Goal: Check status: Check status

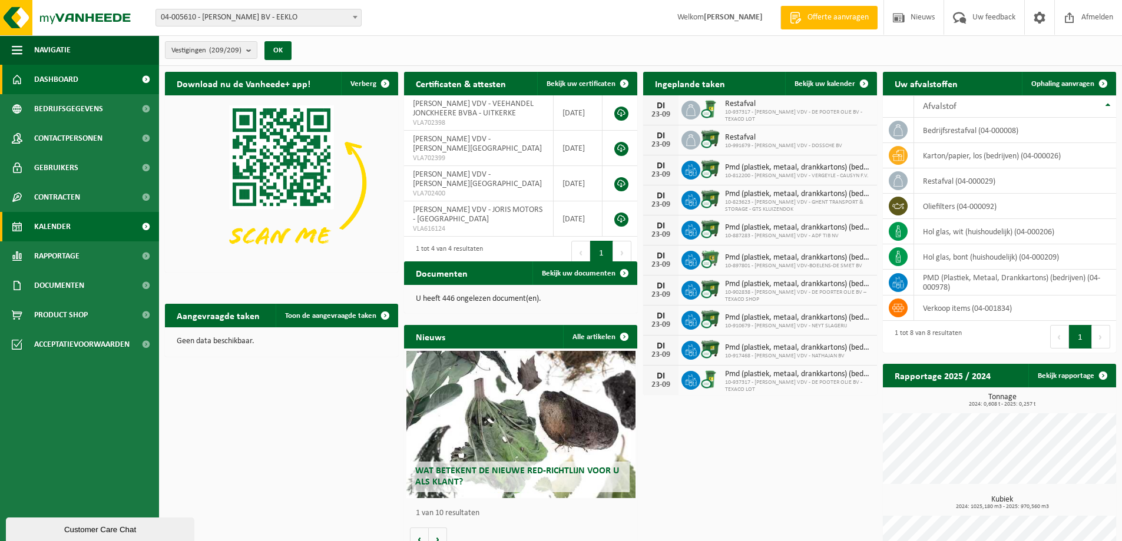
click at [91, 227] on link "Kalender" at bounding box center [79, 226] width 159 height 29
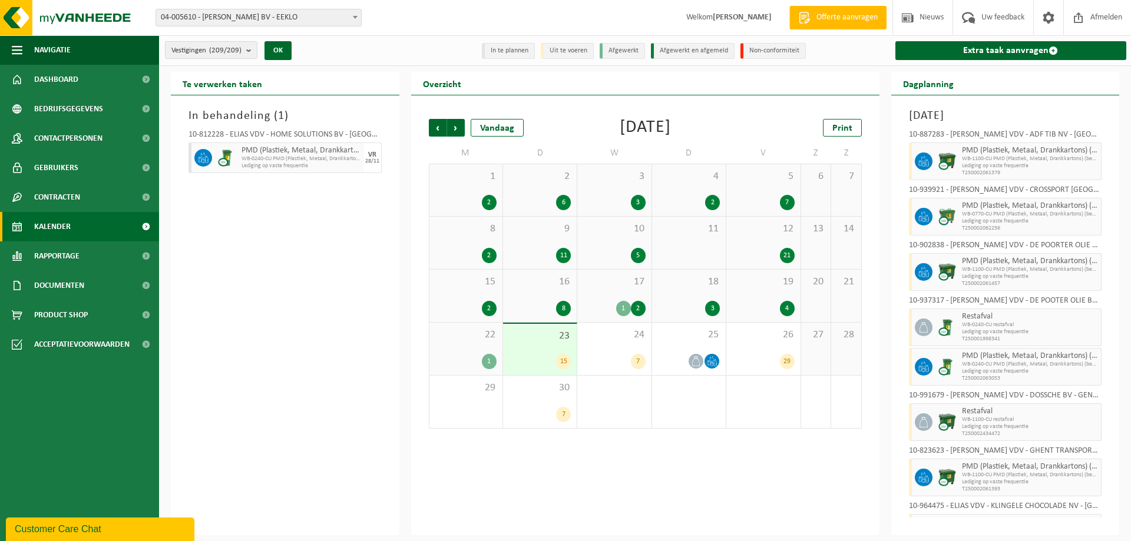
click at [541, 351] on div "23 15" at bounding box center [540, 349] width 74 height 51
click at [646, 353] on div "24 7" at bounding box center [614, 349] width 74 height 52
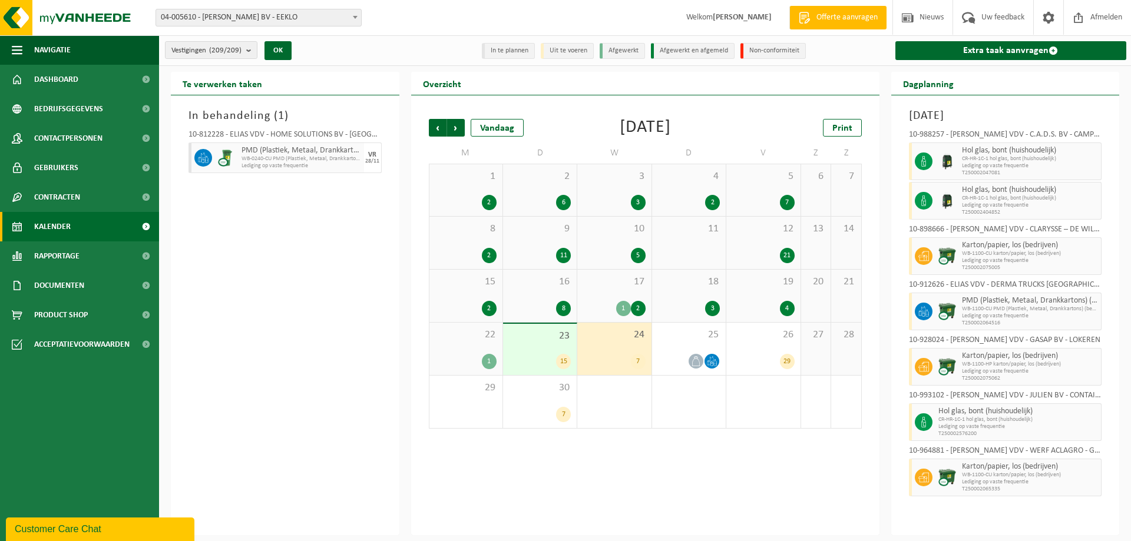
click at [632, 356] on div "7" at bounding box center [638, 361] width 15 height 15
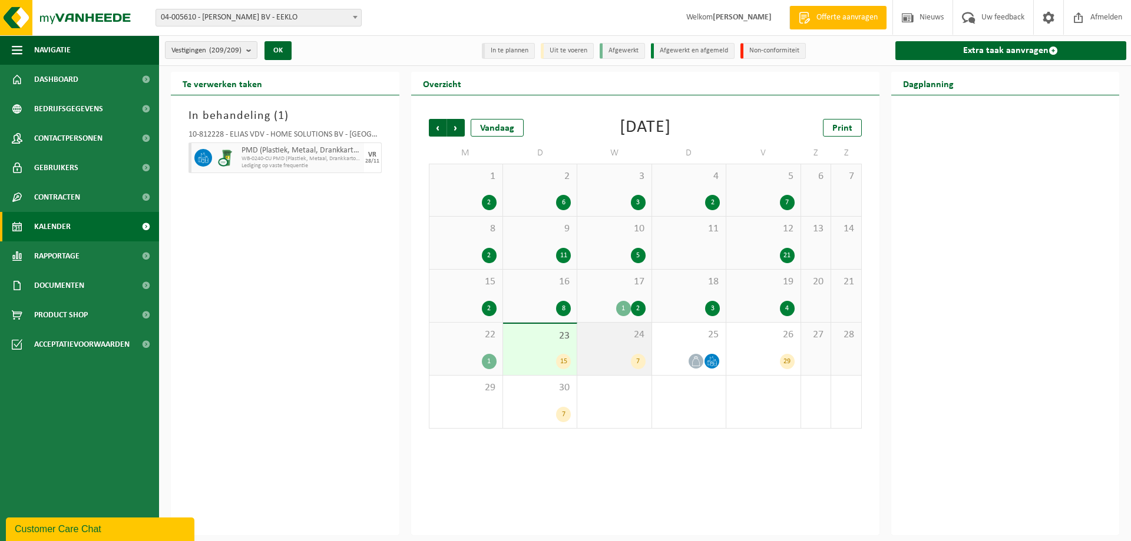
click at [632, 356] on div "7" at bounding box center [638, 361] width 15 height 15
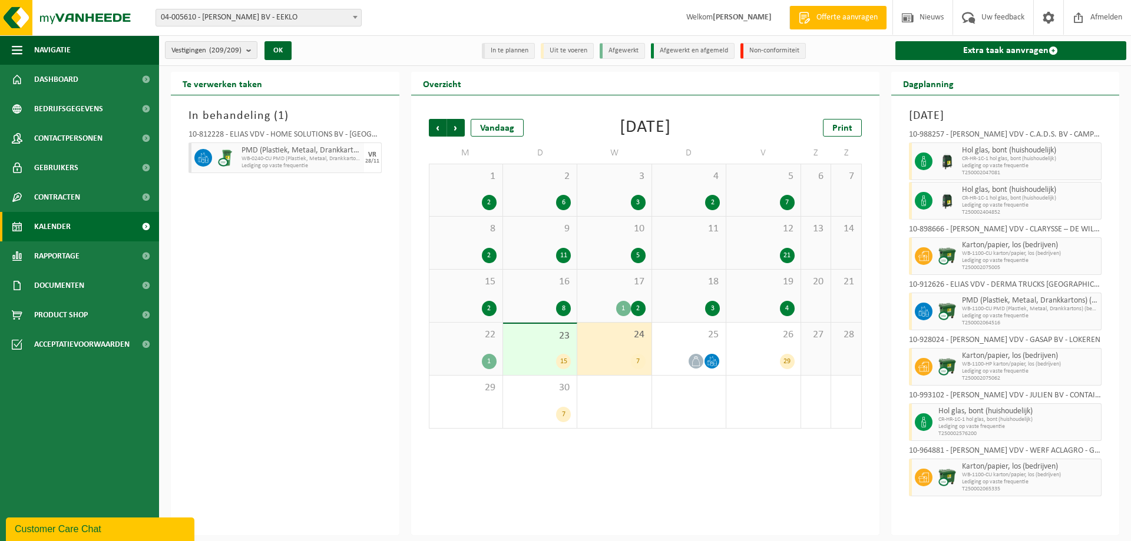
click at [537, 368] on div "15" at bounding box center [540, 361] width 62 height 15
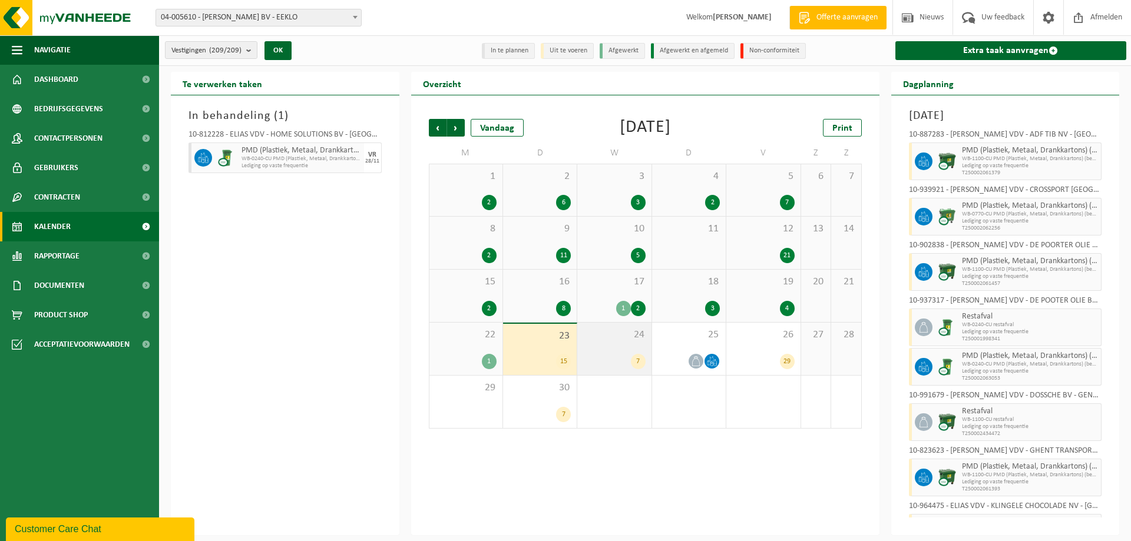
click at [613, 362] on div "7" at bounding box center [614, 361] width 62 height 15
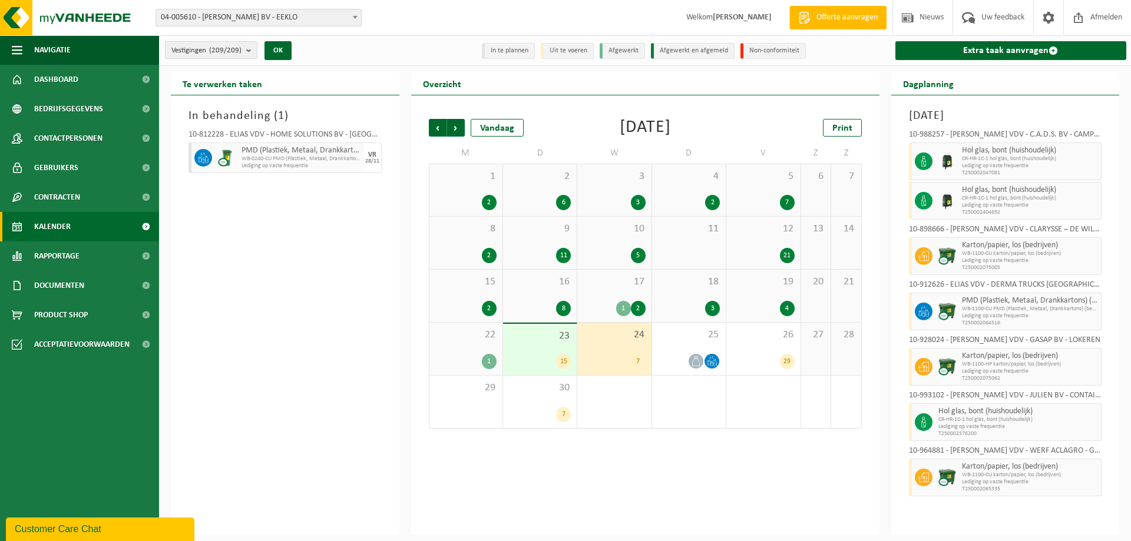
click at [620, 362] on div "7" at bounding box center [614, 361] width 62 height 15
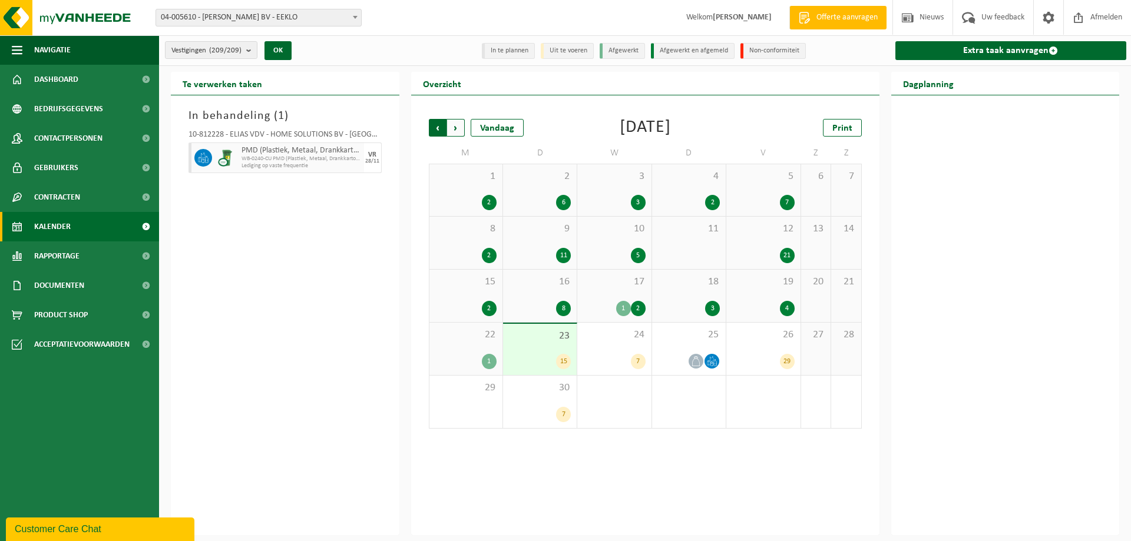
click at [455, 121] on span "Volgende" at bounding box center [456, 128] width 18 height 18
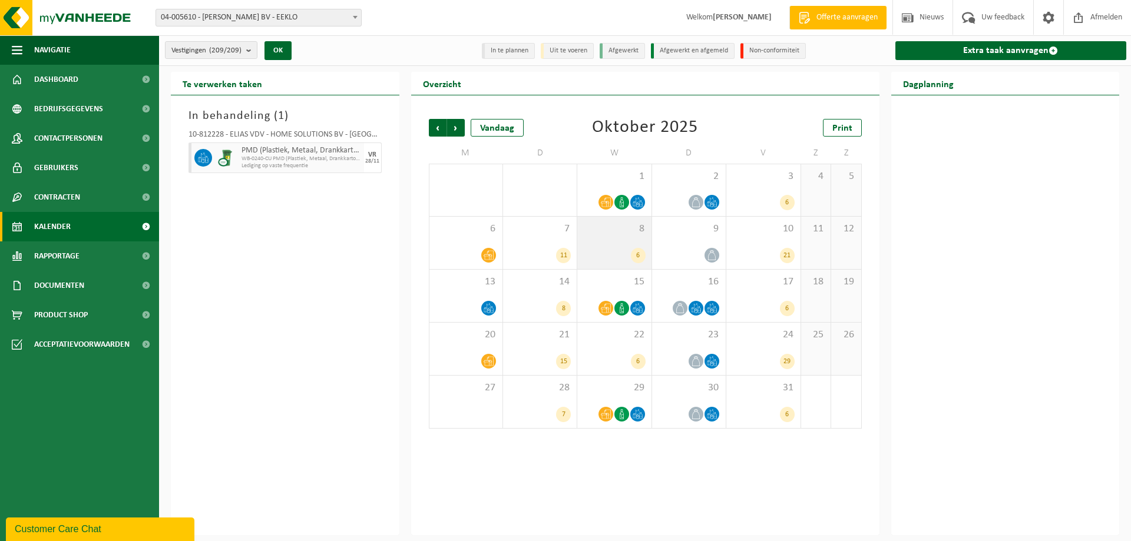
click at [618, 255] on div "6" at bounding box center [614, 255] width 62 height 15
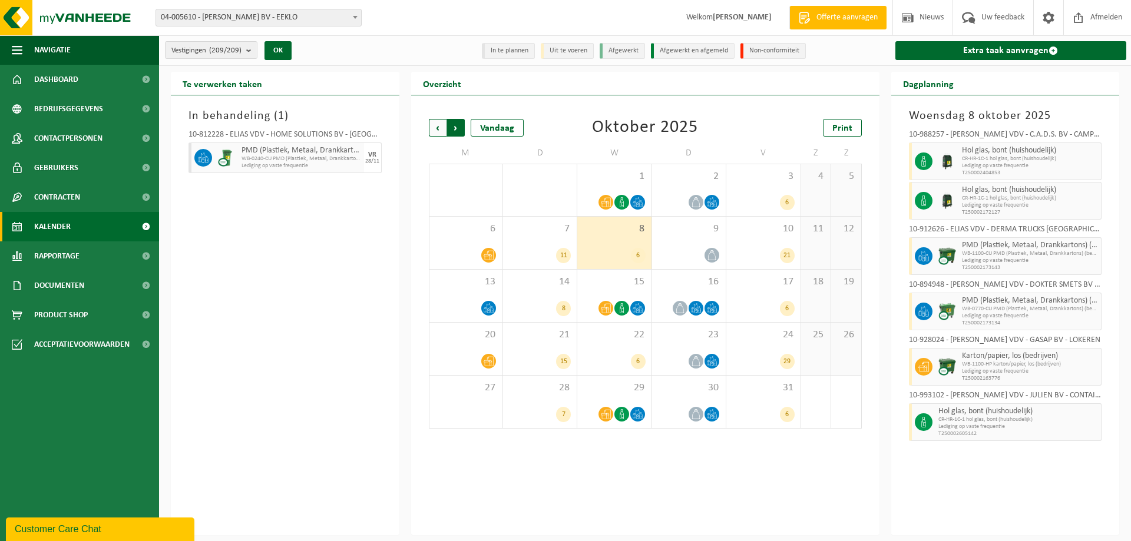
click at [432, 130] on span "Vorige" at bounding box center [438, 128] width 18 height 18
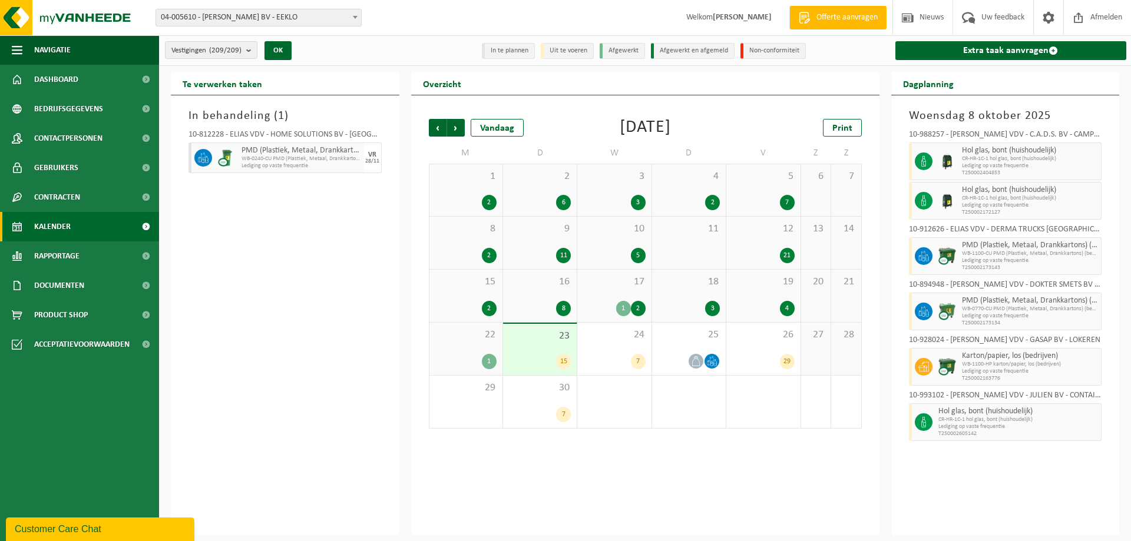
click at [541, 342] on div "23 15" at bounding box center [540, 349] width 74 height 51
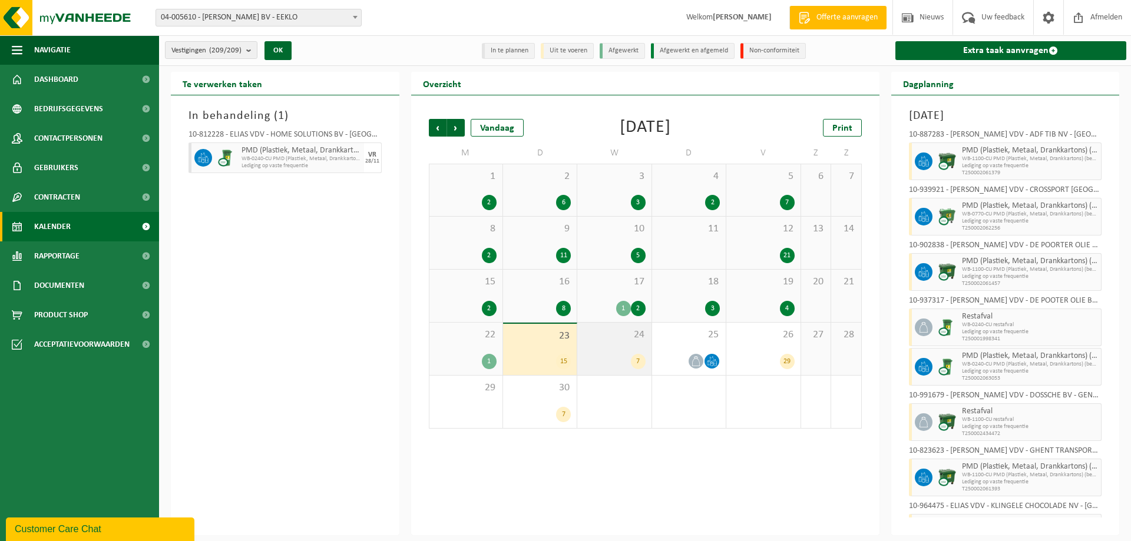
click at [616, 343] on div "24 7" at bounding box center [614, 349] width 74 height 52
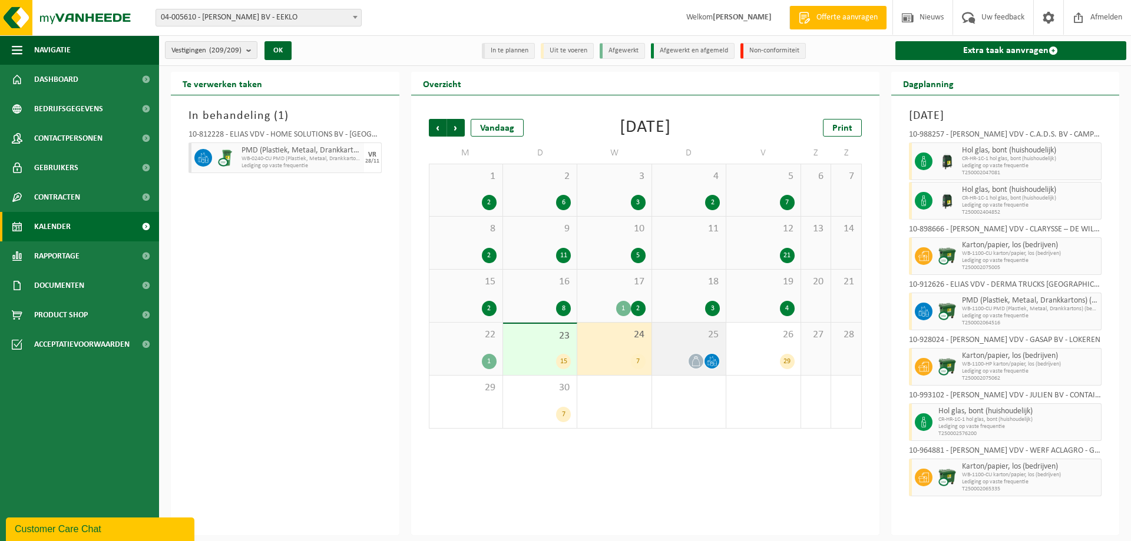
click at [668, 358] on div at bounding box center [689, 361] width 62 height 16
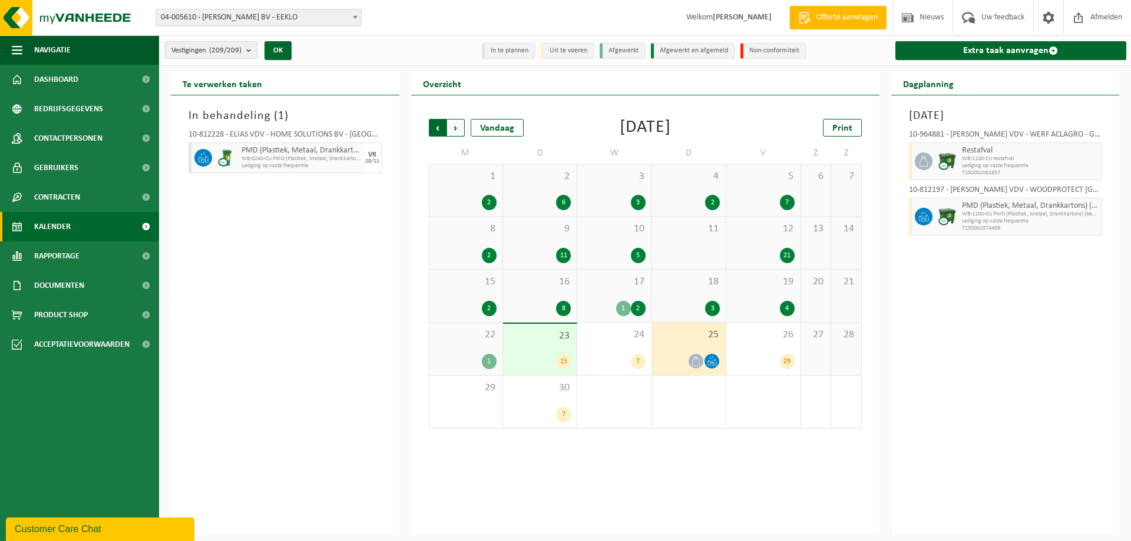
click at [457, 124] on span "Volgende" at bounding box center [456, 128] width 18 height 18
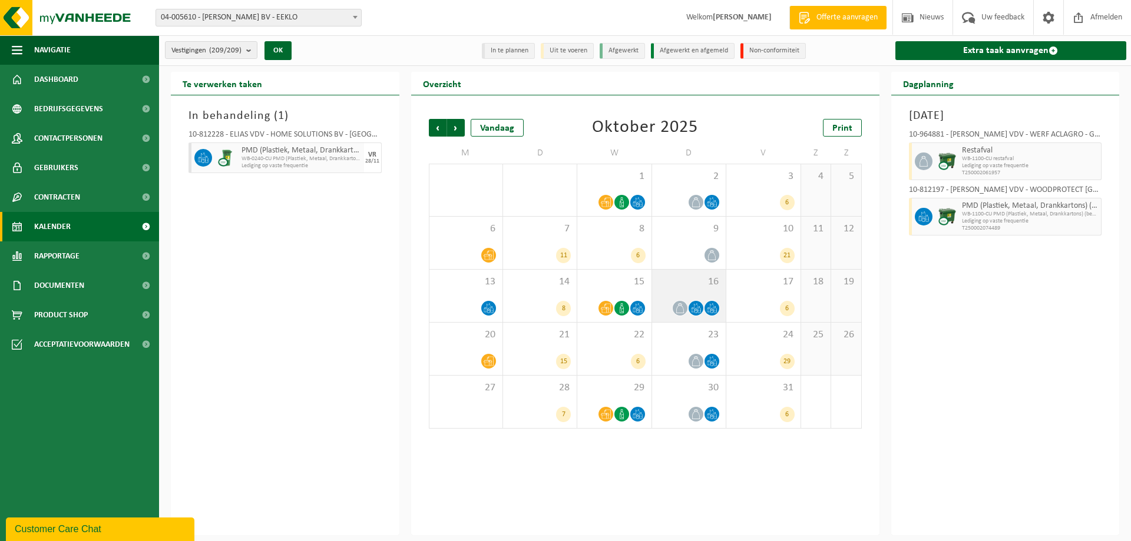
click at [699, 292] on div "16" at bounding box center [689, 296] width 74 height 52
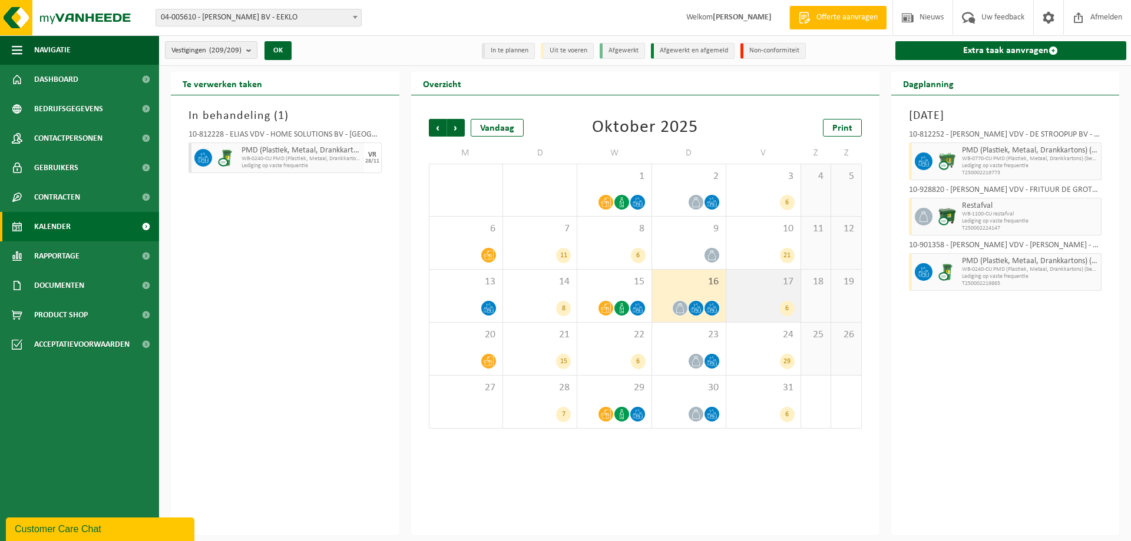
click at [752, 297] on div "17 6" at bounding box center [763, 296] width 74 height 52
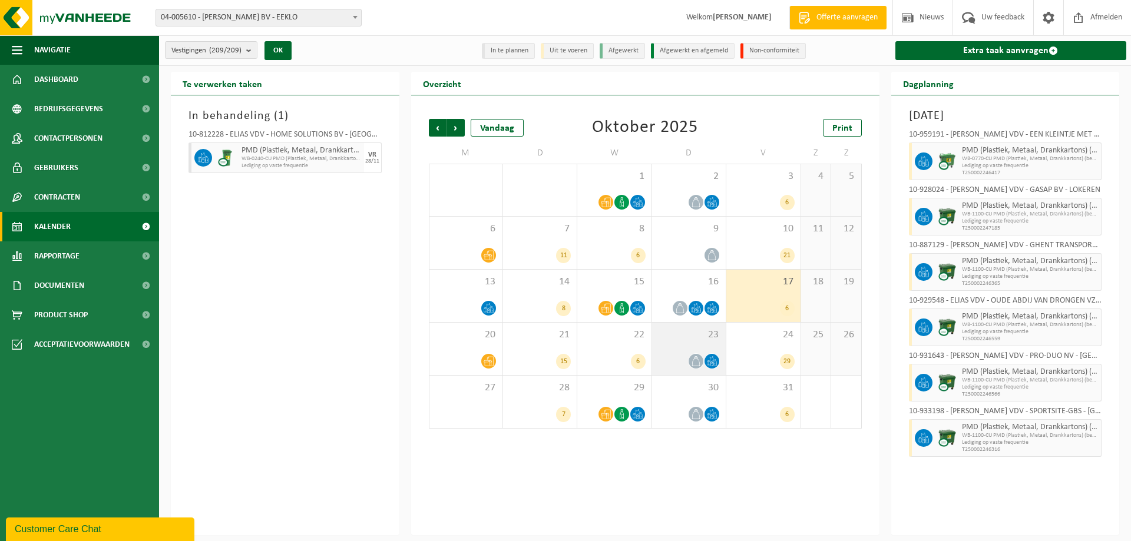
click at [676, 345] on div "23" at bounding box center [689, 349] width 74 height 52
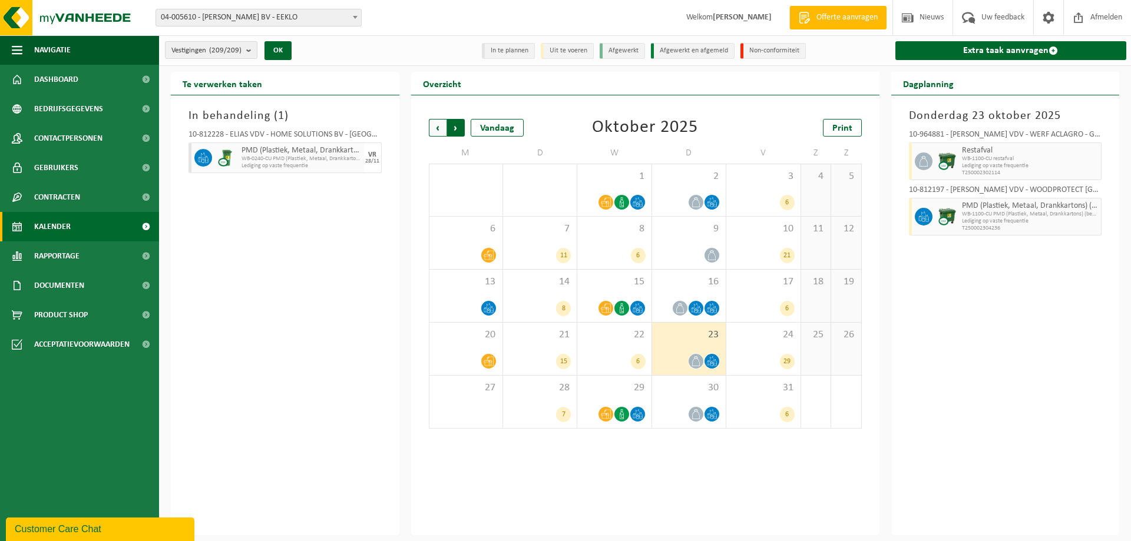
click at [436, 127] on span "Vorige" at bounding box center [438, 128] width 18 height 18
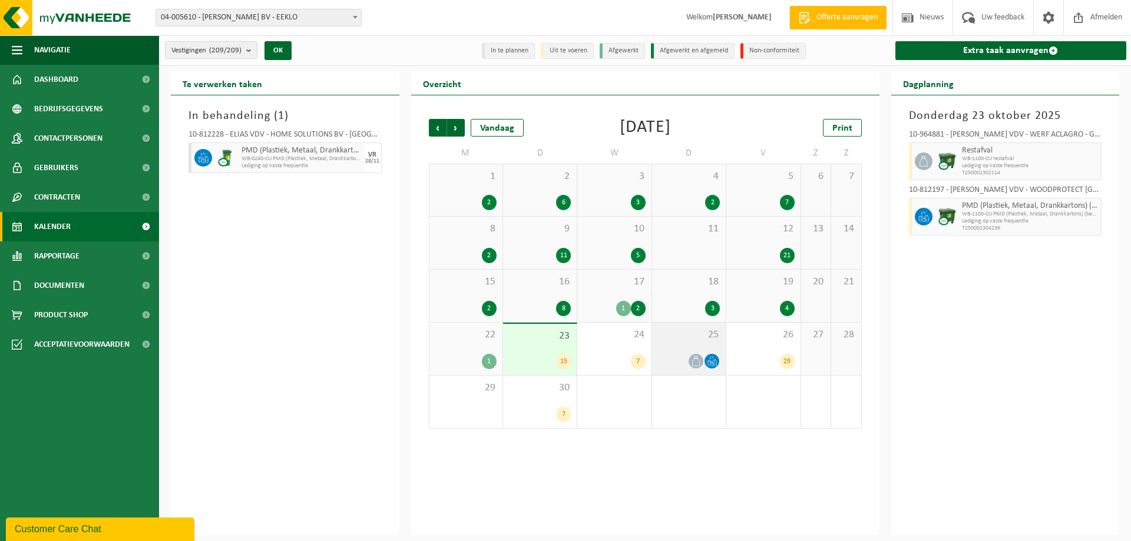
click at [690, 343] on div "25" at bounding box center [689, 349] width 74 height 52
click at [451, 122] on span "Volgende" at bounding box center [456, 128] width 18 height 18
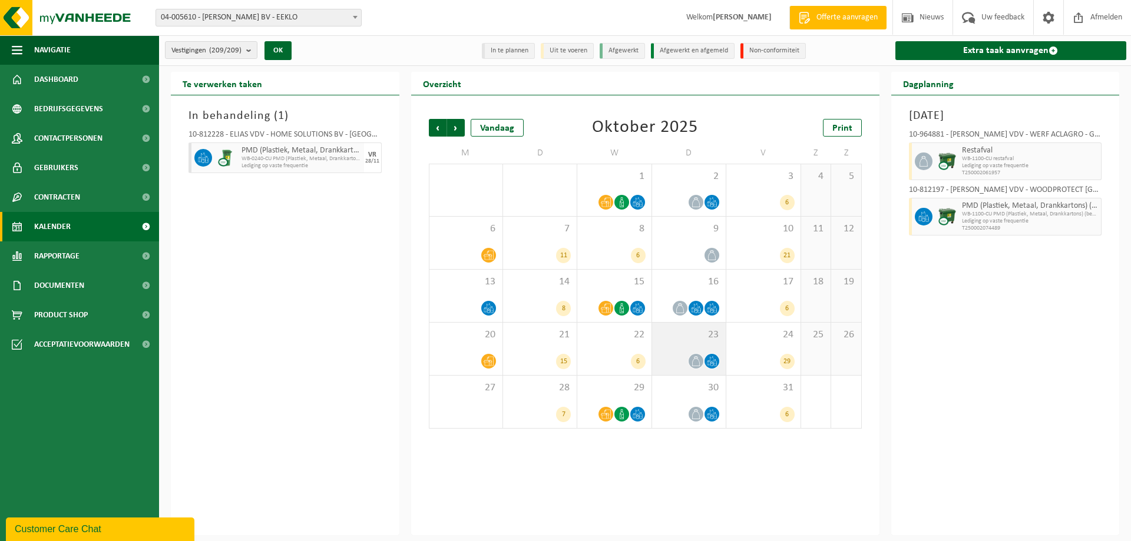
click at [698, 346] on div "23" at bounding box center [689, 349] width 74 height 52
click at [435, 131] on span "Vorige" at bounding box center [438, 128] width 18 height 18
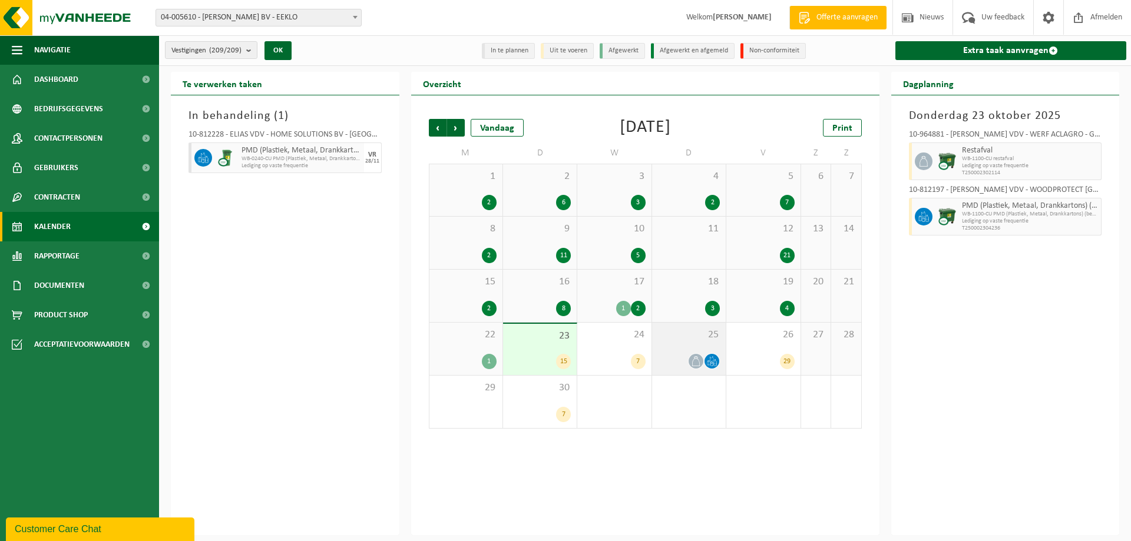
click at [669, 348] on div "25" at bounding box center [689, 349] width 74 height 52
click at [454, 127] on span "Volgende" at bounding box center [456, 128] width 18 height 18
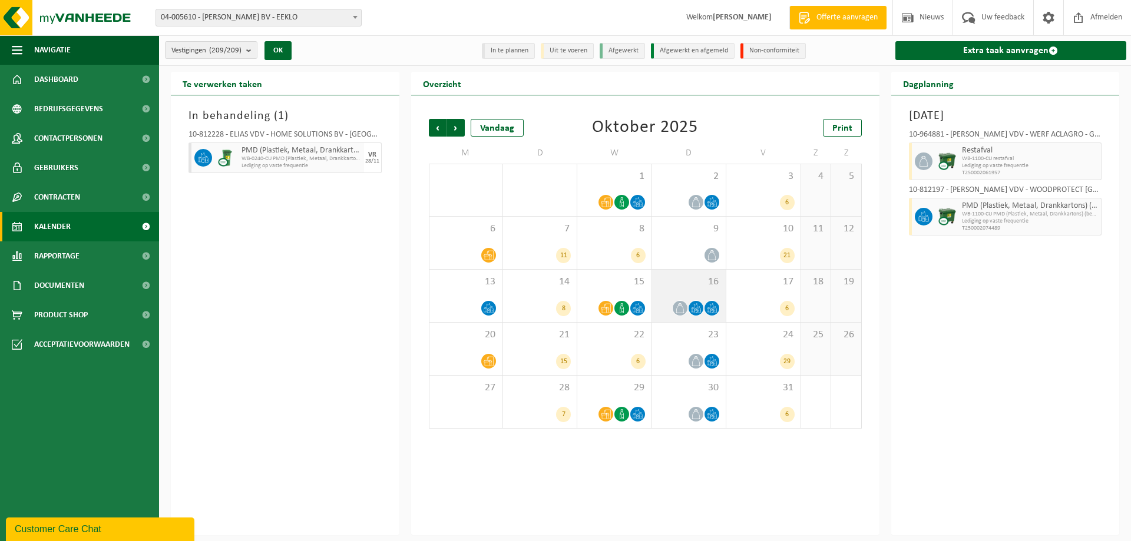
click at [689, 299] on div "16" at bounding box center [689, 296] width 74 height 52
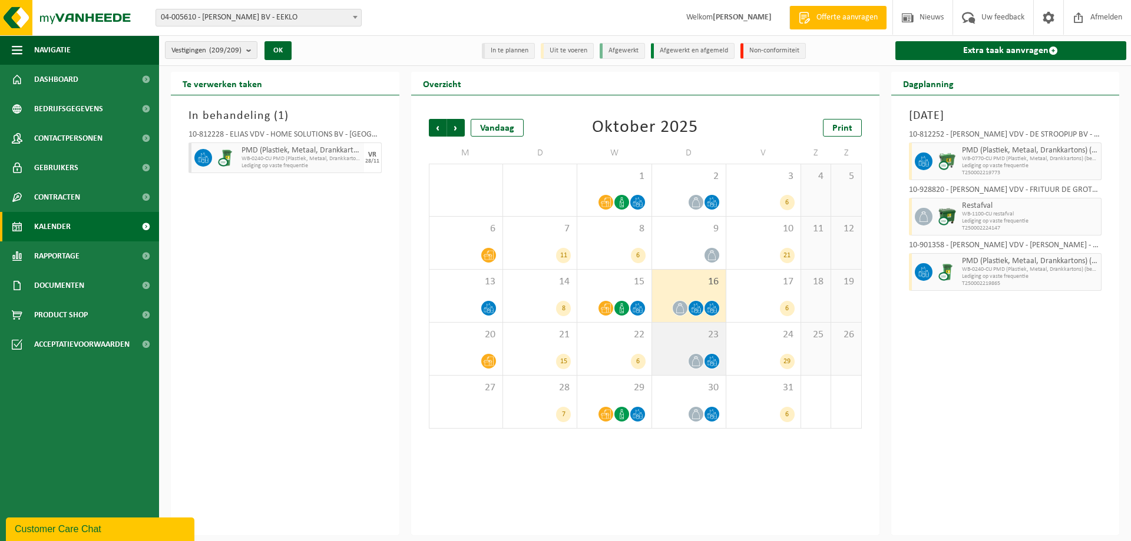
click at [698, 359] on icon at bounding box center [696, 361] width 8 height 10
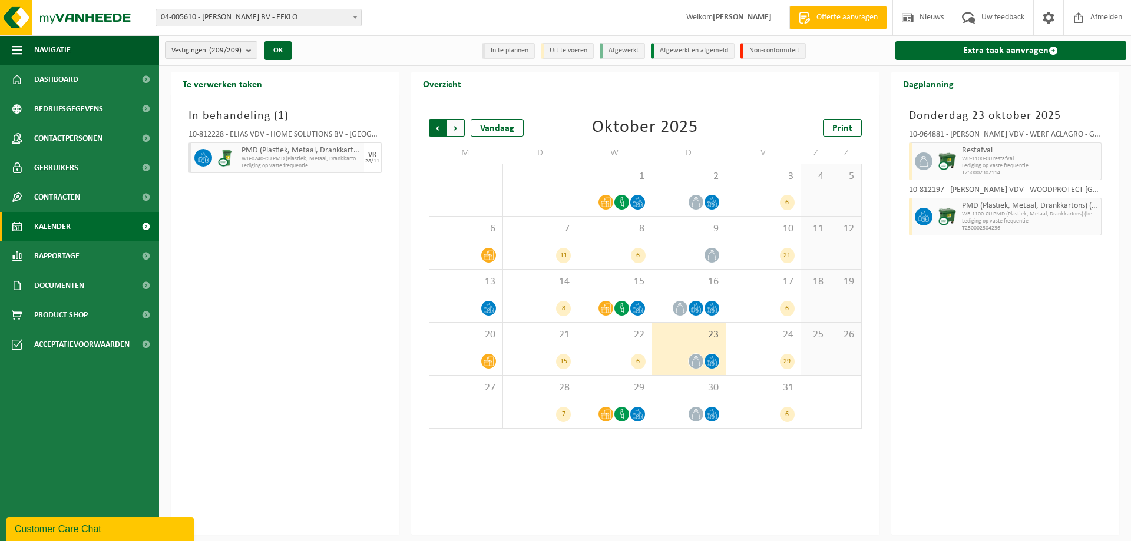
click at [456, 132] on span "Volgende" at bounding box center [456, 128] width 18 height 18
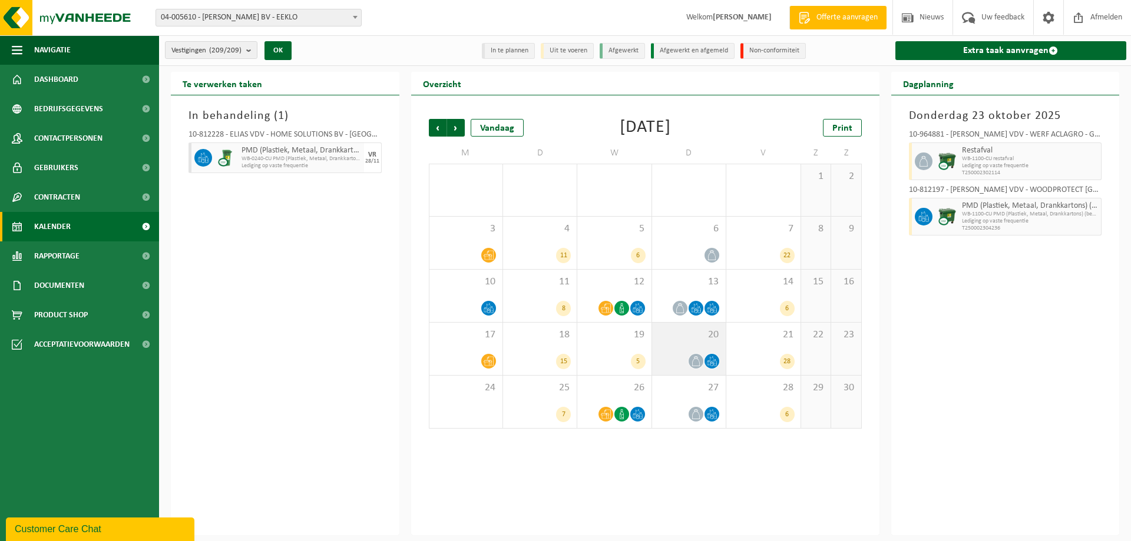
click at [690, 345] on div "20" at bounding box center [689, 349] width 74 height 52
click at [437, 127] on span "Vorige" at bounding box center [438, 128] width 18 height 18
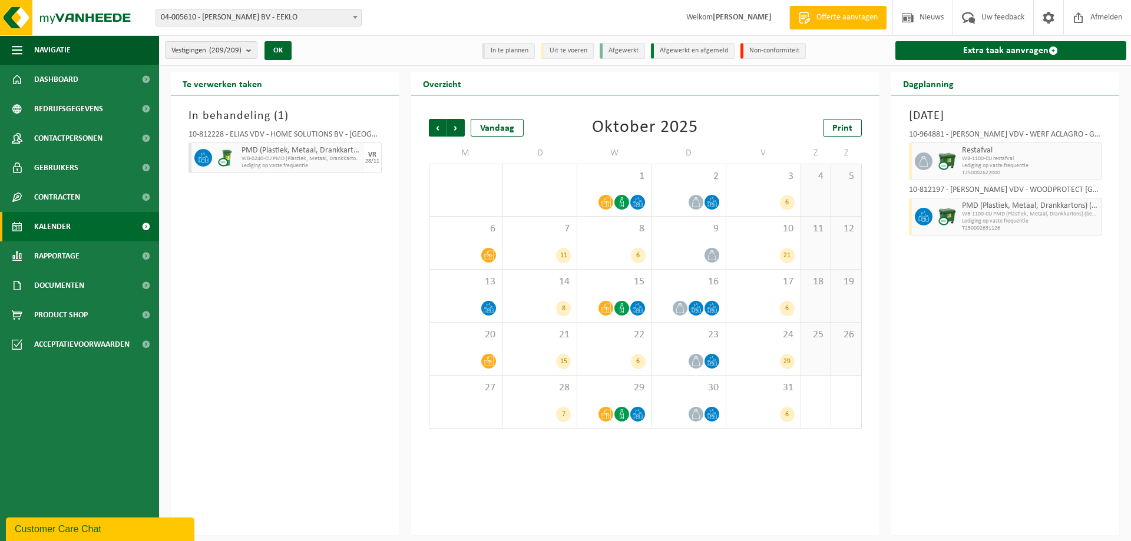
click at [437, 127] on span "Vorige" at bounding box center [438, 128] width 18 height 18
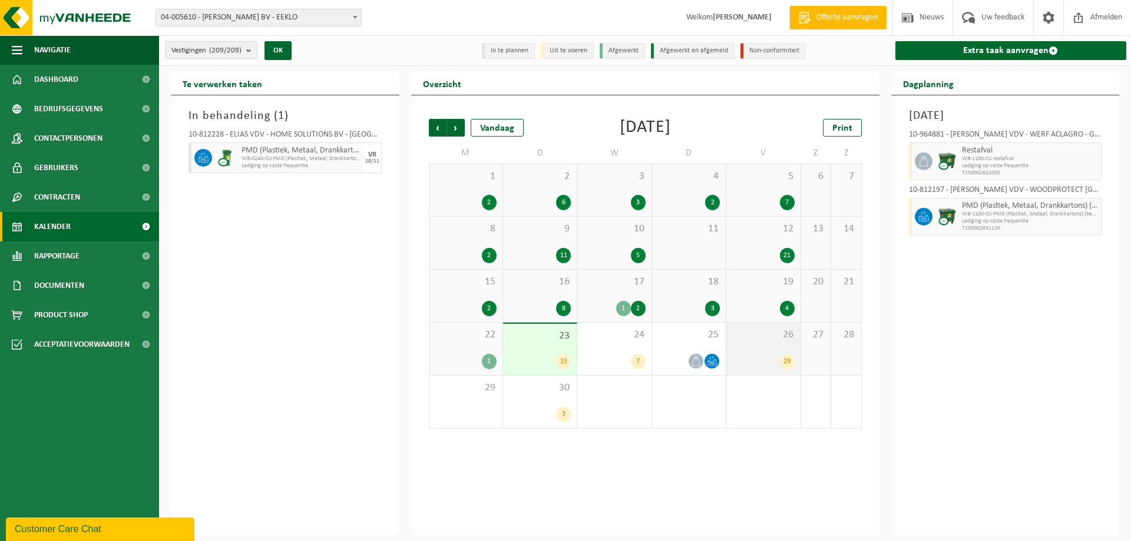
click at [762, 351] on div "26 29" at bounding box center [763, 349] width 74 height 52
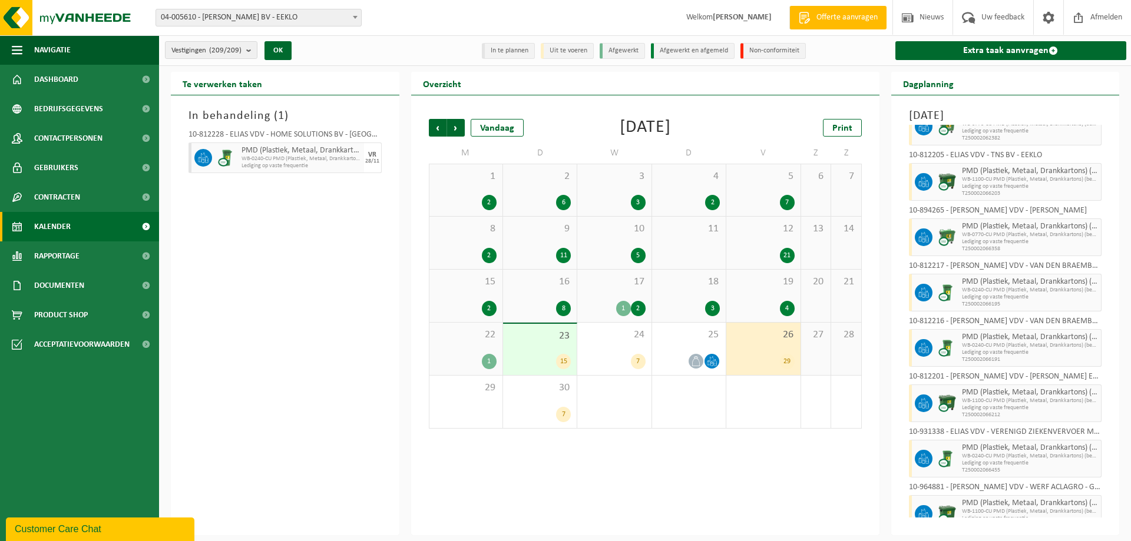
scroll to position [1215, 0]
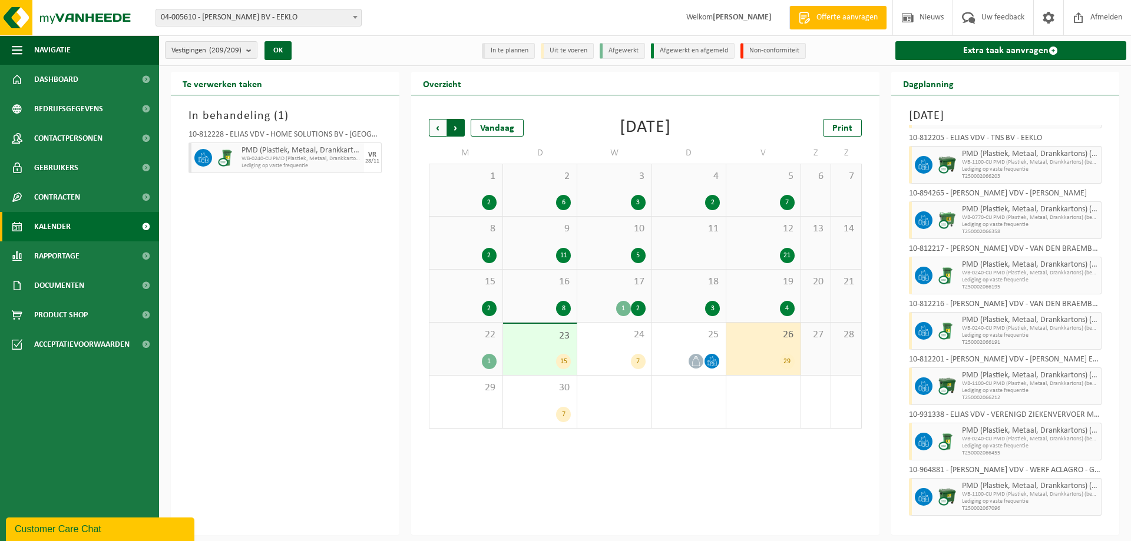
click at [433, 125] on span "Vorige" at bounding box center [438, 128] width 18 height 18
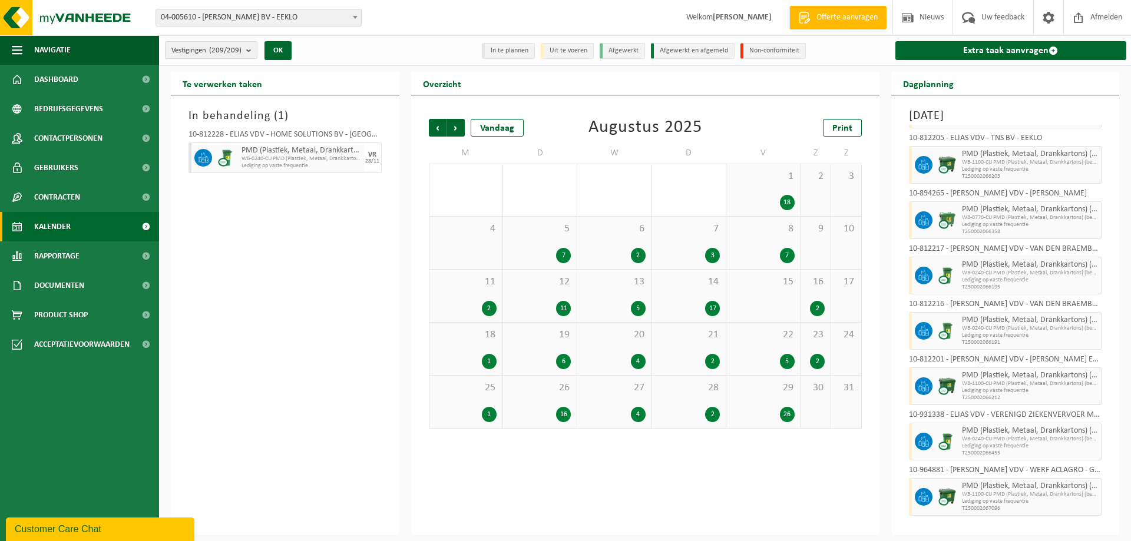
click at [765, 249] on div "7" at bounding box center [763, 255] width 62 height 15
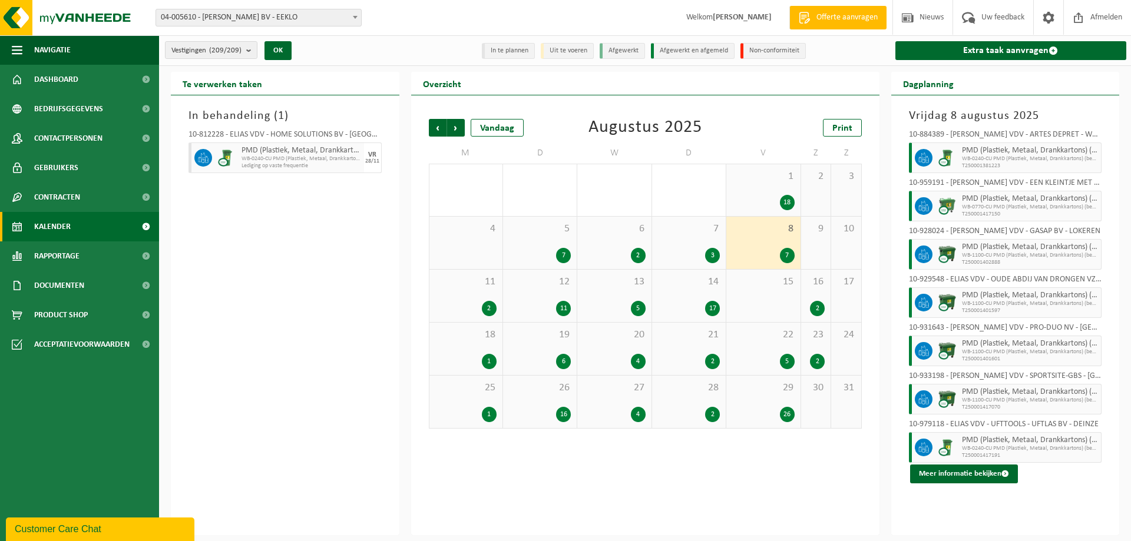
click at [762, 348] on div "22 5" at bounding box center [763, 349] width 74 height 52
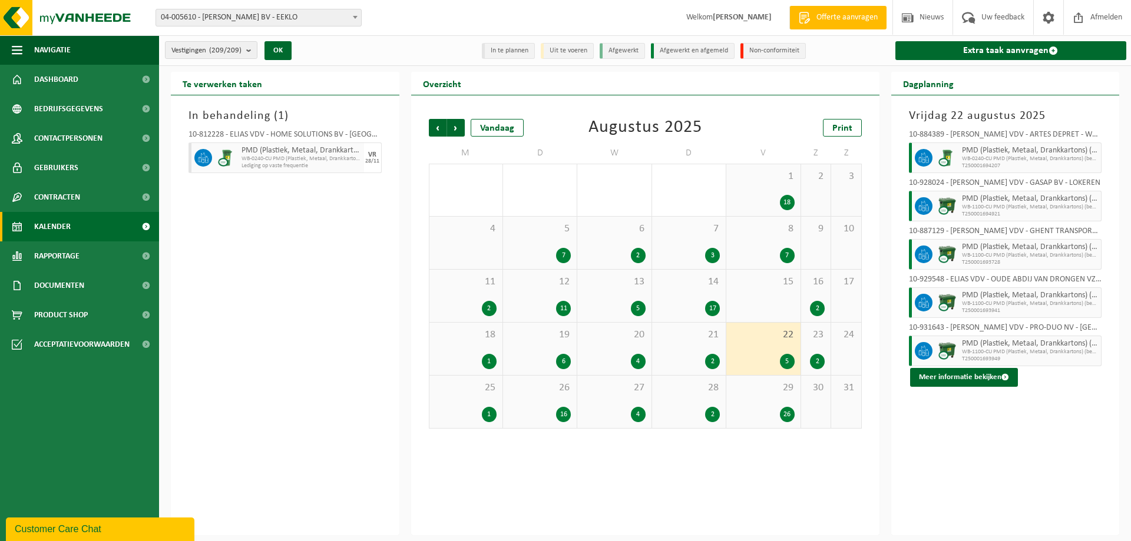
click at [772, 393] on span "29" at bounding box center [763, 388] width 62 height 13
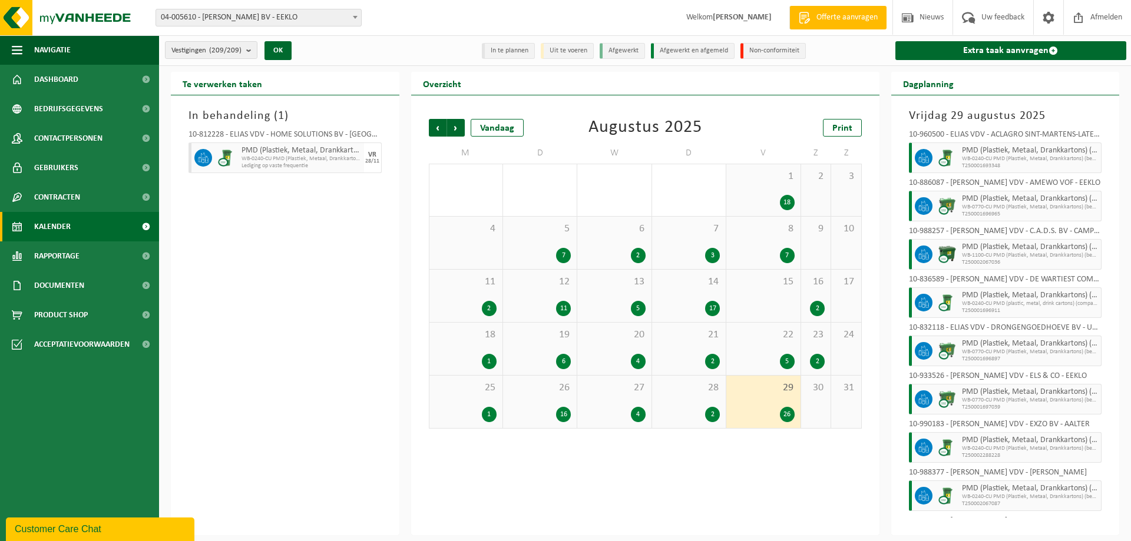
click at [352, 17] on span at bounding box center [355, 16] width 12 height 15
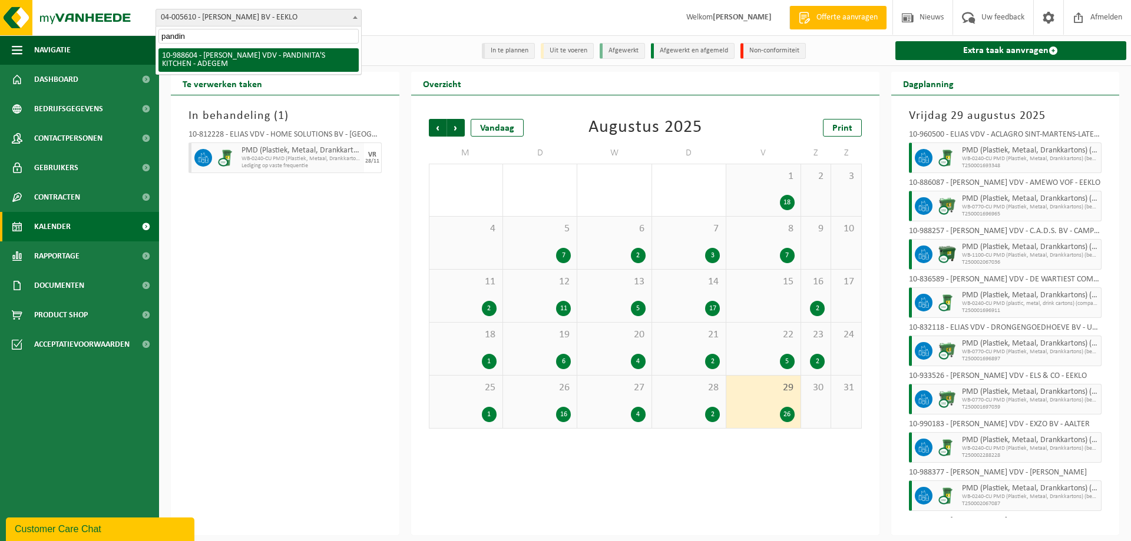
type input "pandin"
select select "167899"
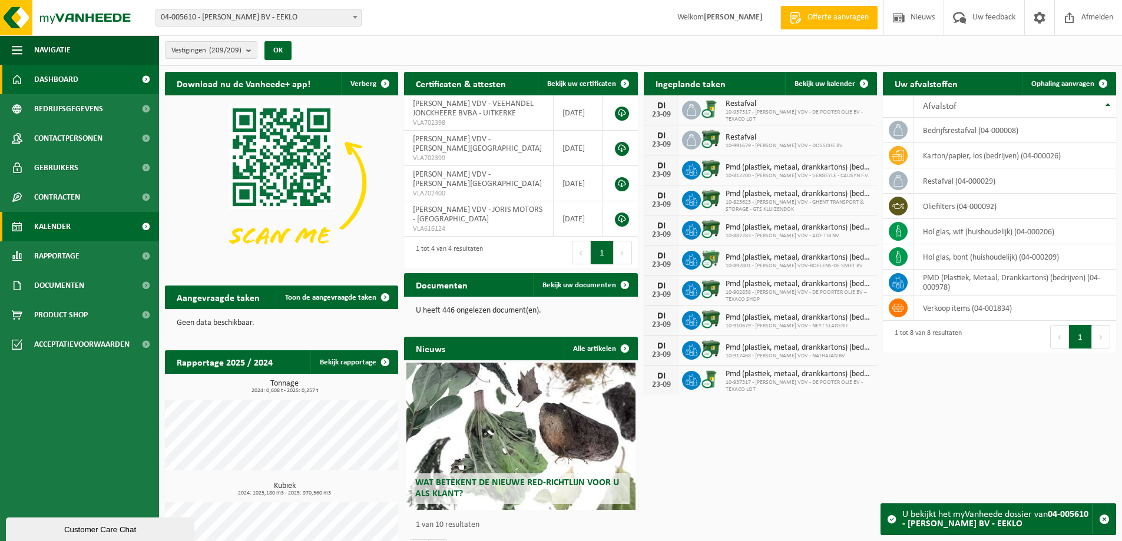
click at [57, 223] on span "Kalender" at bounding box center [52, 226] width 37 height 29
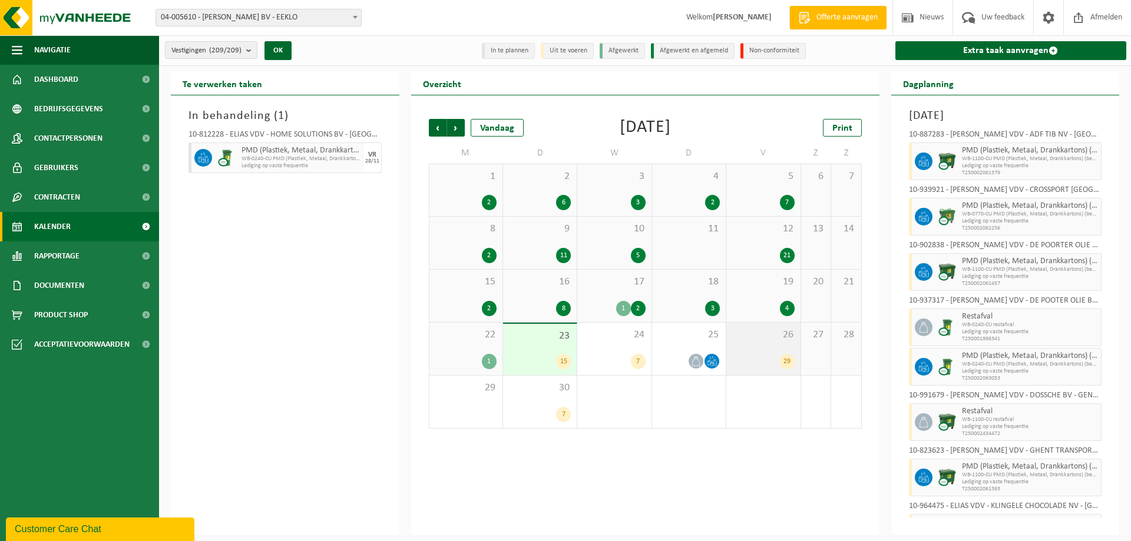
click at [762, 349] on div "26 29" at bounding box center [763, 349] width 74 height 52
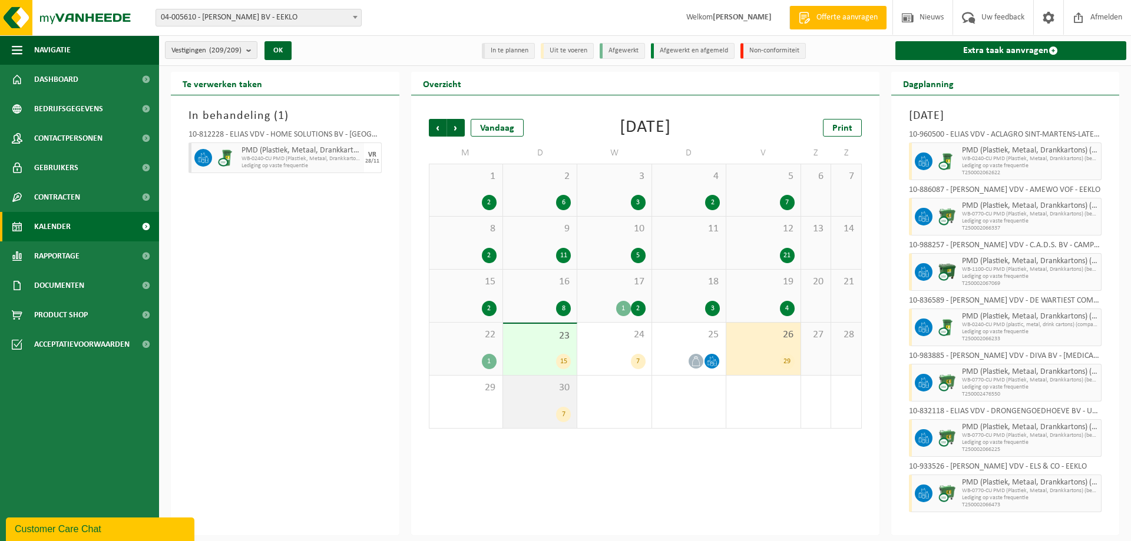
click at [536, 414] on div "7" at bounding box center [540, 414] width 62 height 15
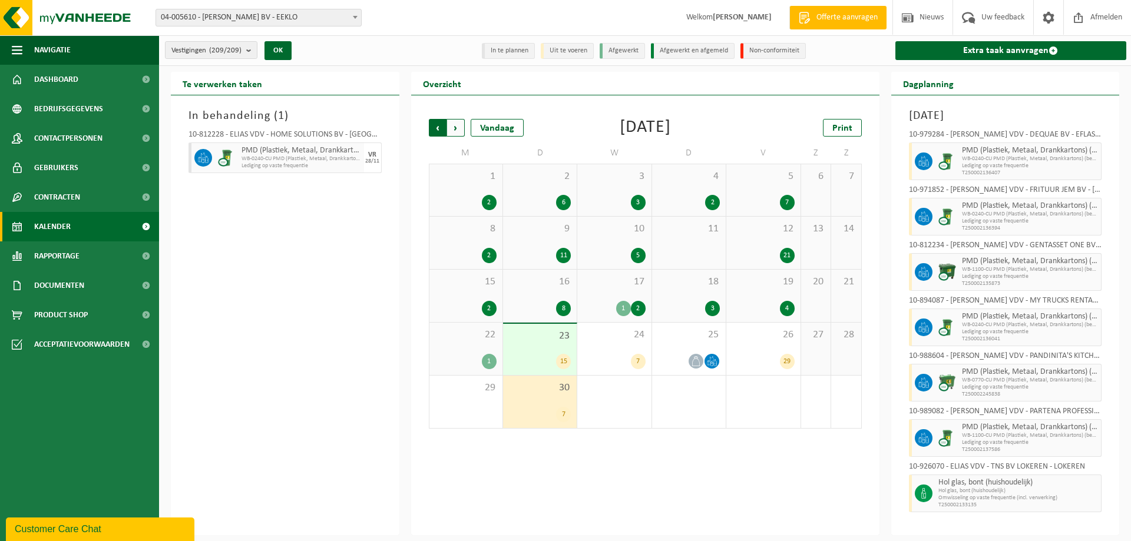
click at [457, 124] on span "Volgende" at bounding box center [456, 128] width 18 height 18
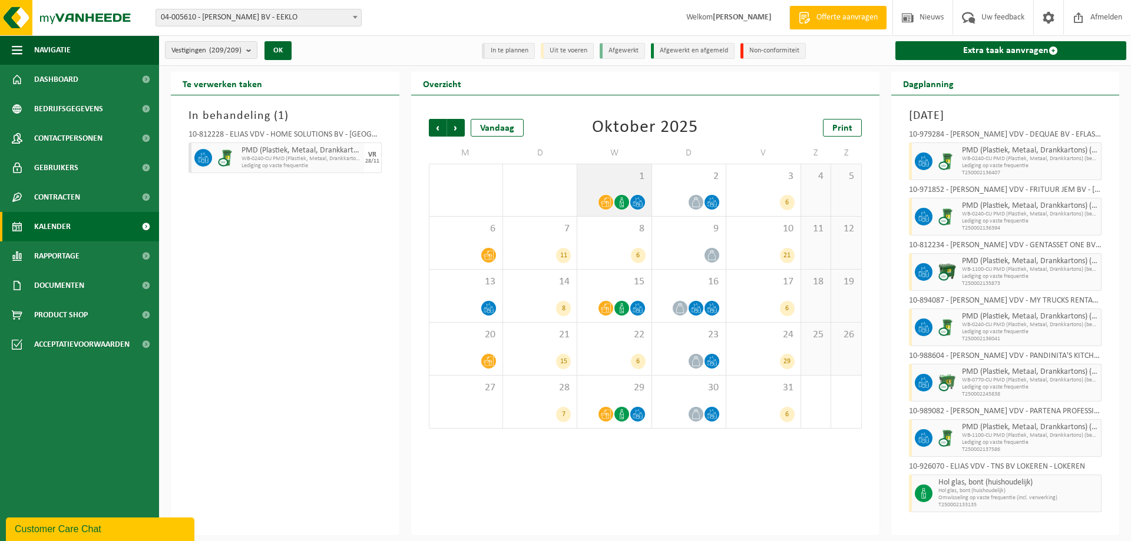
click at [623, 197] on icon at bounding box center [622, 202] width 10 height 10
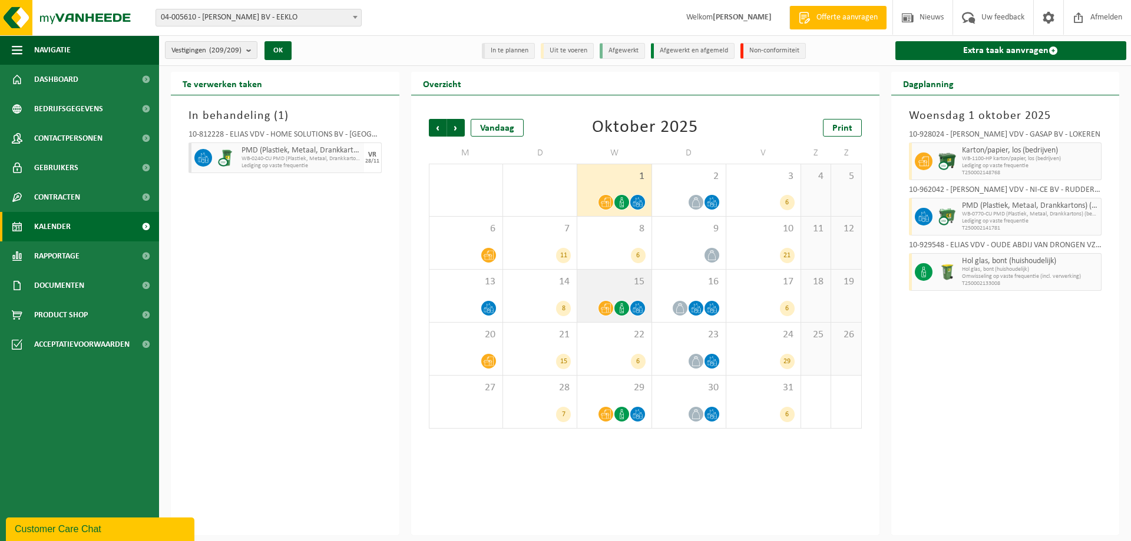
click at [624, 295] on div "15" at bounding box center [614, 296] width 74 height 52
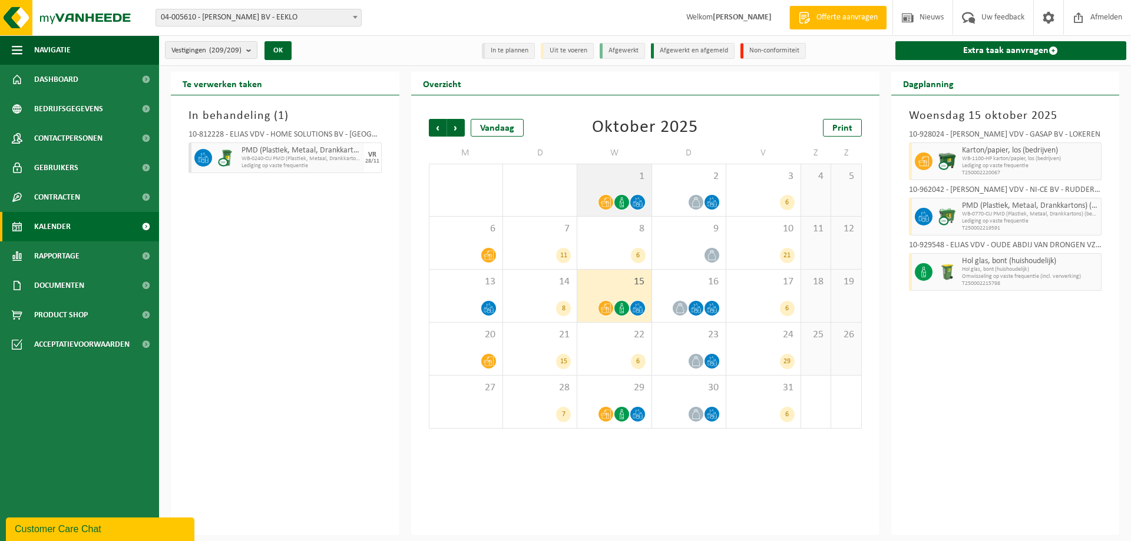
click at [616, 167] on div "1" at bounding box center [614, 190] width 74 height 52
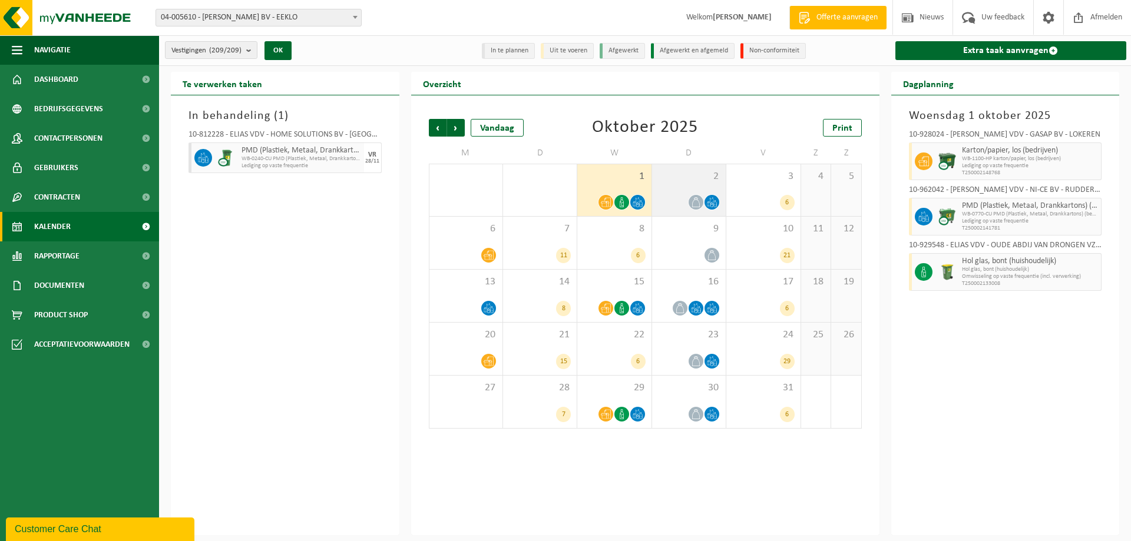
click at [696, 196] on span at bounding box center [696, 202] width 15 height 15
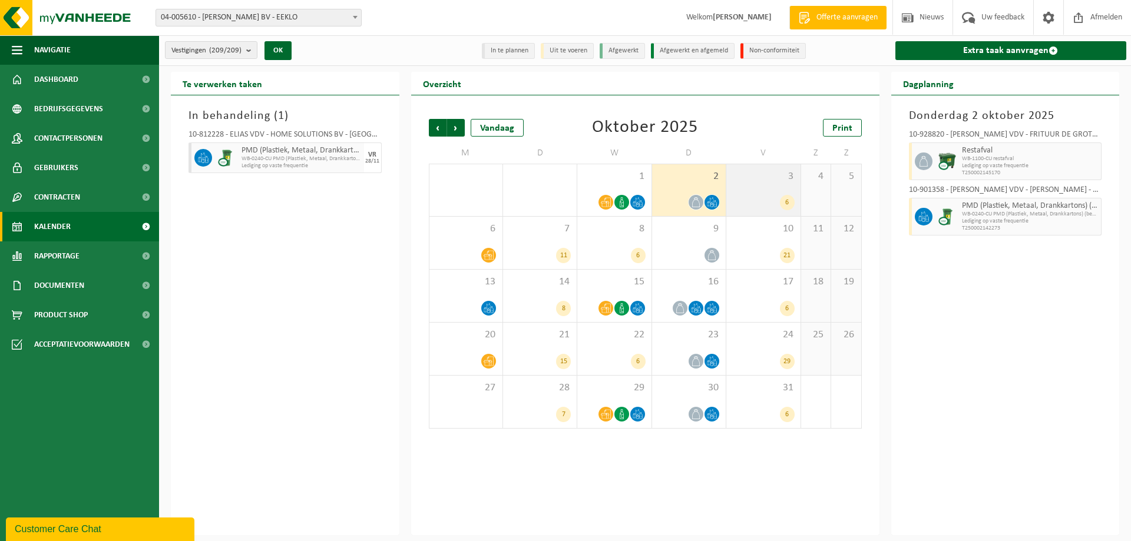
click at [736, 201] on div "6" at bounding box center [763, 202] width 62 height 15
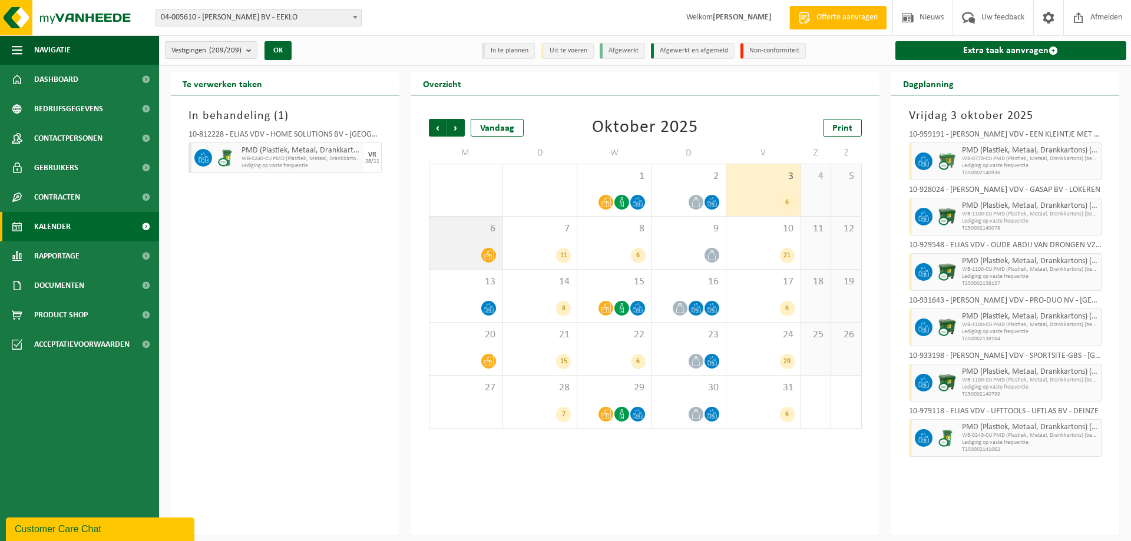
click at [472, 260] on div at bounding box center [465, 255] width 61 height 16
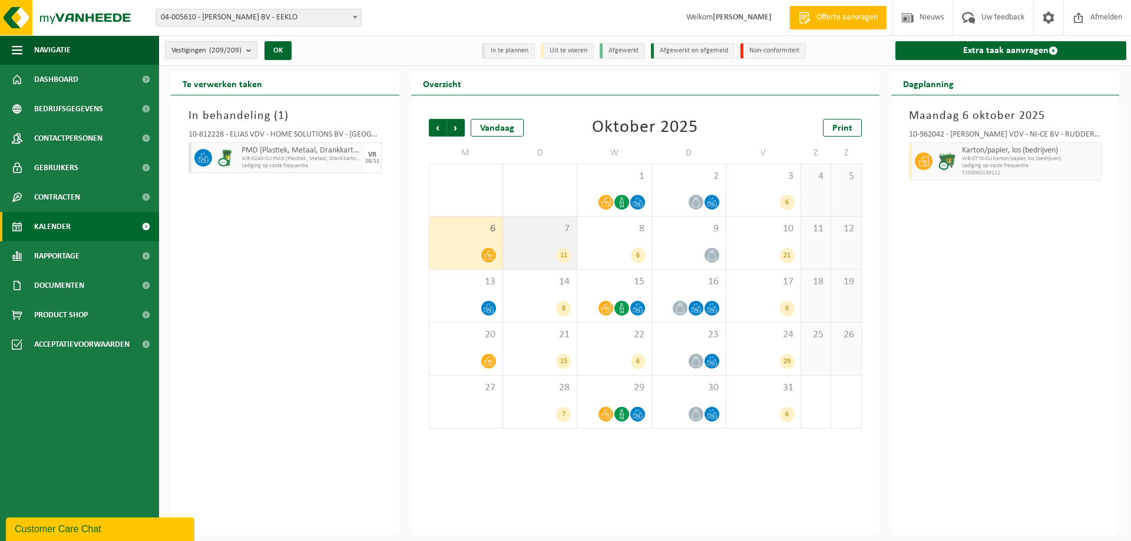
click at [545, 254] on div "11" at bounding box center [540, 255] width 62 height 15
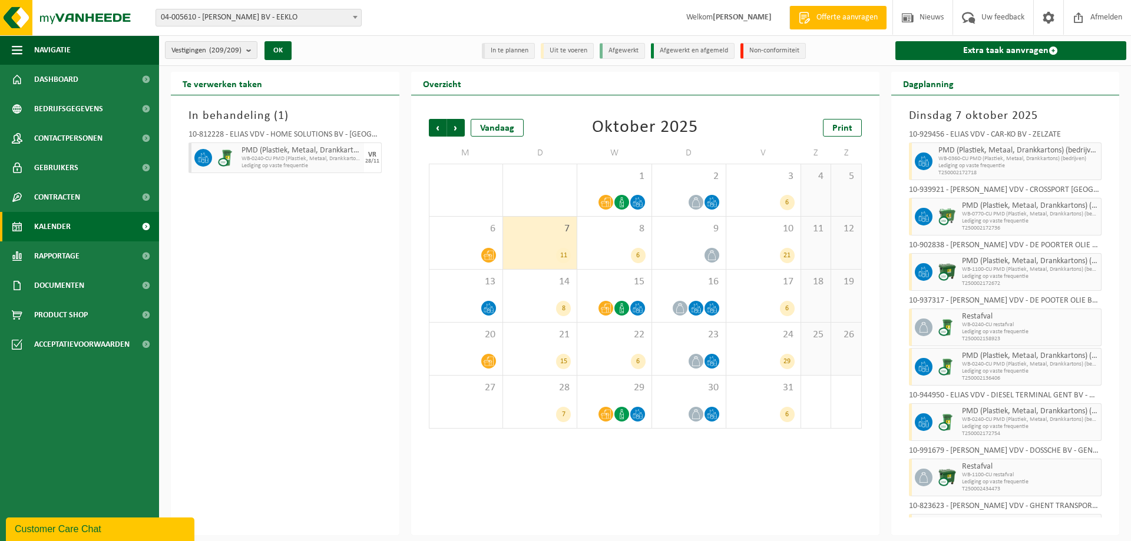
click at [355, 19] on span at bounding box center [355, 16] width 12 height 15
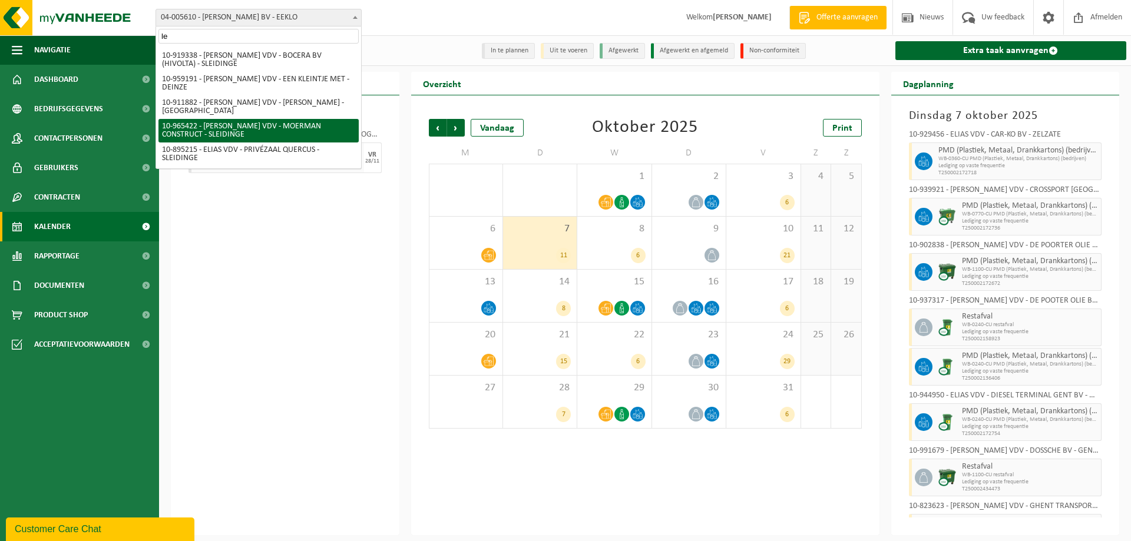
type input "l"
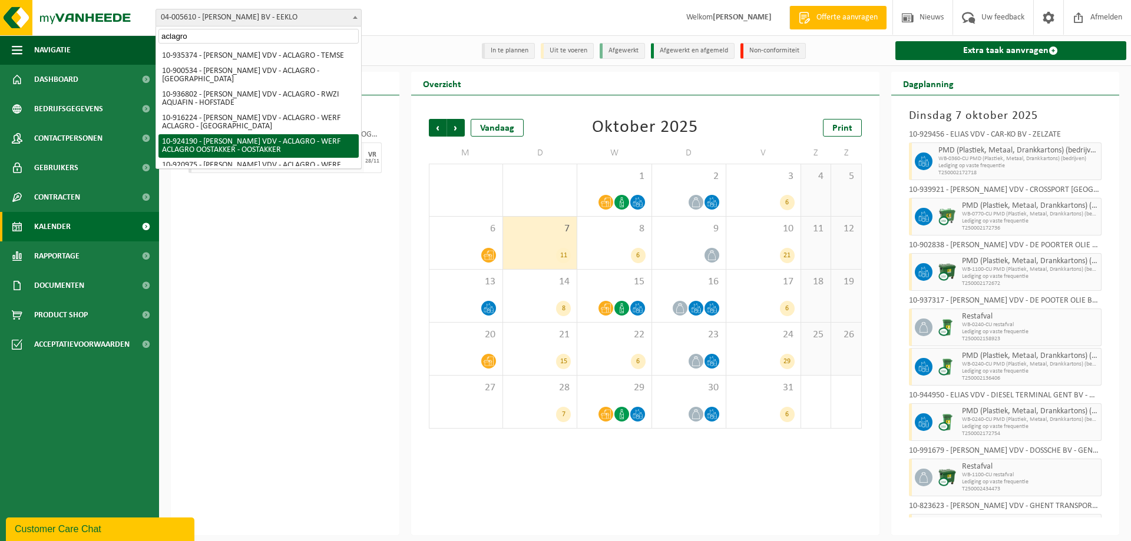
type input "aclagro"
select select "131300"
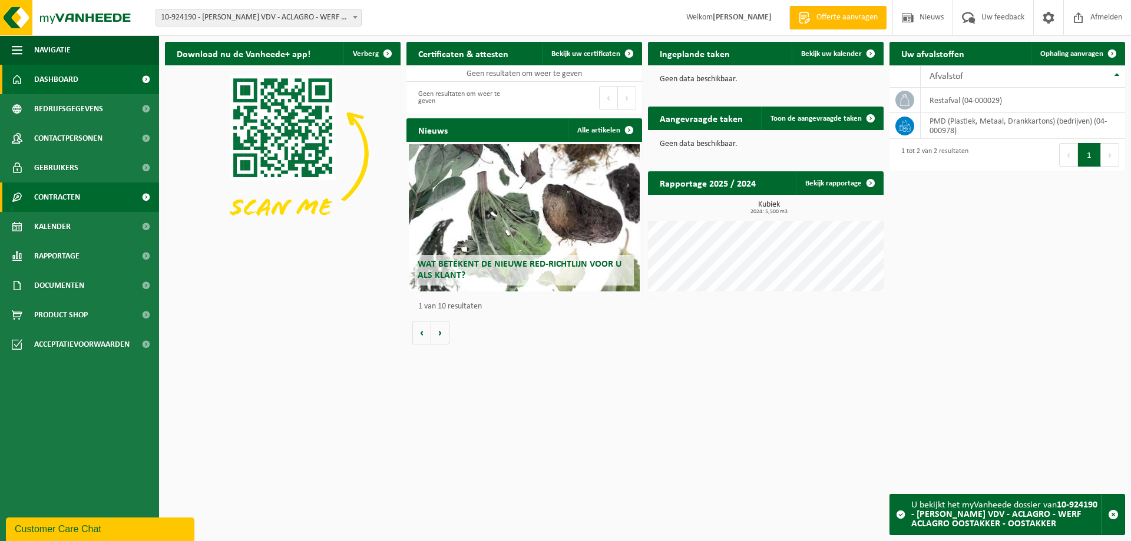
click at [67, 201] on span "Contracten" at bounding box center [57, 197] width 46 height 29
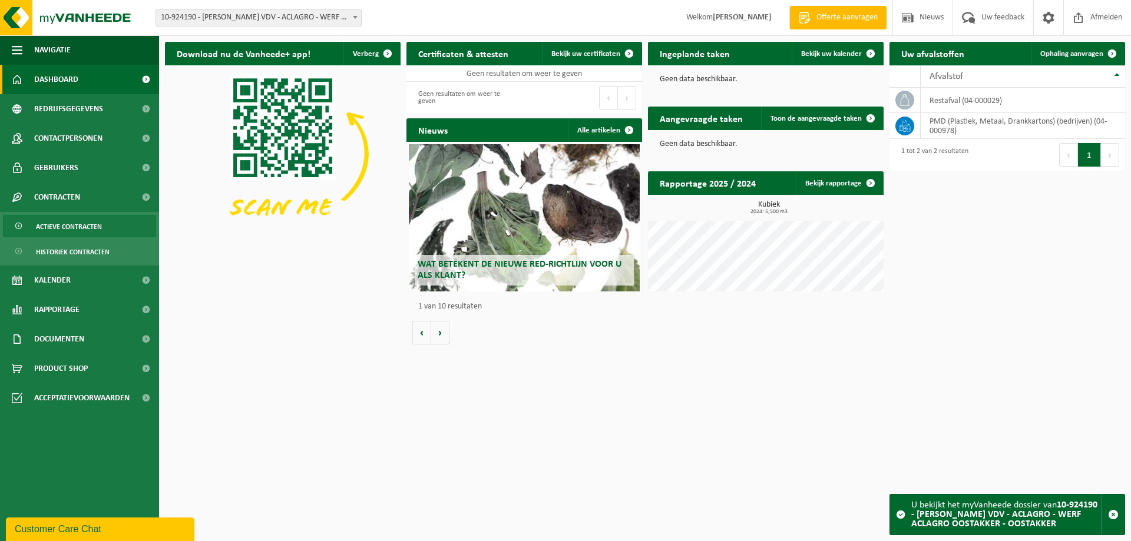
click at [73, 230] on span "Actieve contracten" at bounding box center [69, 227] width 66 height 22
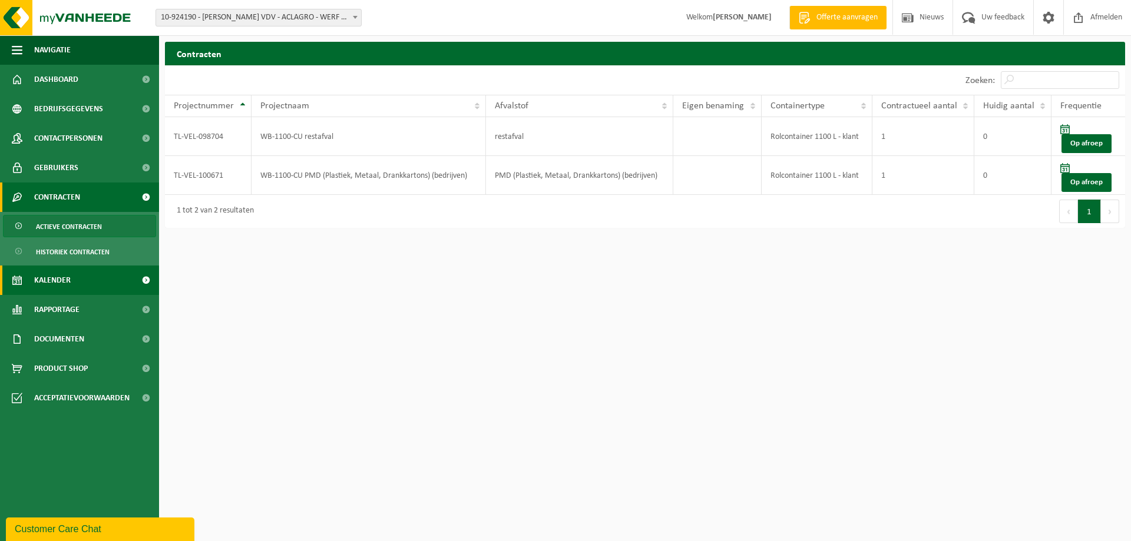
click at [61, 279] on span "Kalender" at bounding box center [52, 280] width 37 height 29
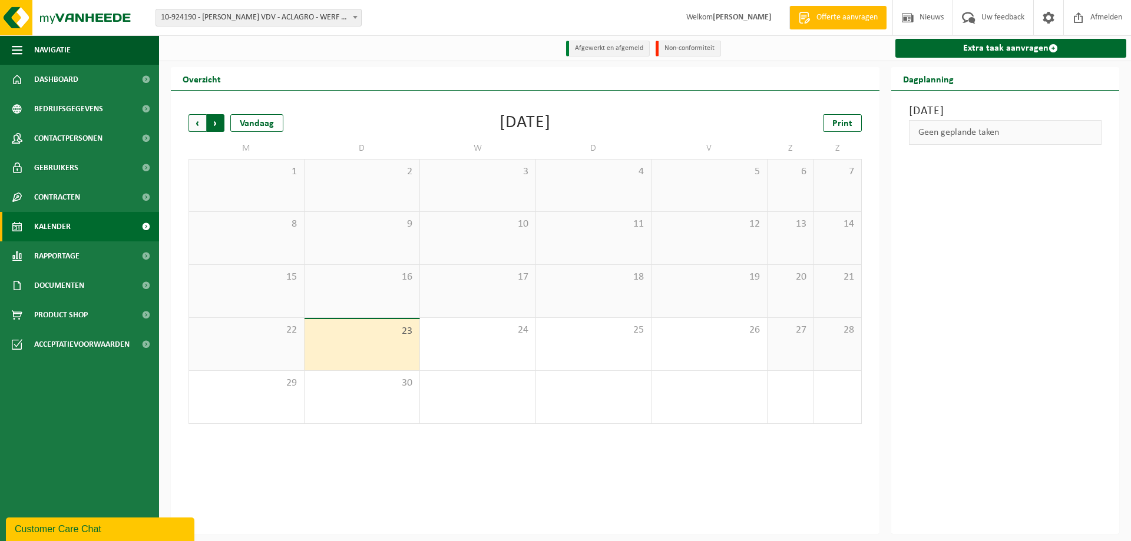
click at [201, 123] on span "Vorige" at bounding box center [198, 123] width 18 height 18
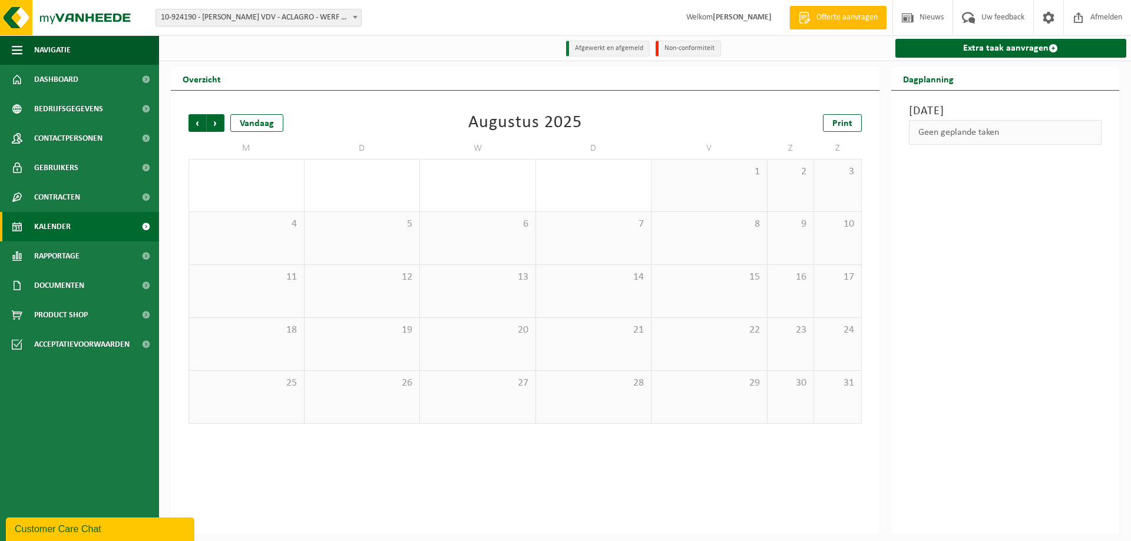
click at [56, 226] on span "Kalender" at bounding box center [52, 226] width 37 height 29
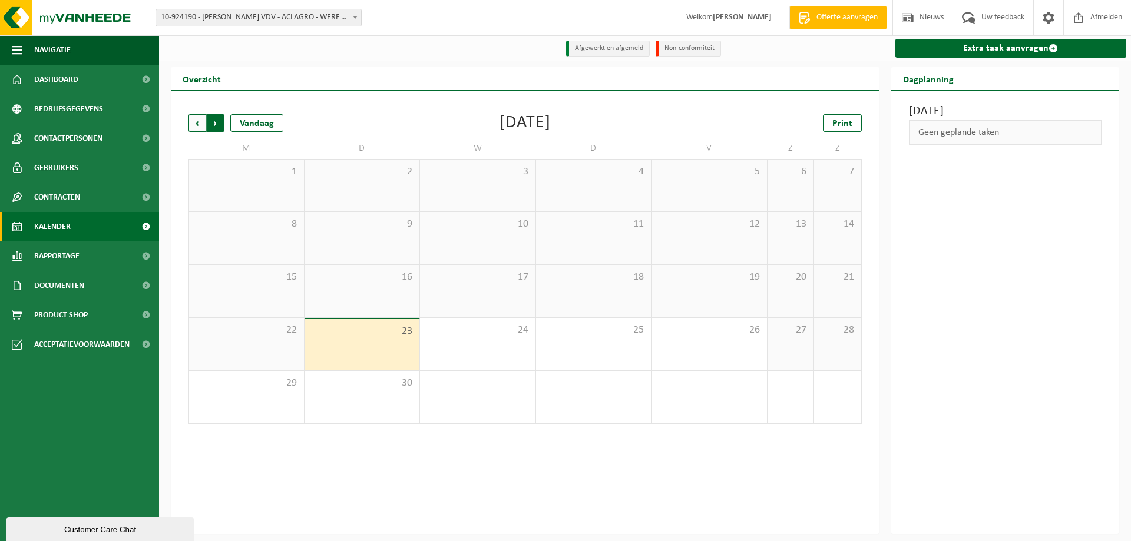
click at [199, 118] on span "Vorige" at bounding box center [198, 123] width 18 height 18
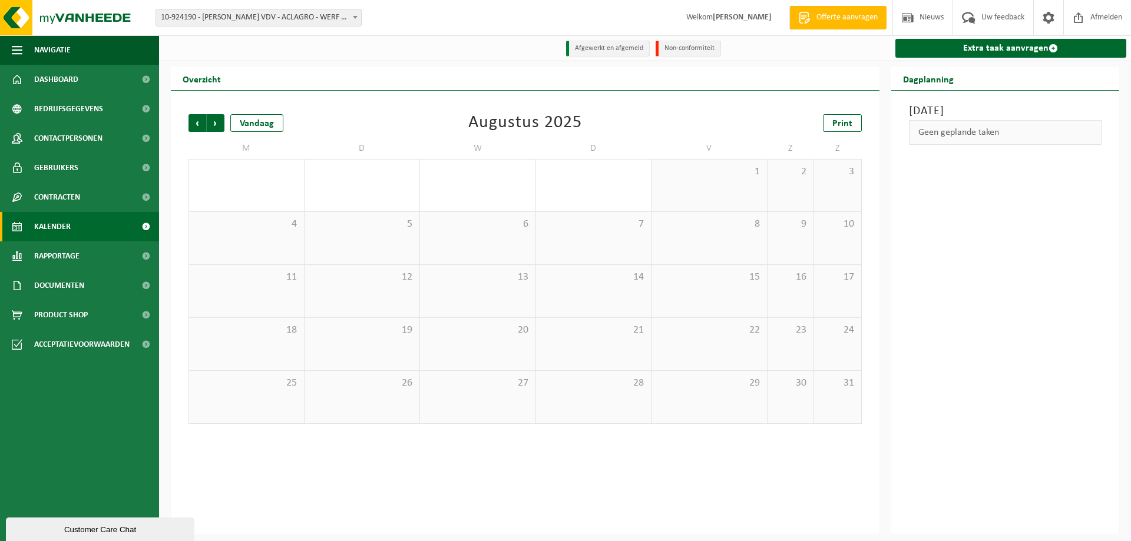
click at [144, 226] on span at bounding box center [146, 226] width 27 height 29
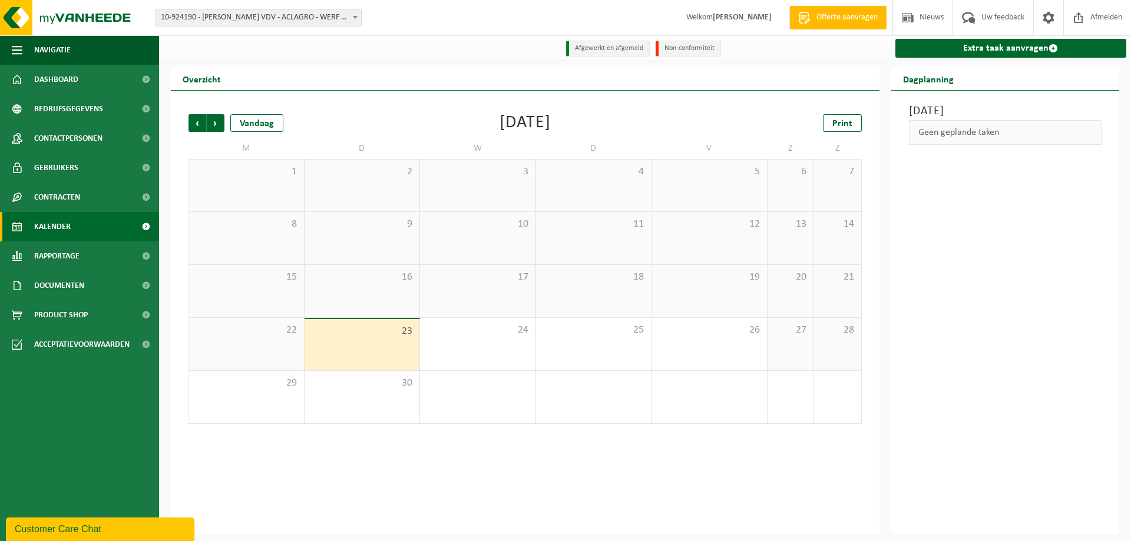
click at [357, 21] on span at bounding box center [355, 16] width 12 height 15
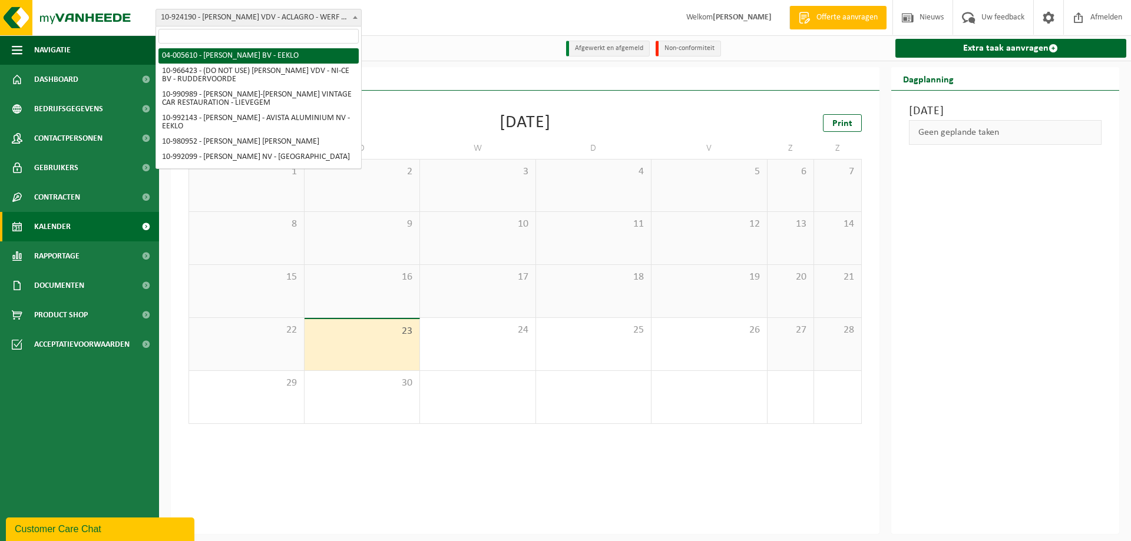
select select "35936"
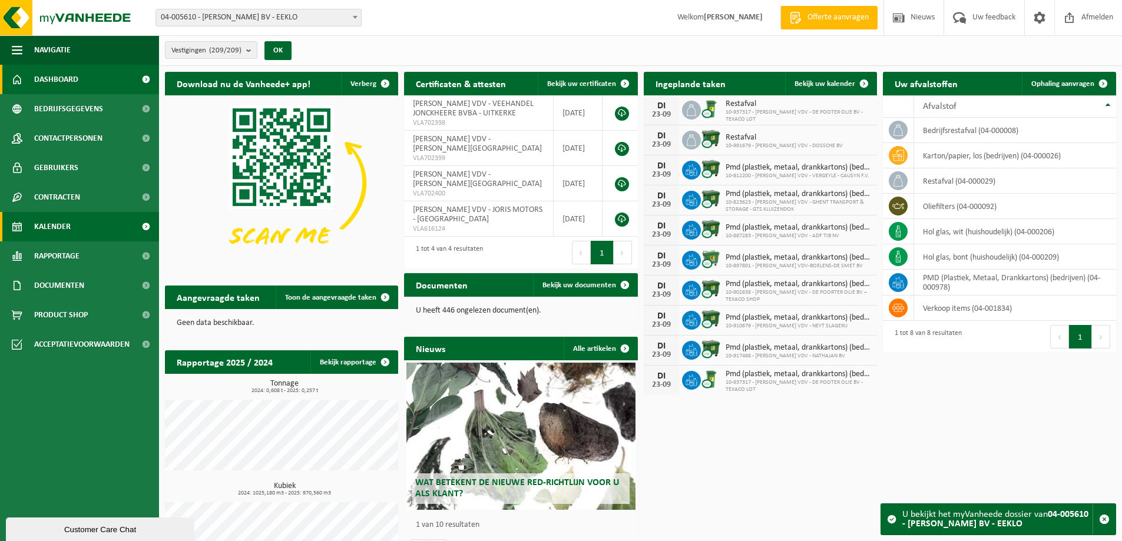
click at [51, 216] on span "Kalender" at bounding box center [52, 226] width 37 height 29
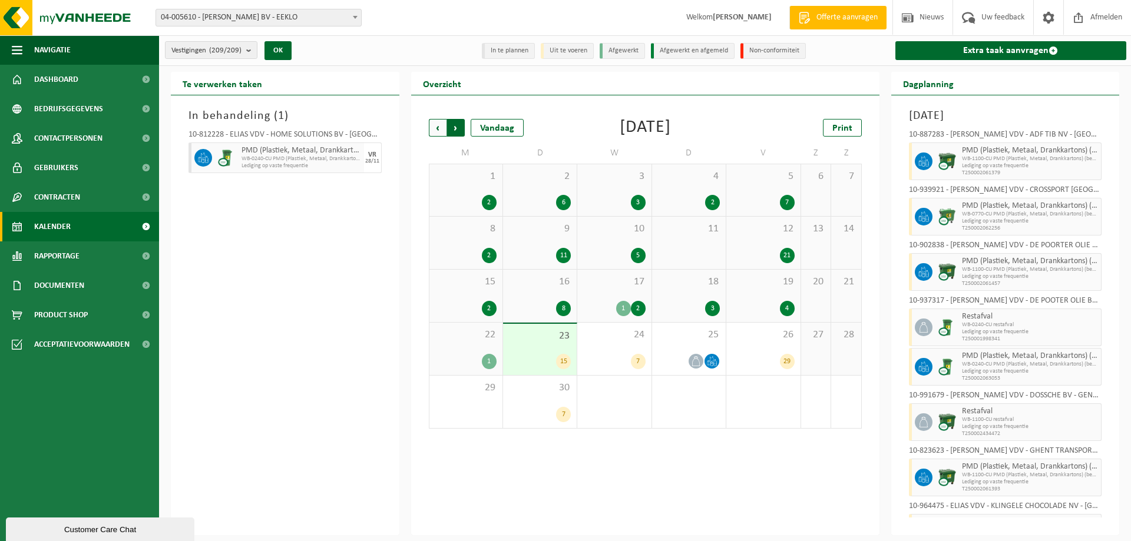
click at [437, 130] on span "Vorige" at bounding box center [438, 128] width 18 height 18
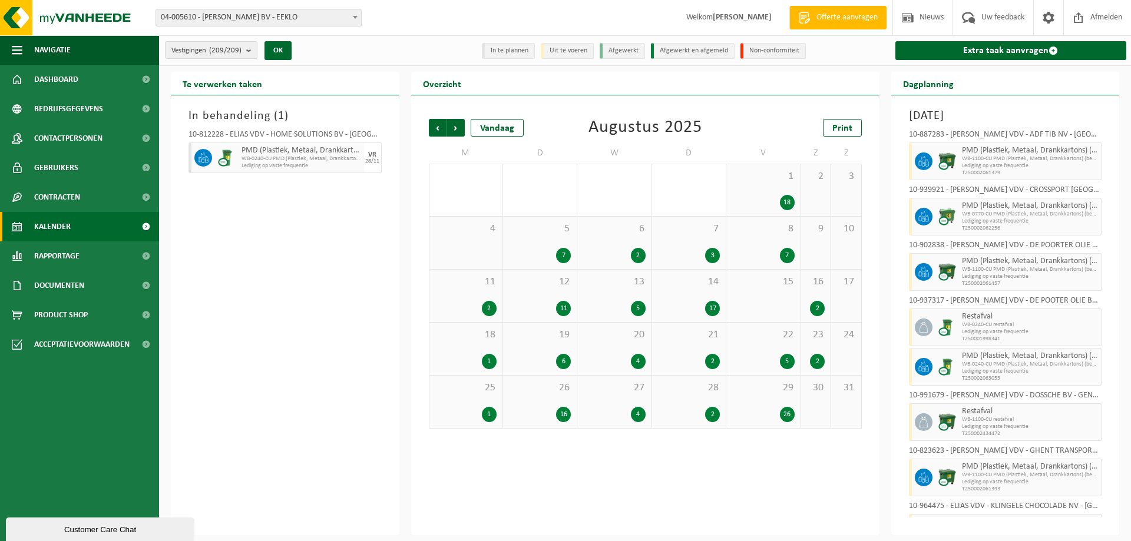
click at [699, 392] on span "28" at bounding box center [689, 388] width 62 height 13
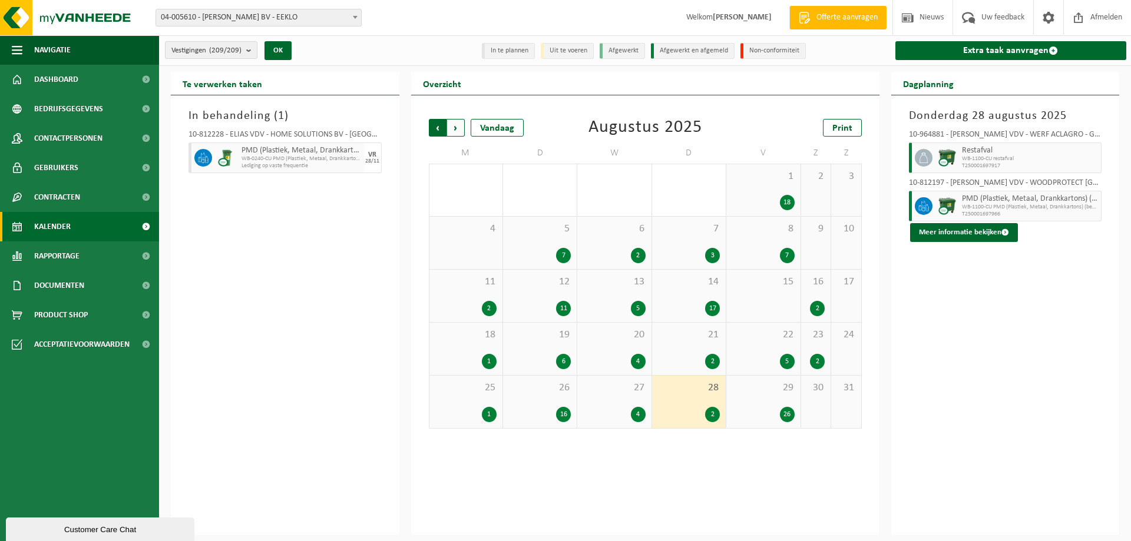
click at [458, 123] on span "Volgende" at bounding box center [456, 128] width 18 height 18
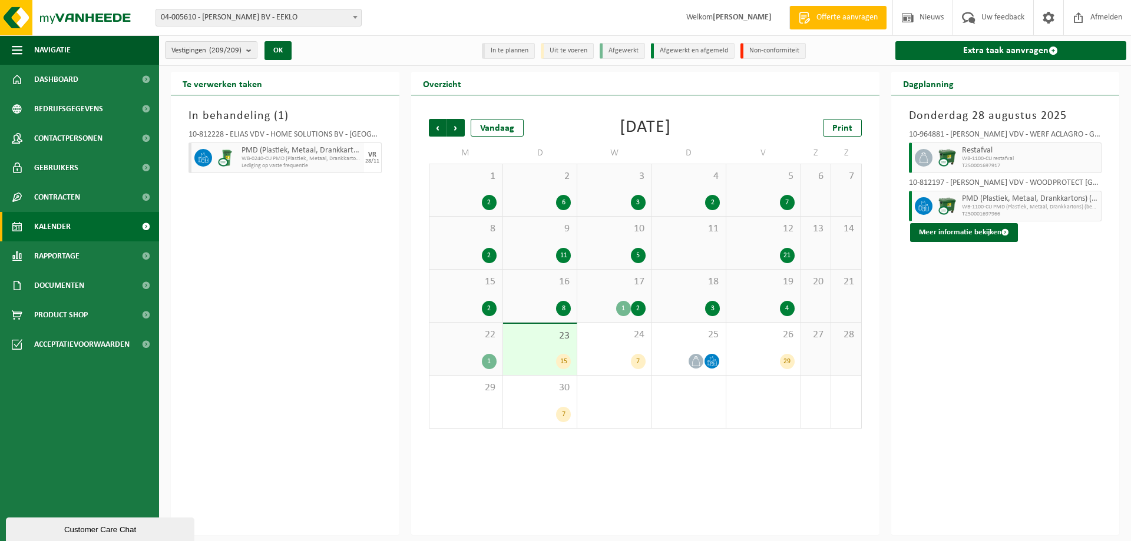
click at [687, 197] on div "2" at bounding box center [689, 202] width 62 height 15
click at [696, 246] on div "11" at bounding box center [689, 243] width 74 height 52
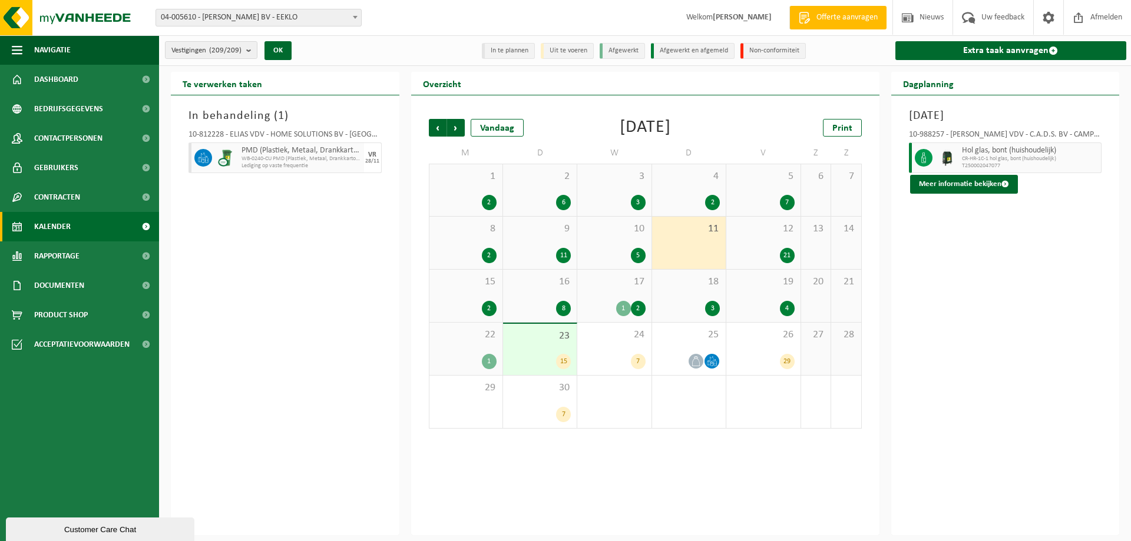
click at [693, 286] on span "18" at bounding box center [689, 282] width 62 height 13
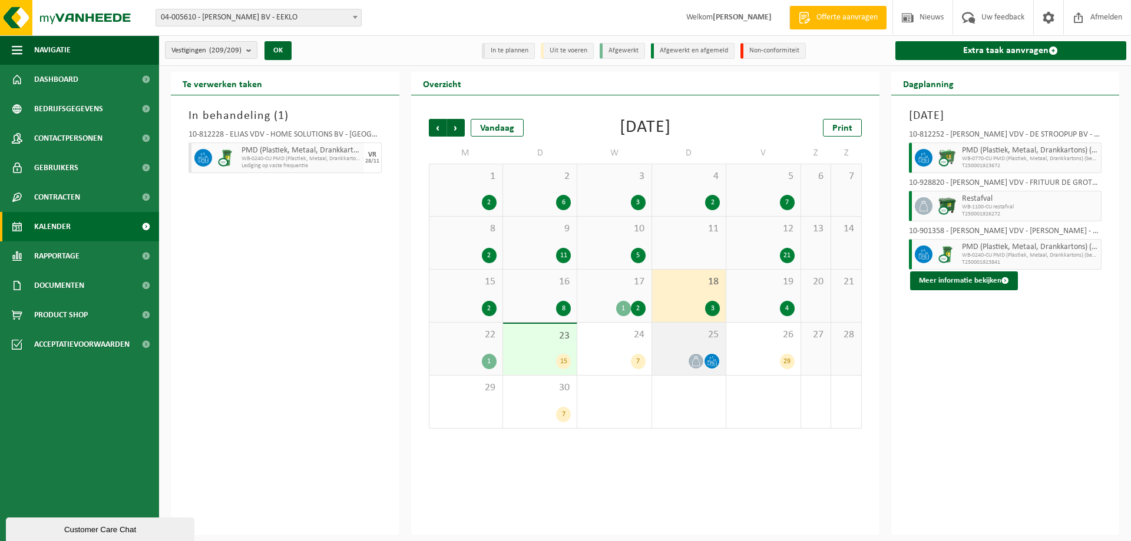
click at [691, 343] on div "25" at bounding box center [689, 349] width 74 height 52
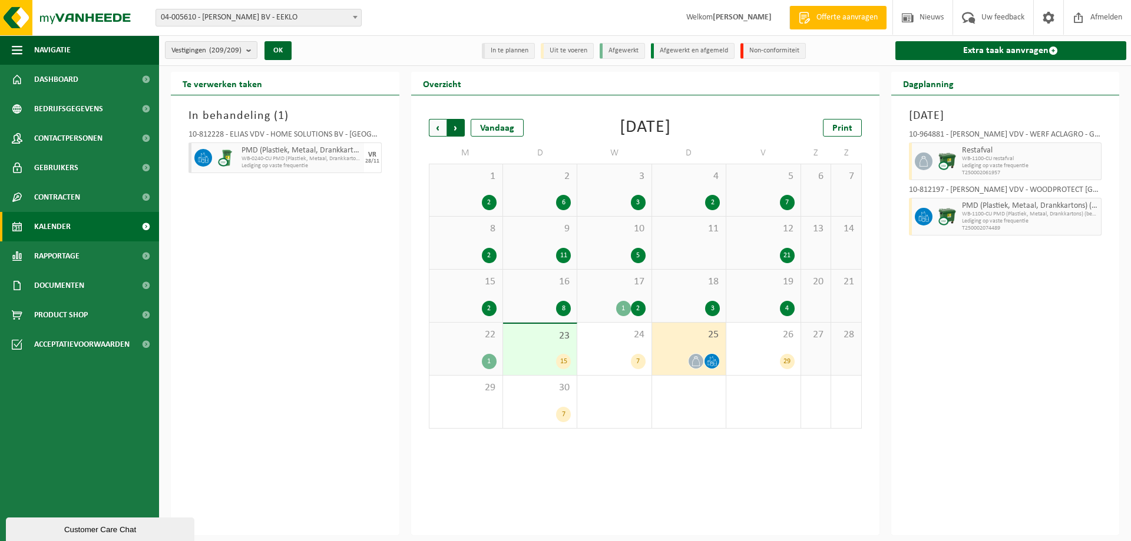
click at [430, 130] on span "Vorige" at bounding box center [438, 128] width 18 height 18
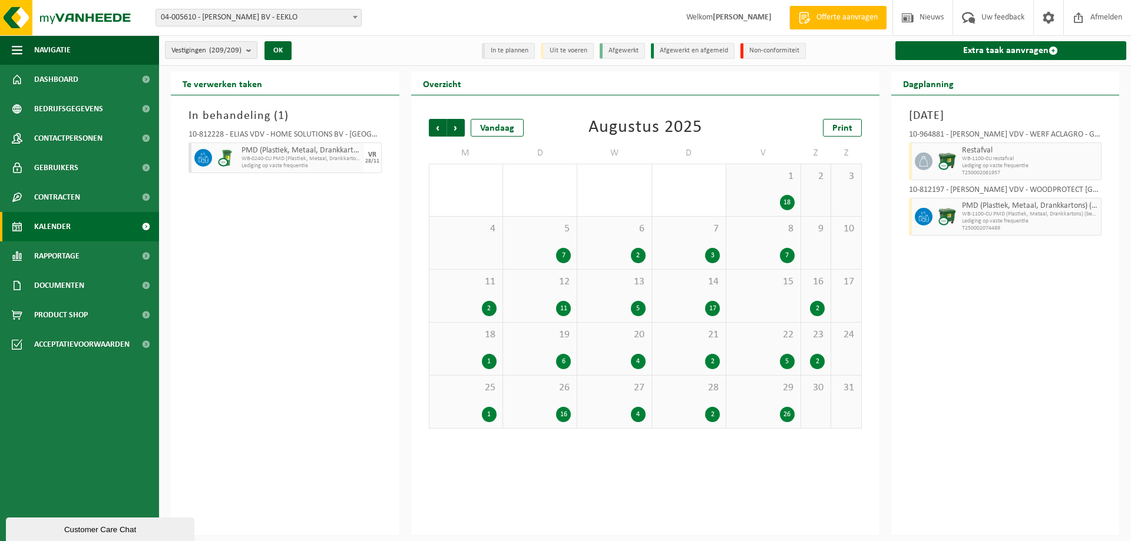
click at [604, 242] on div "6 2" at bounding box center [614, 243] width 74 height 52
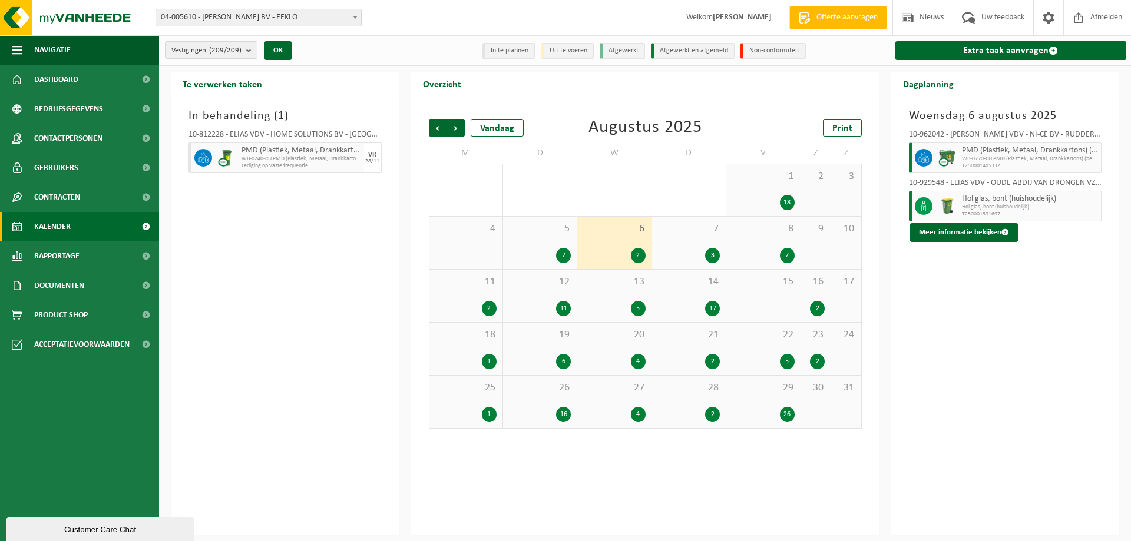
click at [678, 246] on div "7 3" at bounding box center [689, 243] width 74 height 52
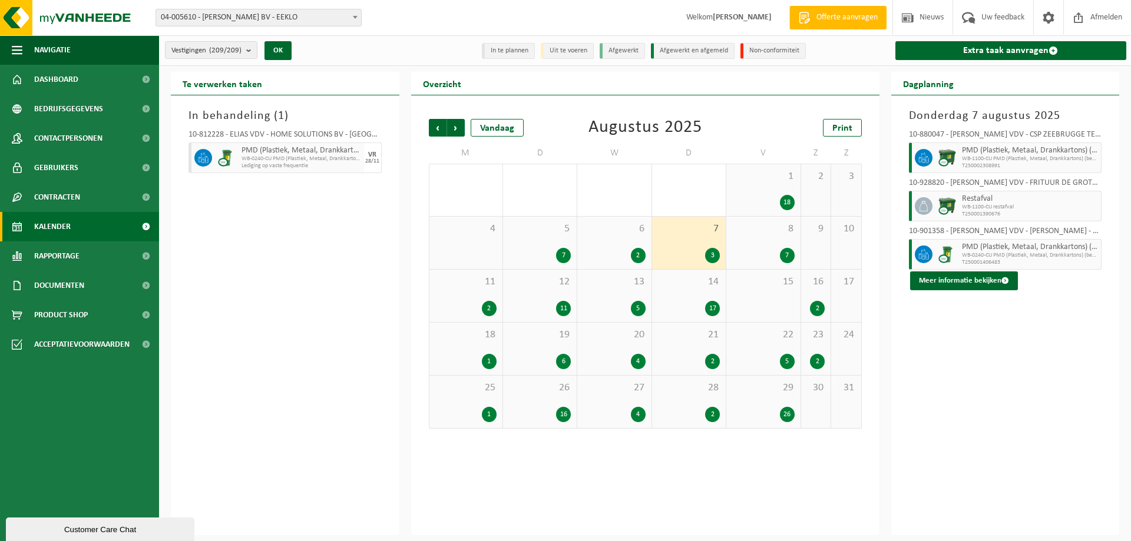
click at [683, 294] on div "14 17" at bounding box center [689, 296] width 74 height 52
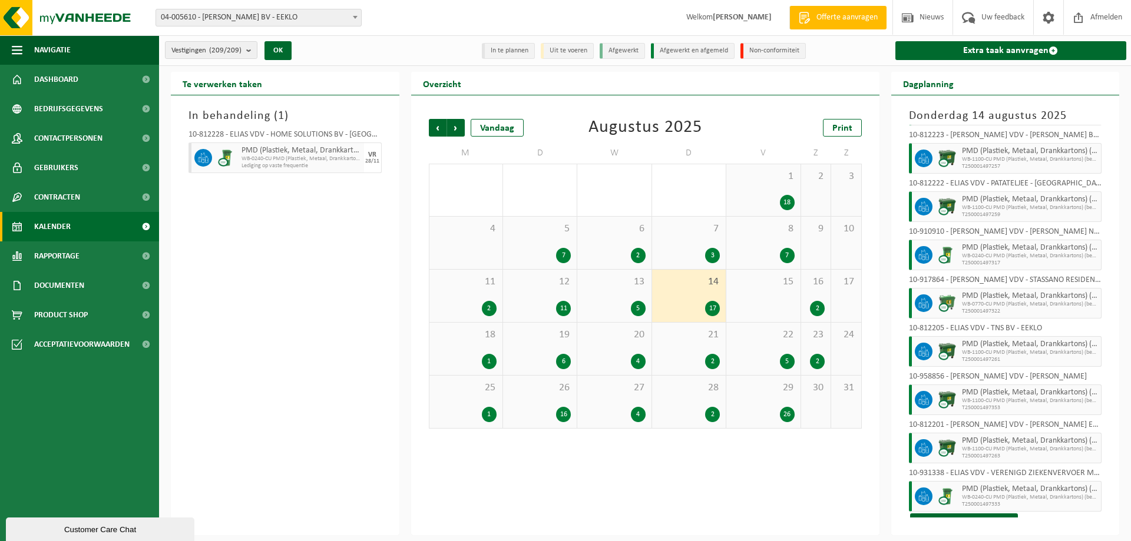
scroll to position [448, 0]
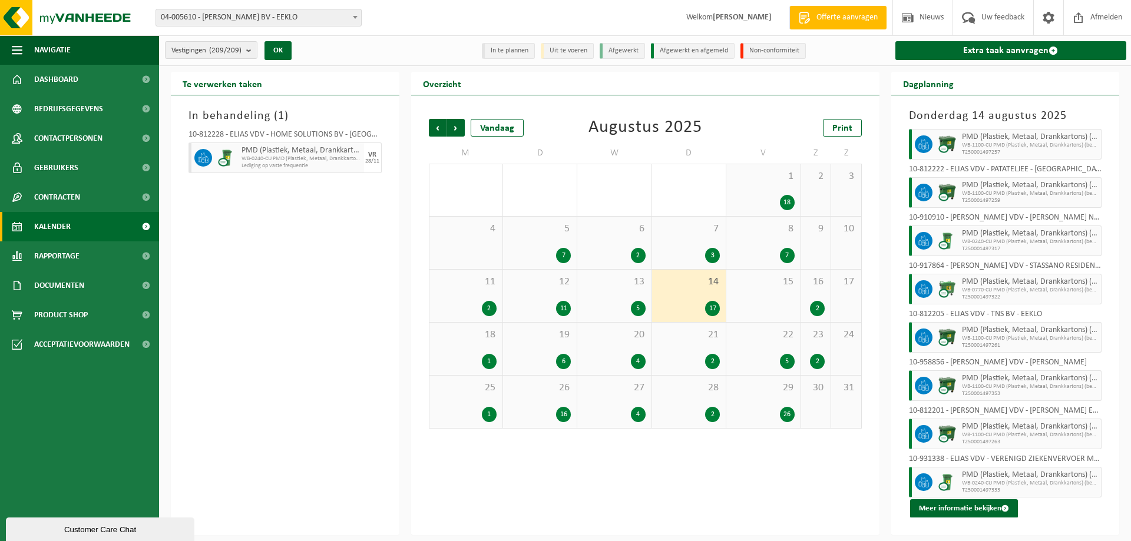
click at [698, 340] on span "21" at bounding box center [689, 335] width 62 height 13
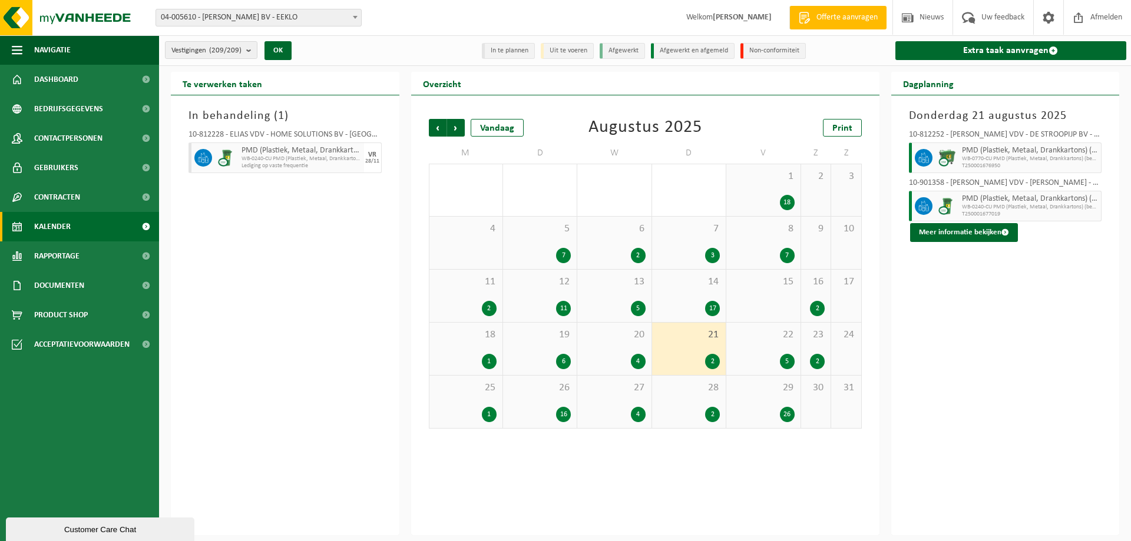
click at [687, 395] on div "28 2" at bounding box center [689, 402] width 74 height 52
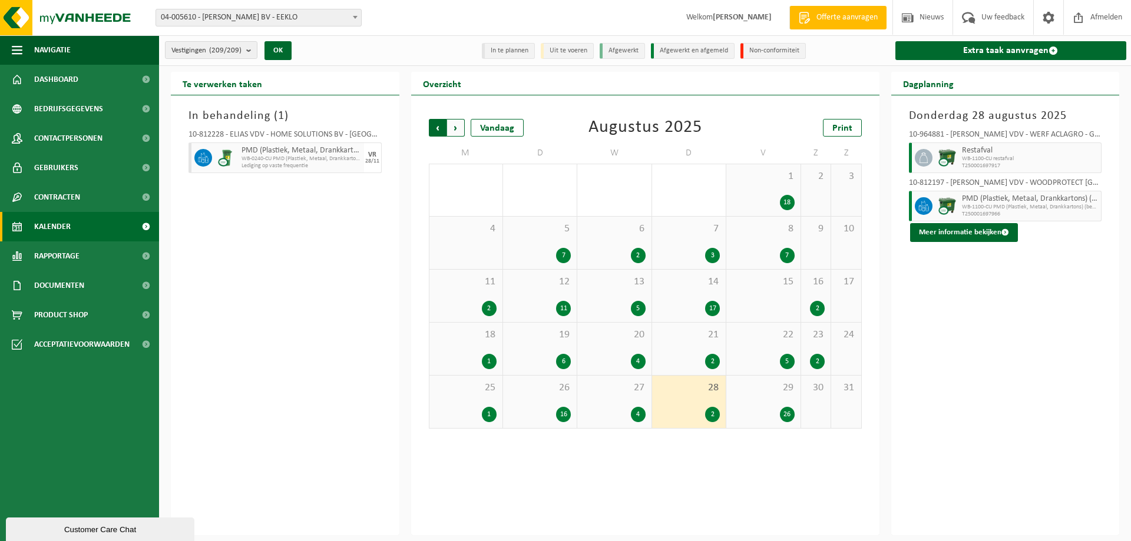
click at [456, 131] on span "Volgende" at bounding box center [456, 128] width 18 height 18
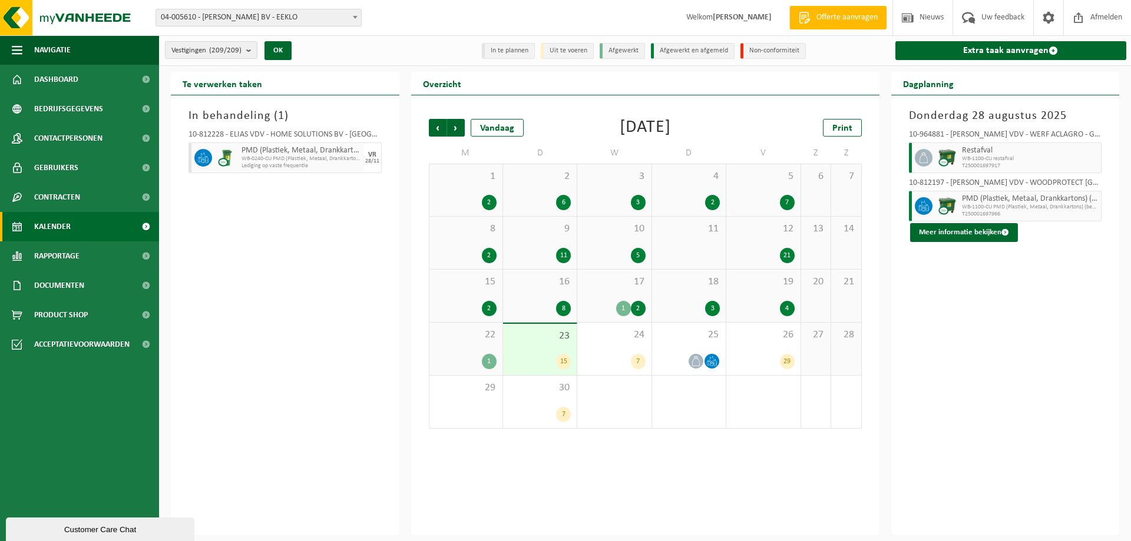
click at [683, 190] on div "4 2" at bounding box center [689, 190] width 74 height 52
click at [679, 294] on div "18 3" at bounding box center [689, 296] width 74 height 52
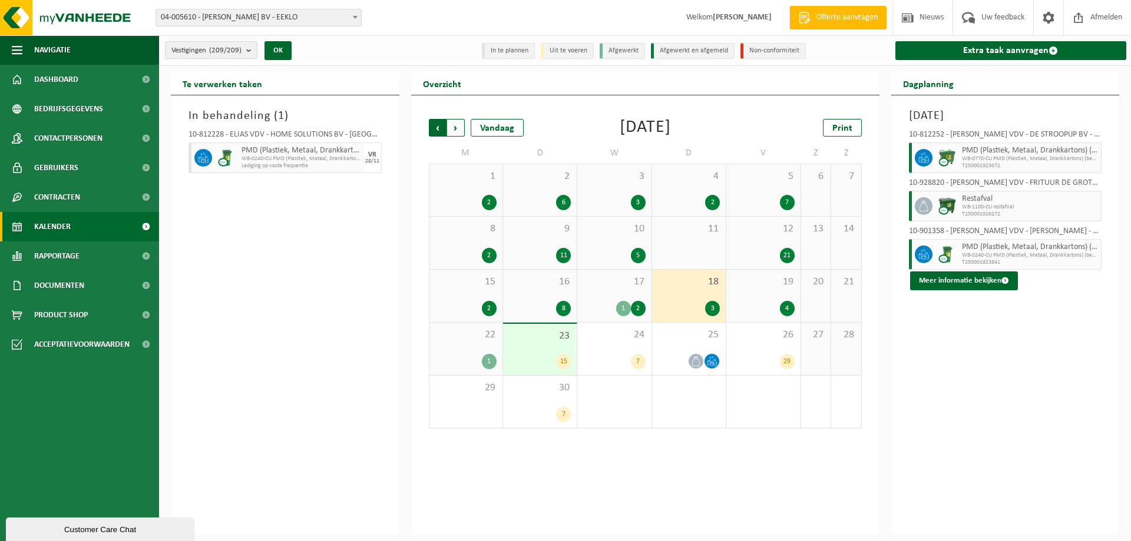
click at [455, 127] on span "Volgende" at bounding box center [456, 128] width 18 height 18
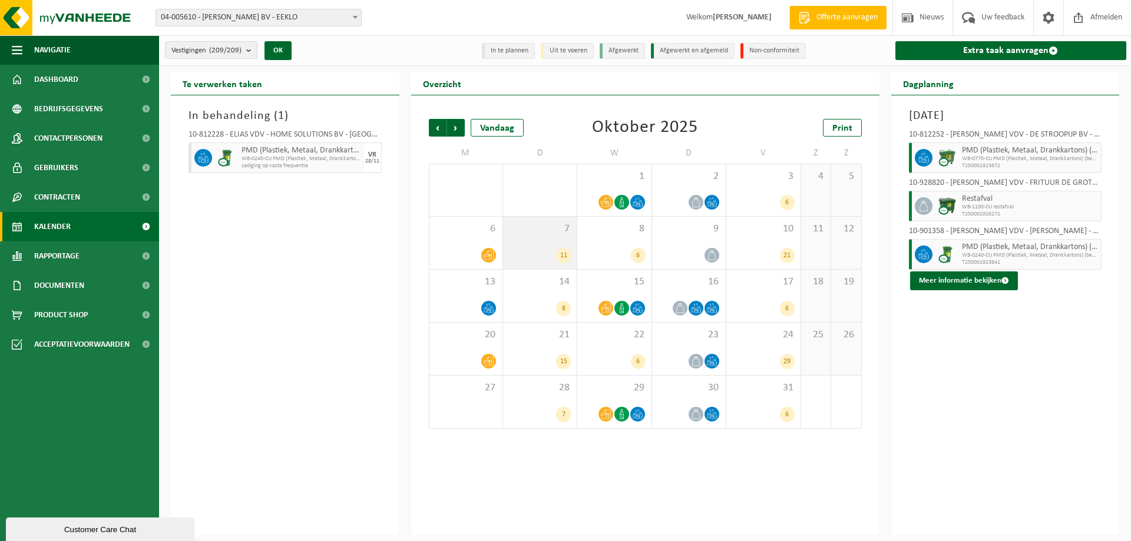
click at [545, 242] on div "7 11" at bounding box center [540, 243] width 74 height 52
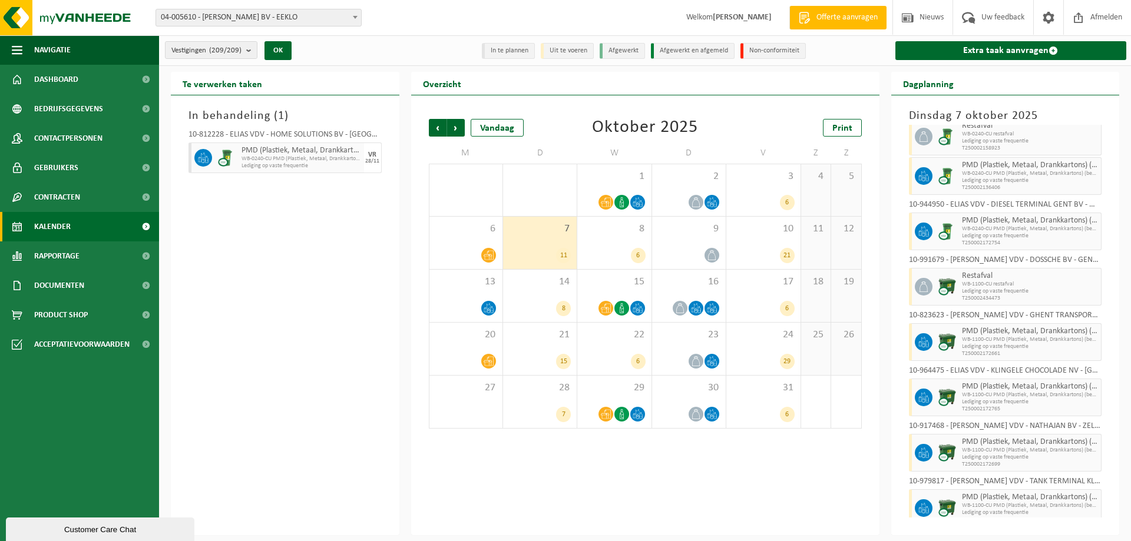
scroll to position [202, 0]
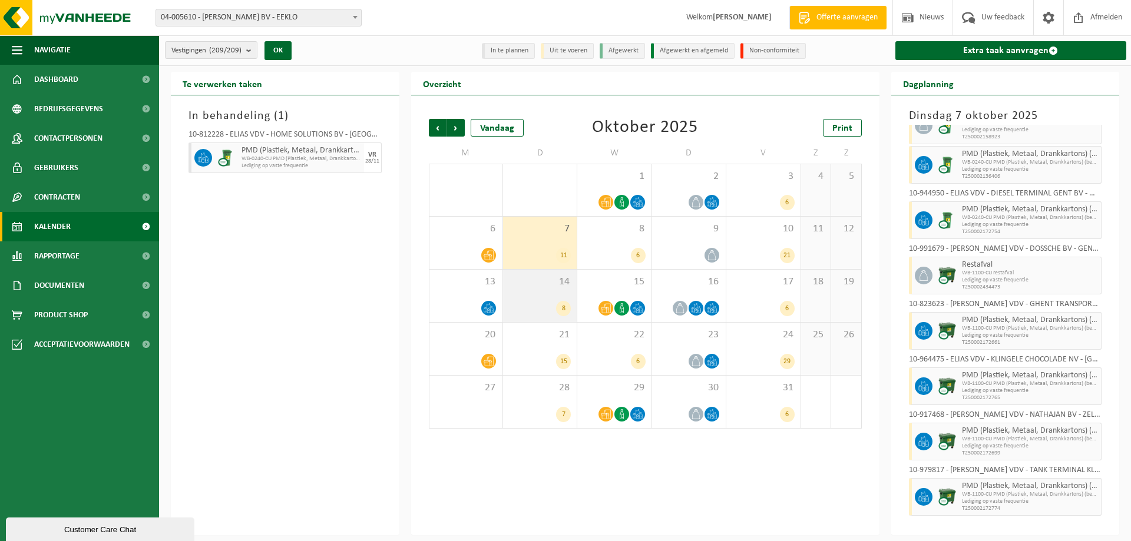
click at [541, 318] on div "14 8" at bounding box center [540, 296] width 74 height 52
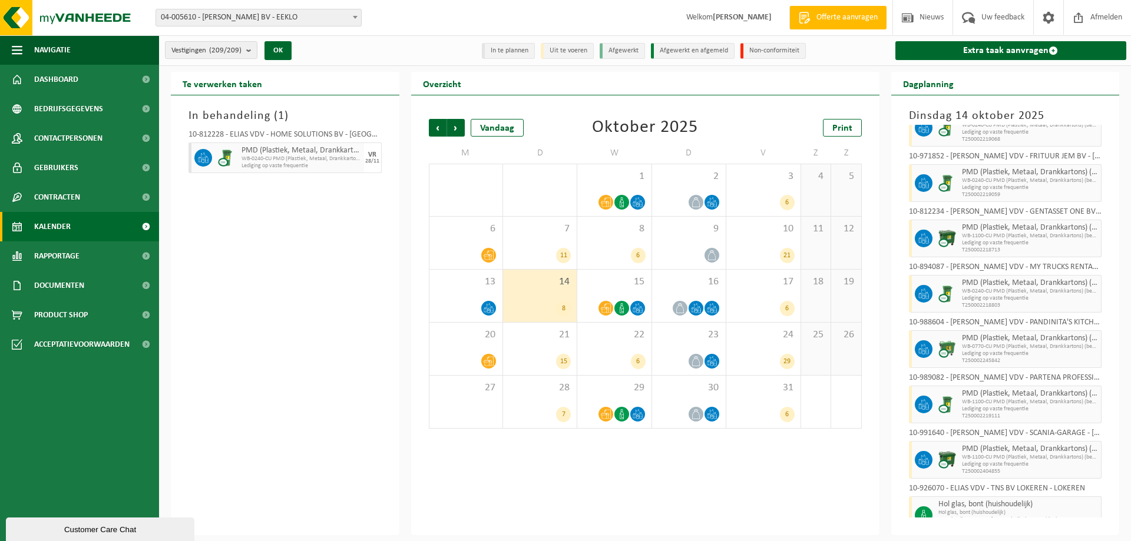
scroll to position [52, 0]
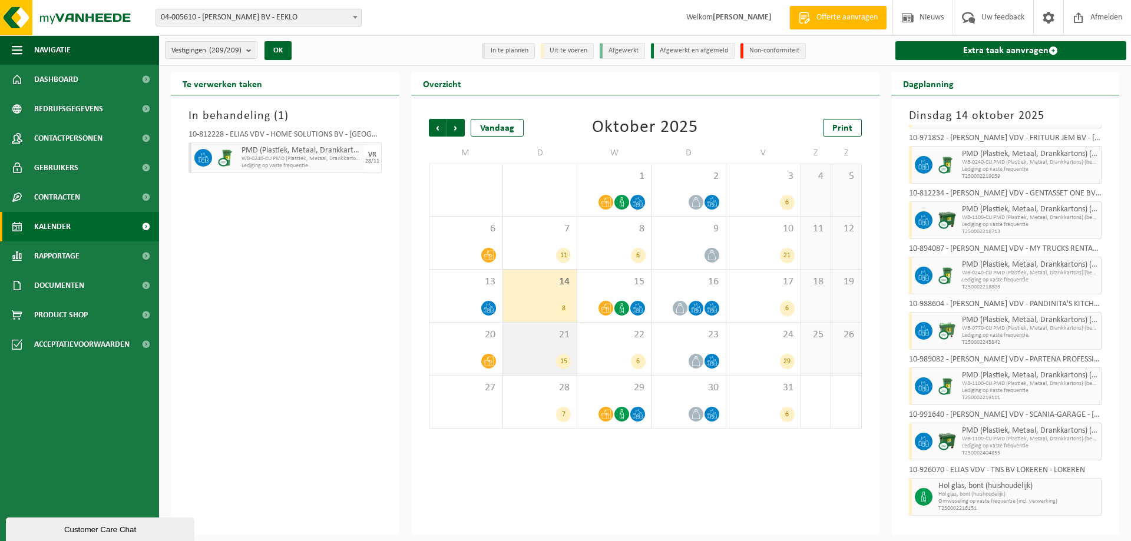
click at [555, 338] on span "21" at bounding box center [540, 335] width 62 height 13
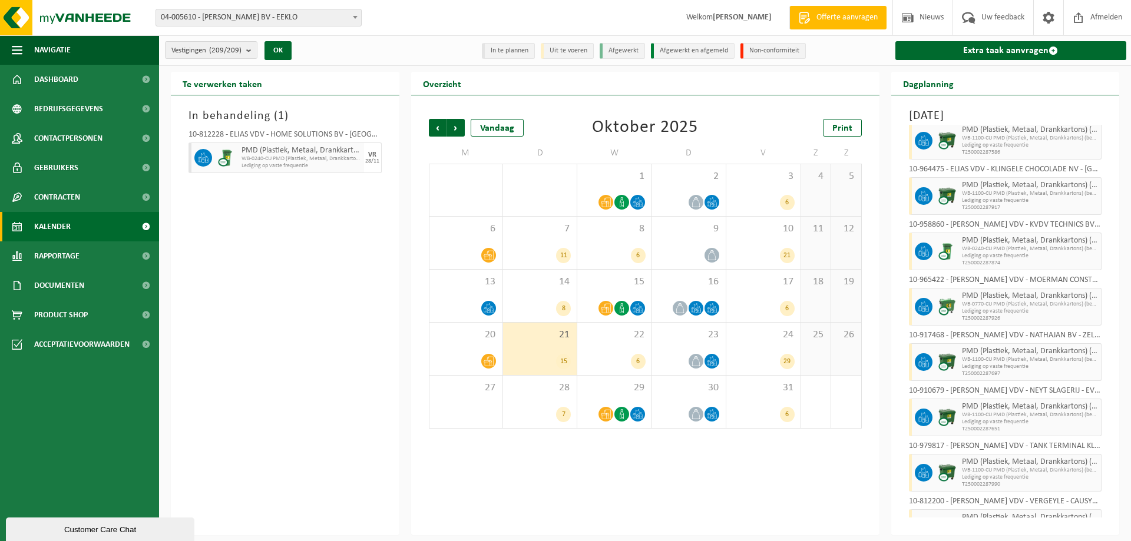
scroll to position [353, 0]
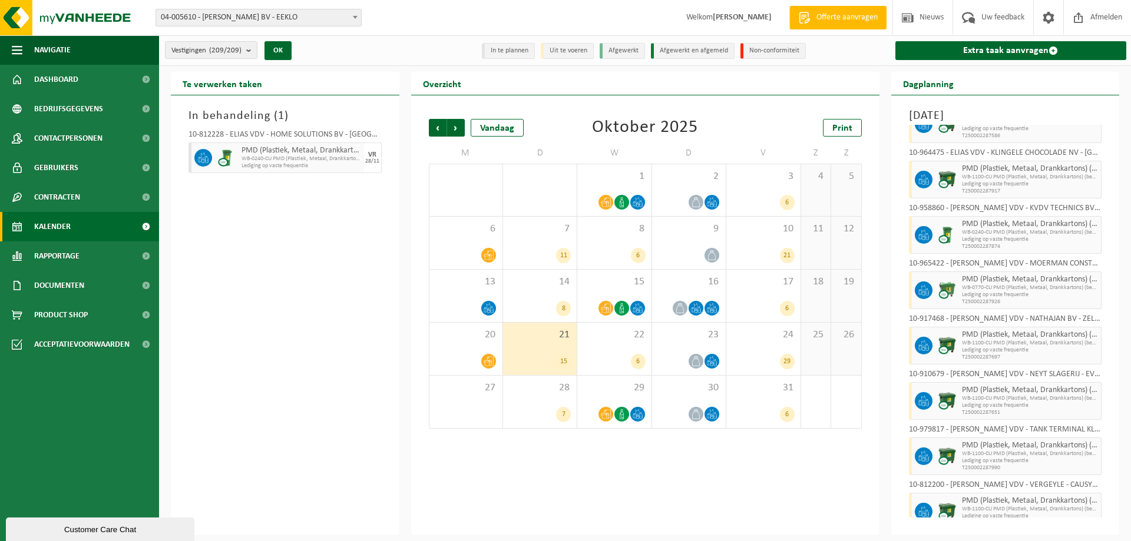
click at [339, 19] on span "04-005610 - [PERSON_NAME] BV - EEKLO" at bounding box center [258, 17] width 205 height 16
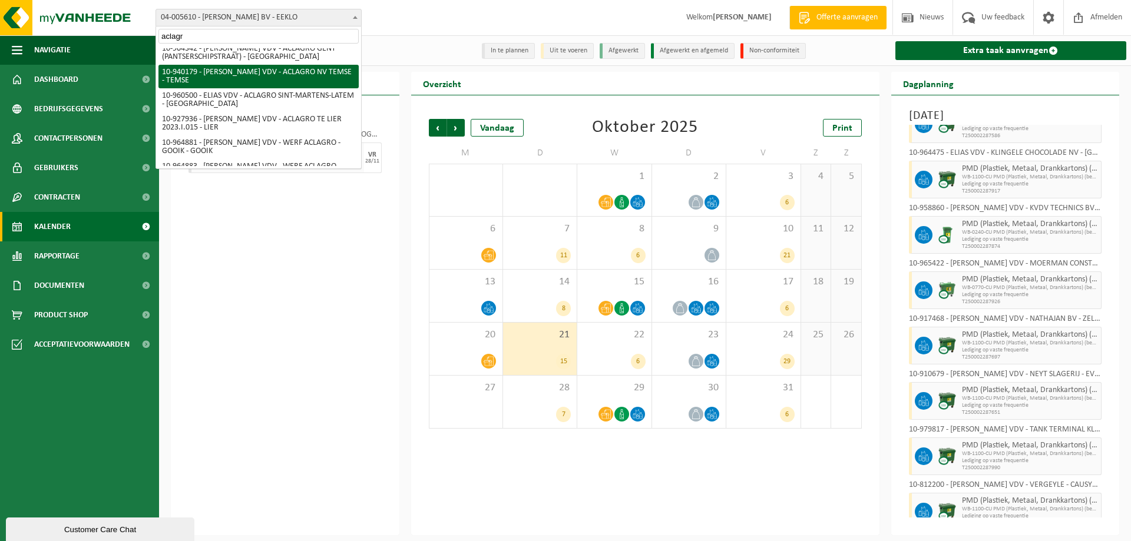
scroll to position [0, 0]
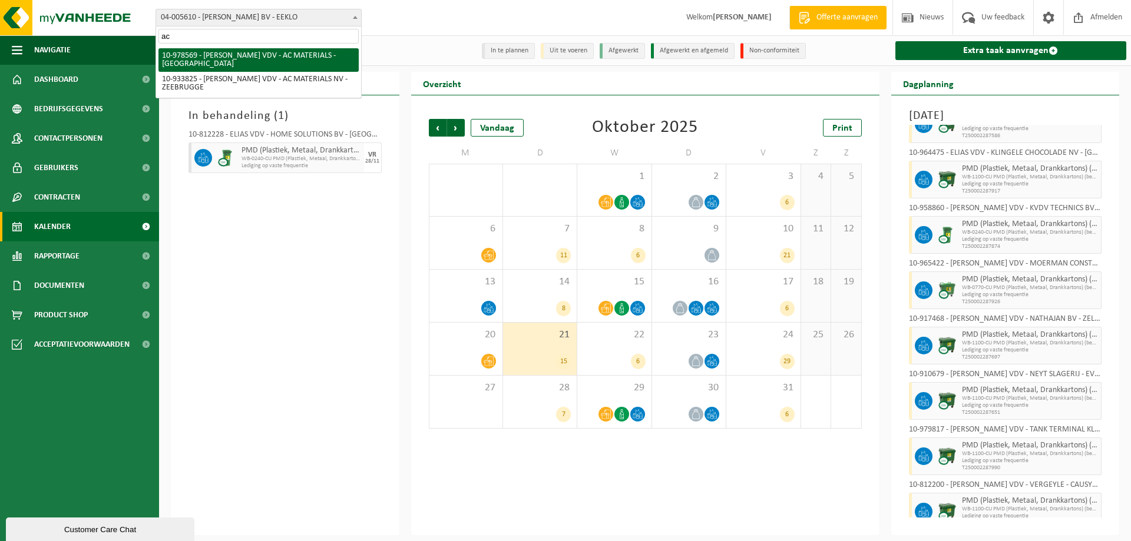
type input "ac"
select select "160170"
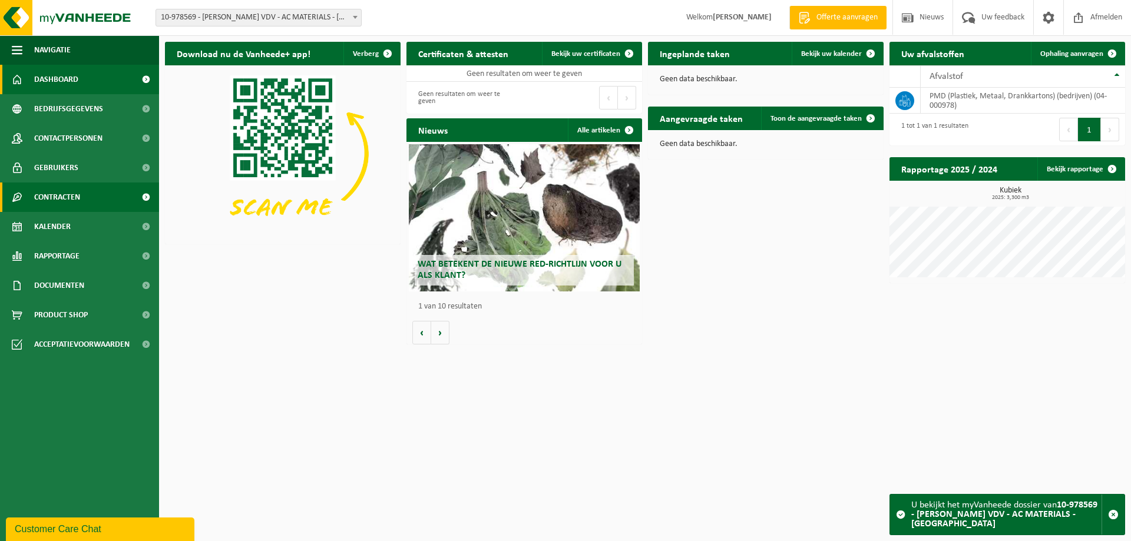
click at [90, 197] on link "Contracten" at bounding box center [79, 197] width 159 height 29
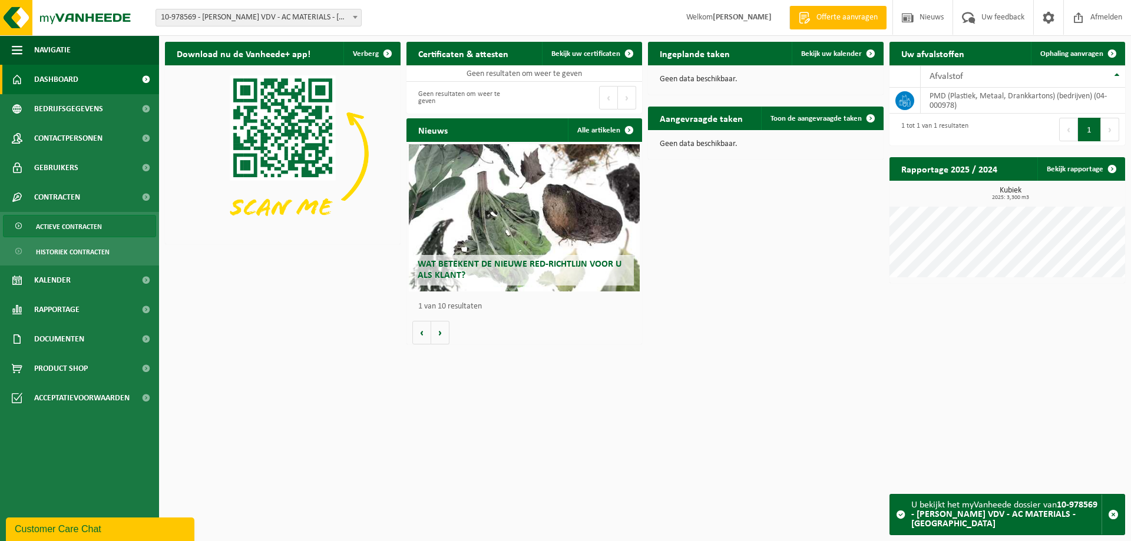
click at [79, 223] on span "Actieve contracten" at bounding box center [69, 227] width 66 height 22
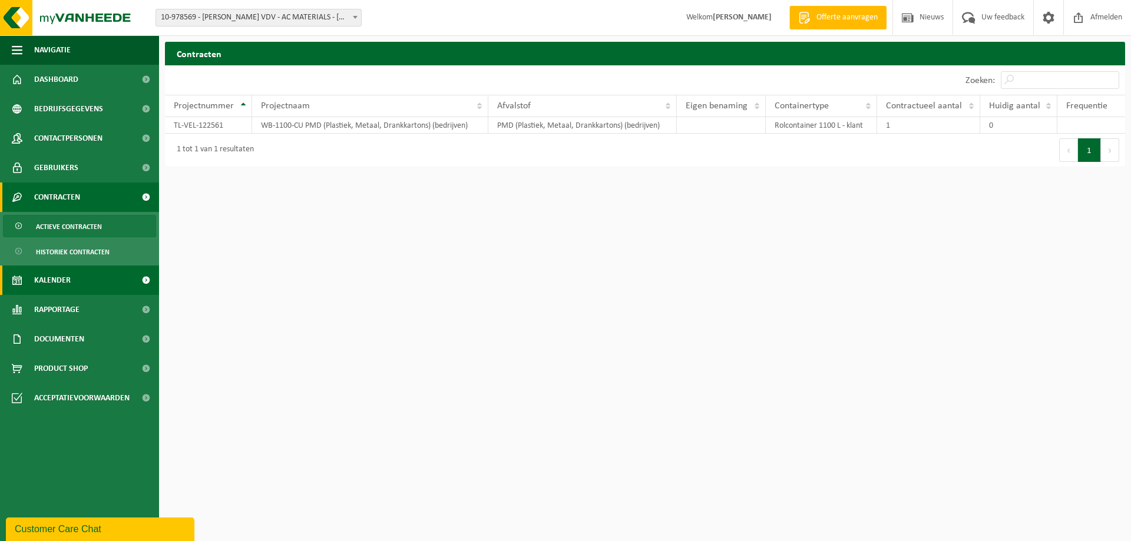
click at [59, 276] on span "Kalender" at bounding box center [52, 280] width 37 height 29
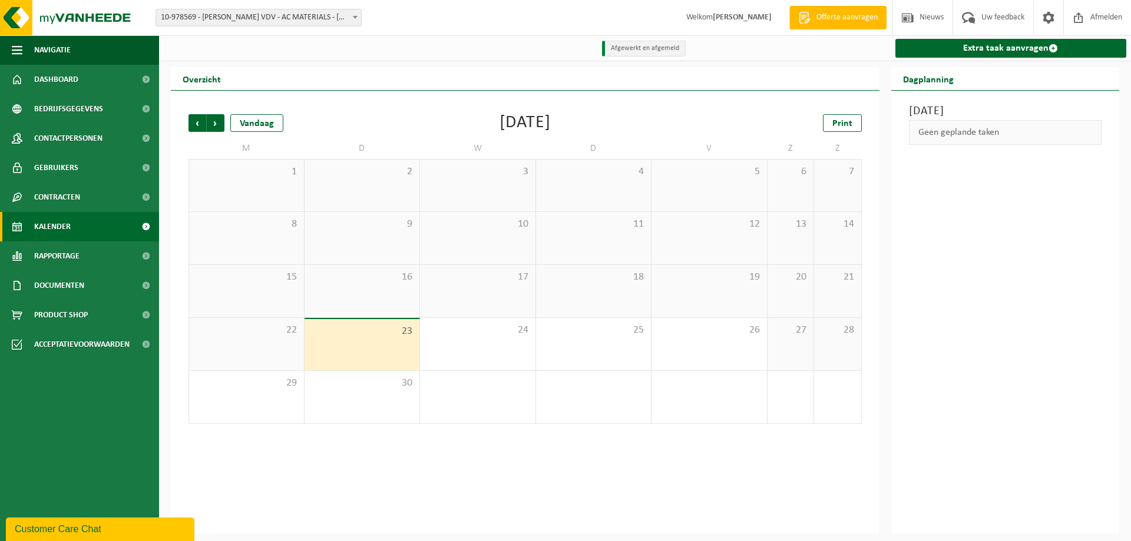
click at [63, 227] on span "Kalender" at bounding box center [52, 226] width 37 height 29
click at [356, 18] on b at bounding box center [355, 17] width 5 height 3
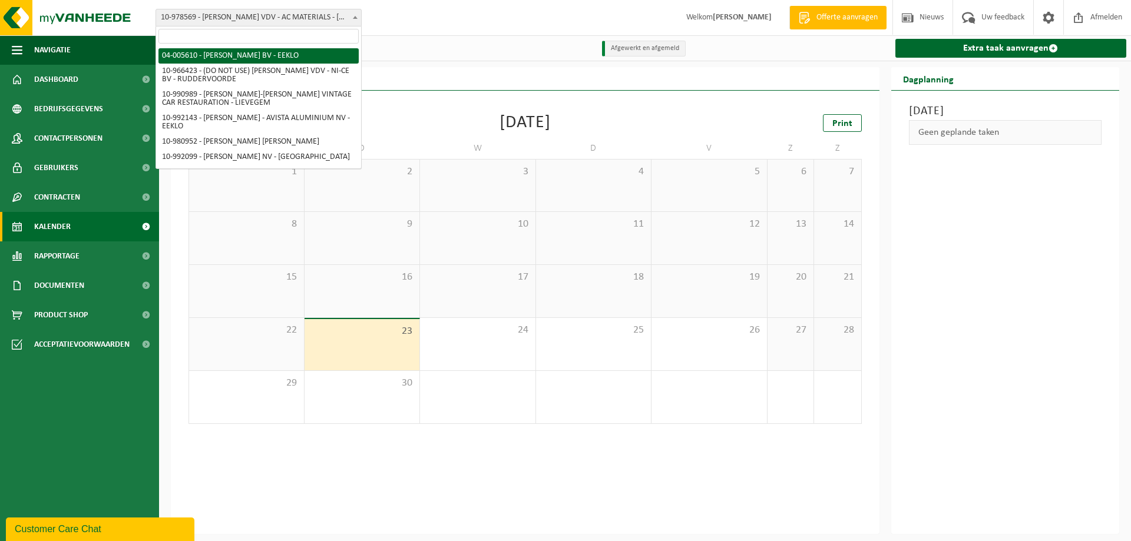
select select "35936"
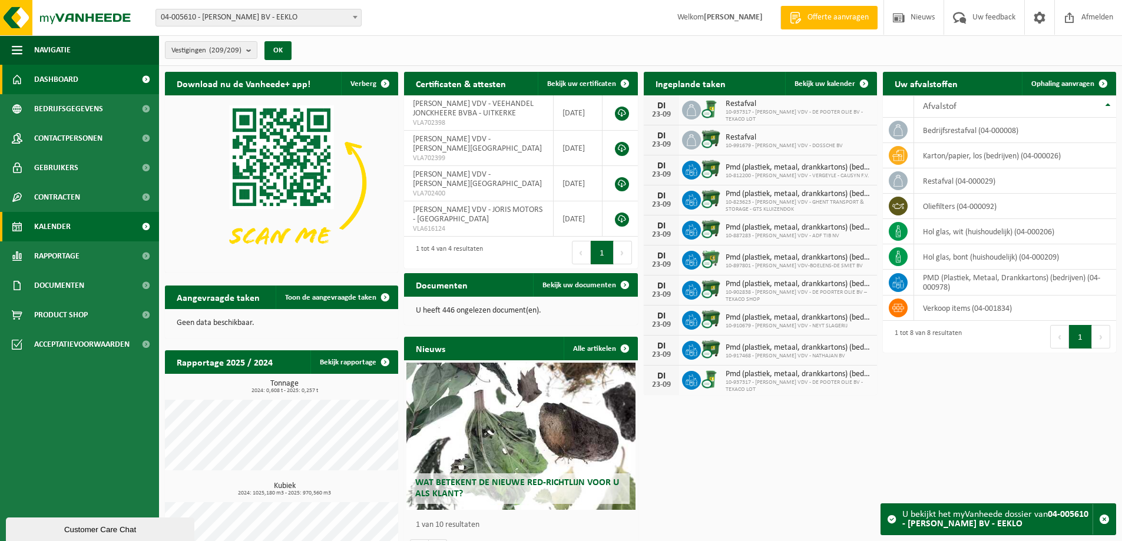
click at [51, 231] on span "Kalender" at bounding box center [52, 226] width 37 height 29
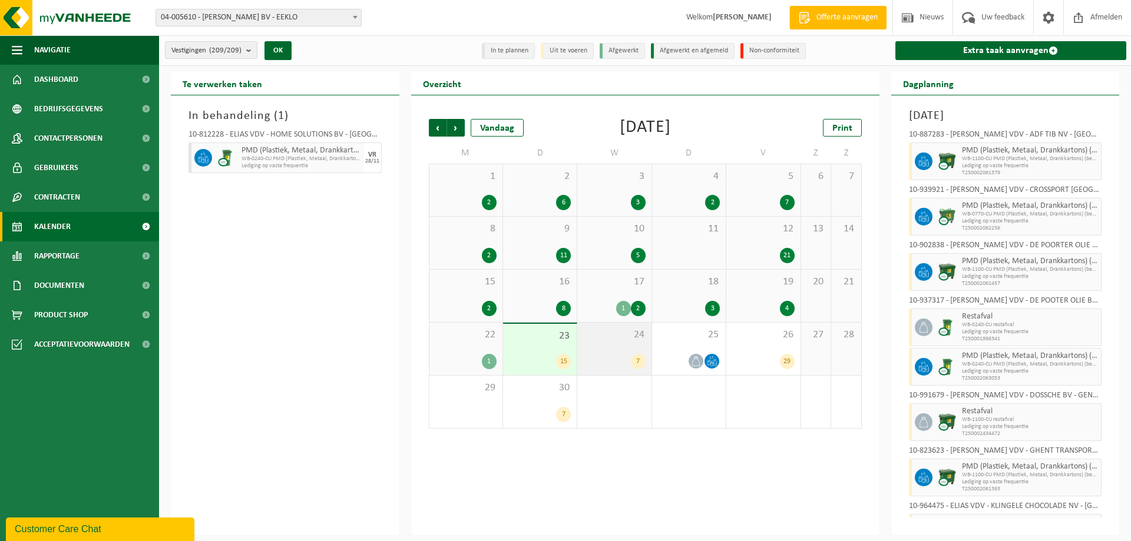
click at [628, 356] on div "7" at bounding box center [614, 361] width 62 height 15
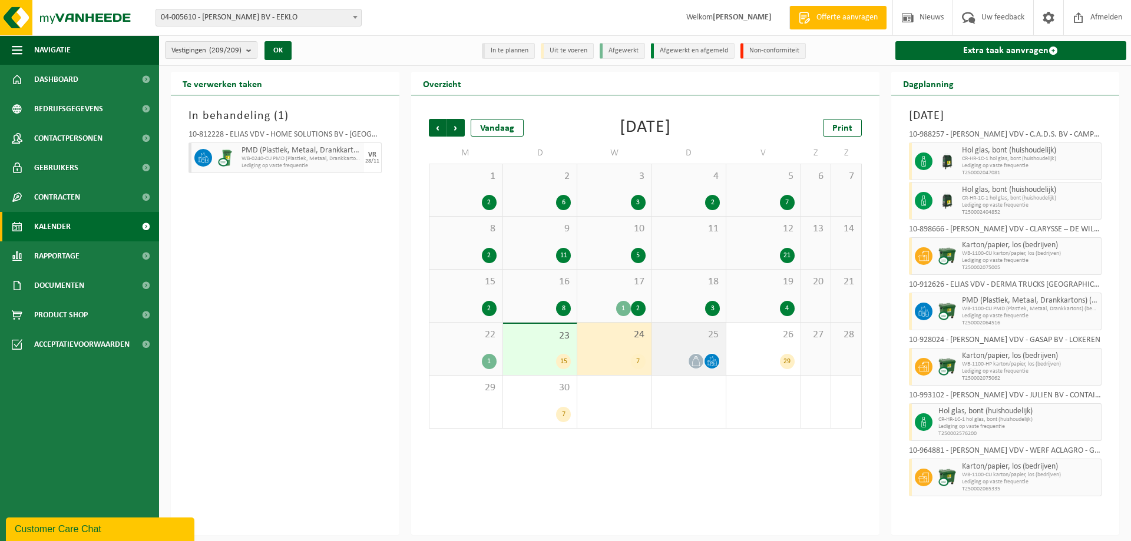
click at [708, 355] on span at bounding box center [712, 361] width 15 height 15
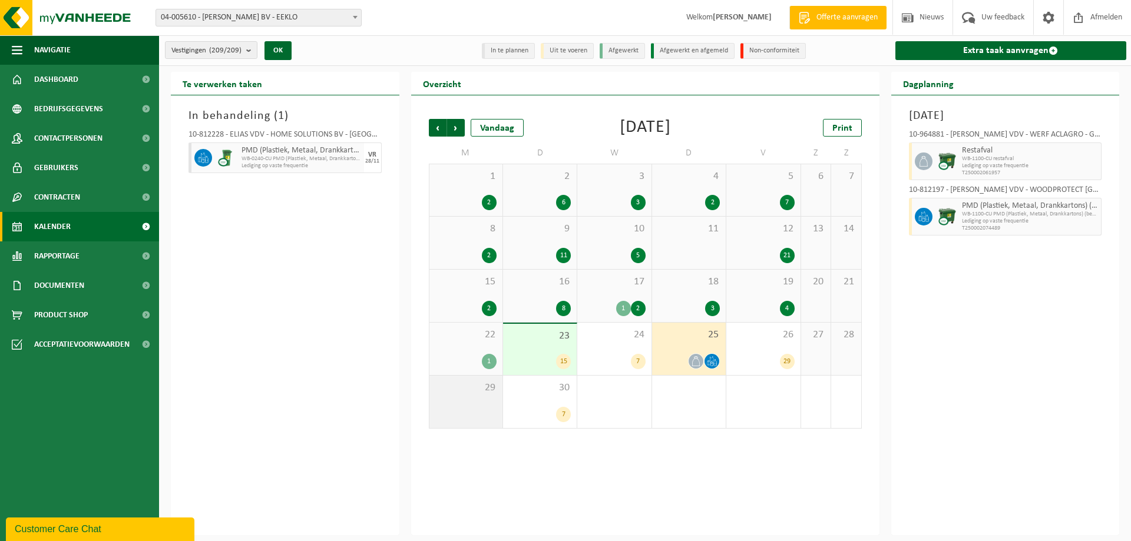
click at [453, 399] on div "29" at bounding box center [465, 402] width 73 height 52
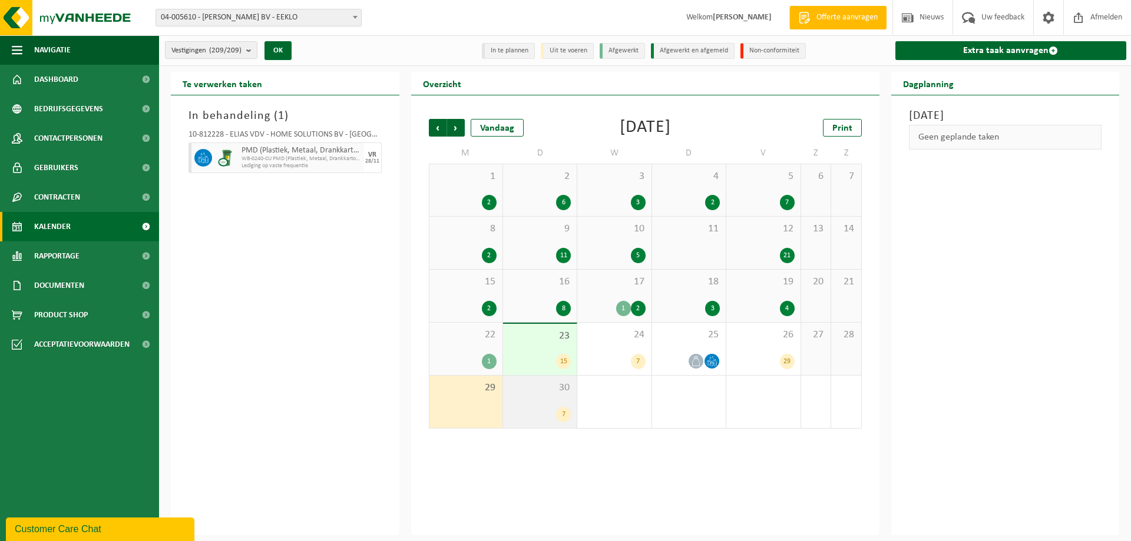
click at [542, 401] on div "30 7" at bounding box center [540, 402] width 74 height 52
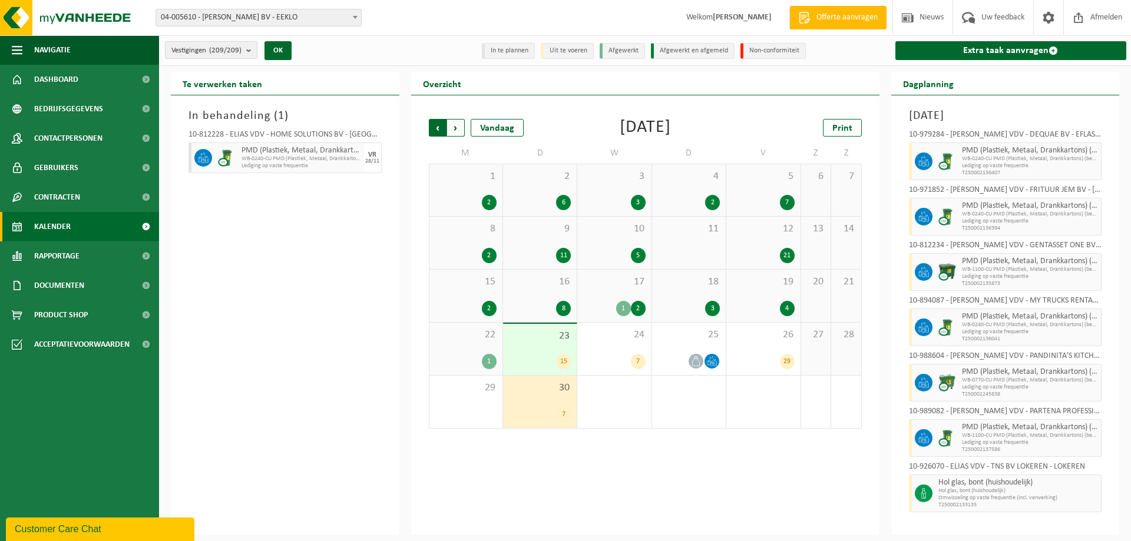
click at [455, 127] on span "Volgende" at bounding box center [456, 128] width 18 height 18
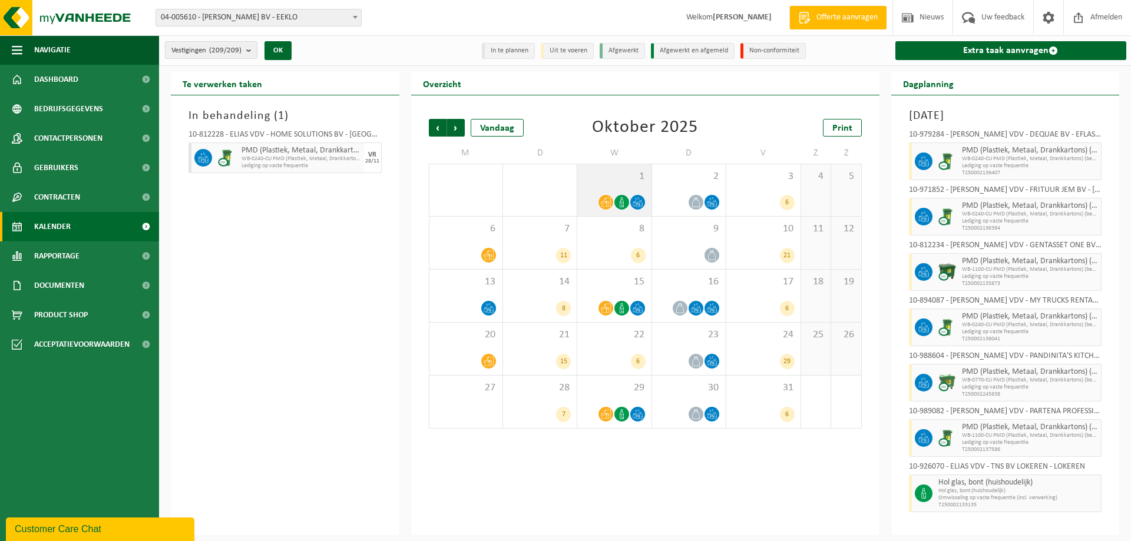
click at [601, 187] on div "1" at bounding box center [614, 190] width 74 height 52
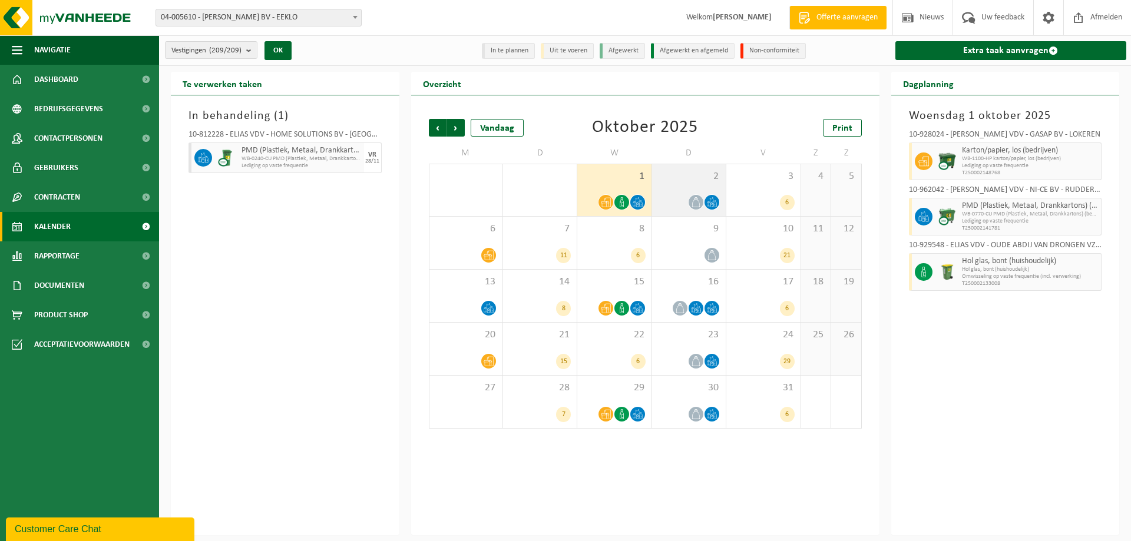
click at [676, 197] on div at bounding box center [689, 202] width 62 height 16
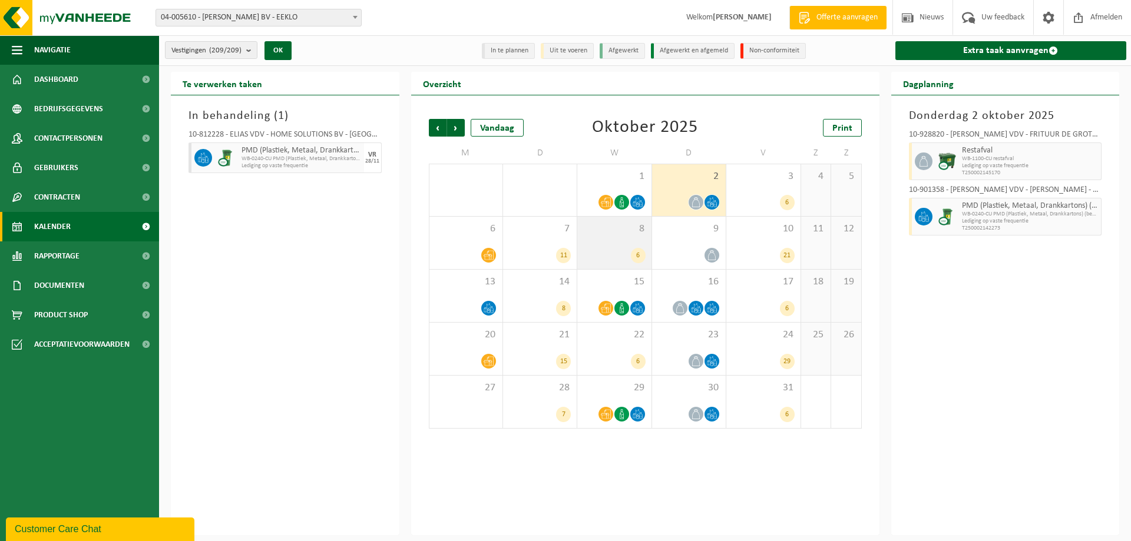
click at [616, 251] on div "6" at bounding box center [614, 255] width 62 height 15
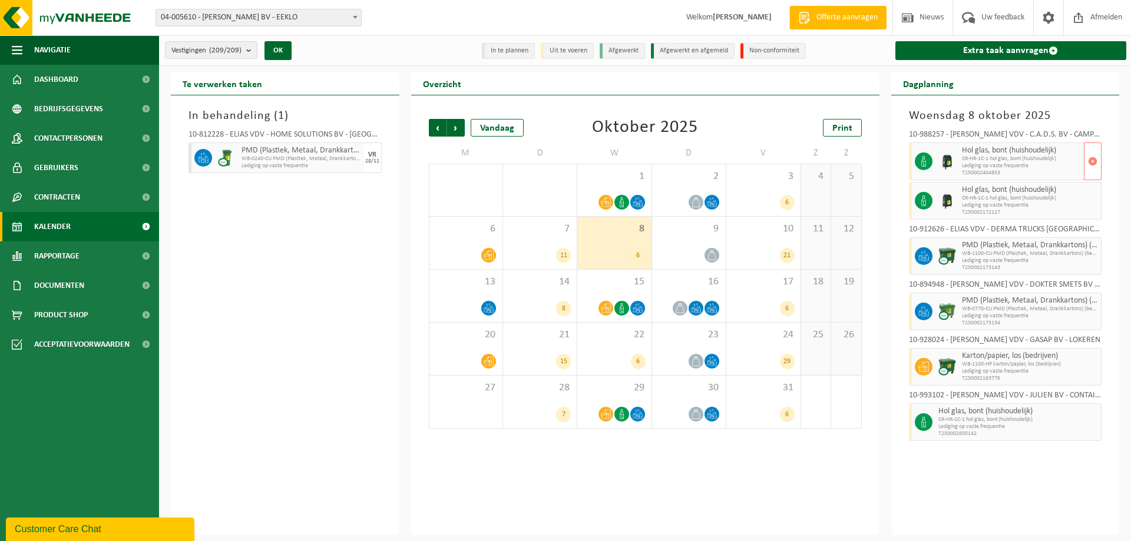
click at [1005, 165] on span "Lediging op vaste frequentie" at bounding box center [1022, 166] width 120 height 7
click at [927, 160] on icon at bounding box center [923, 161] width 11 height 11
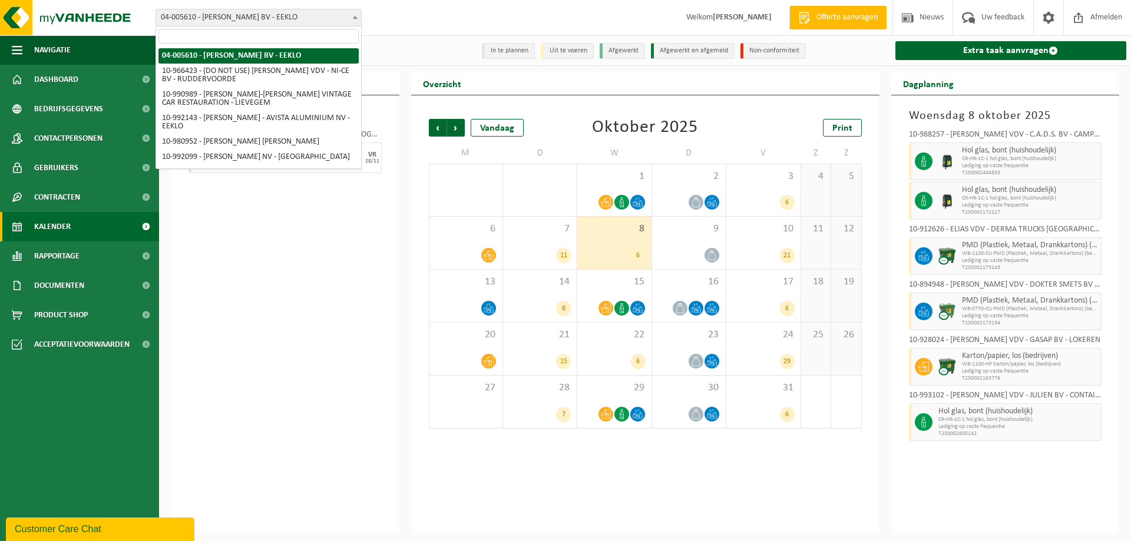
click at [354, 15] on span at bounding box center [355, 16] width 12 height 15
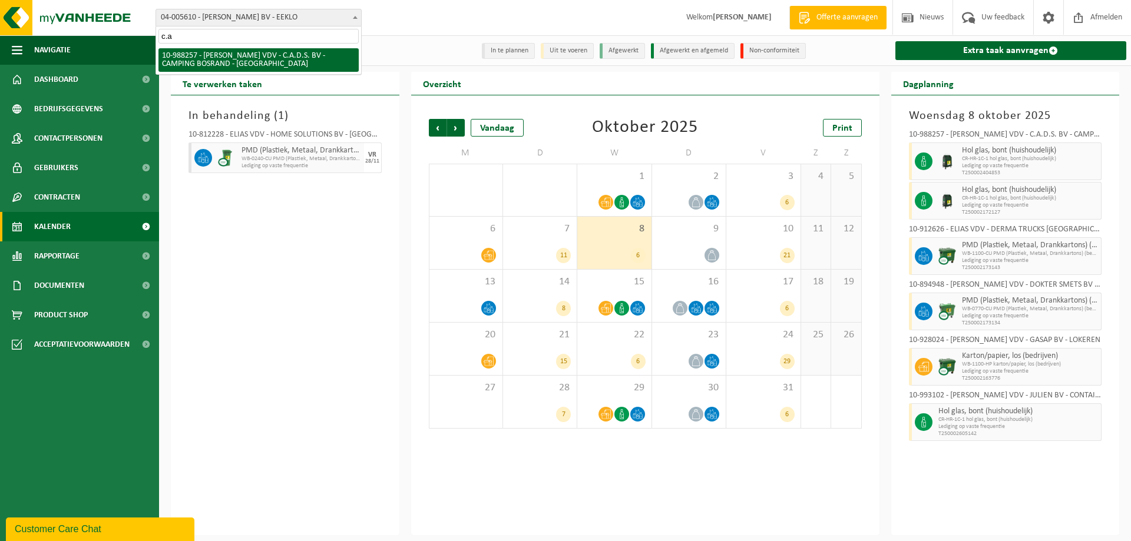
type input "c.a"
select select "167698"
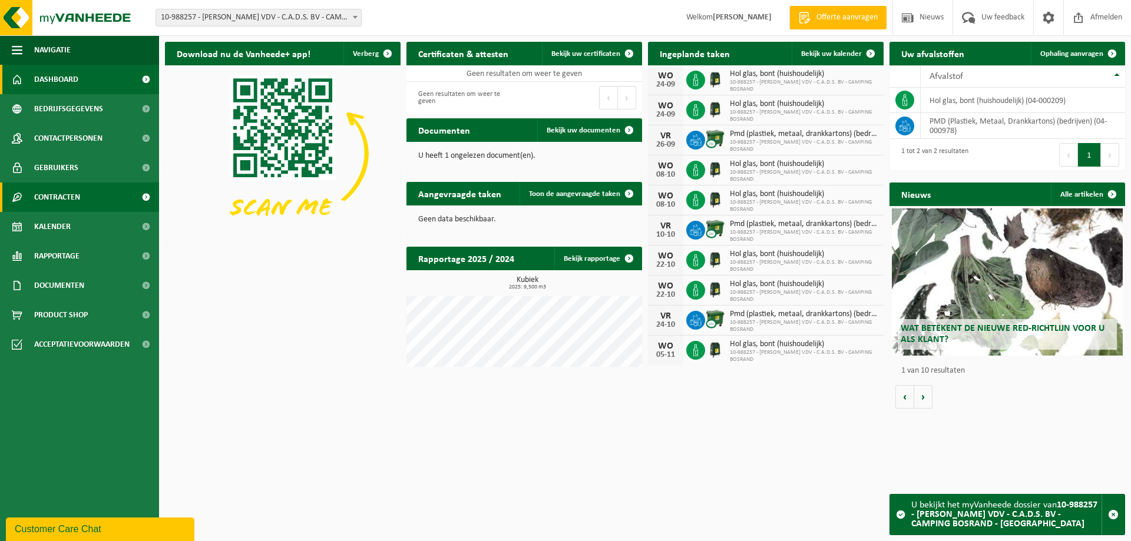
click at [68, 197] on span "Contracten" at bounding box center [57, 197] width 46 height 29
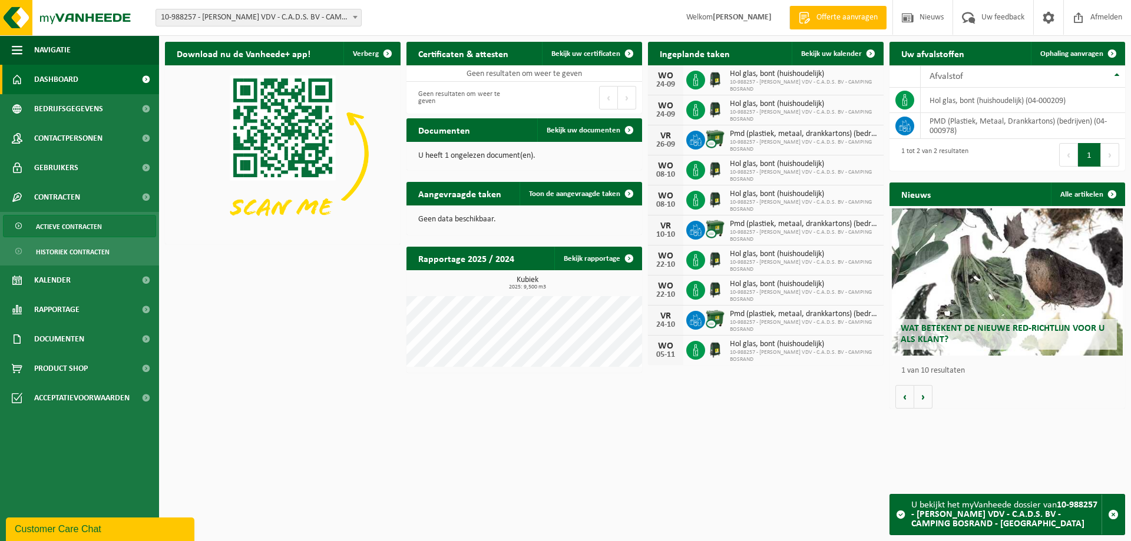
click at [72, 221] on span "Actieve contracten" at bounding box center [69, 227] width 66 height 22
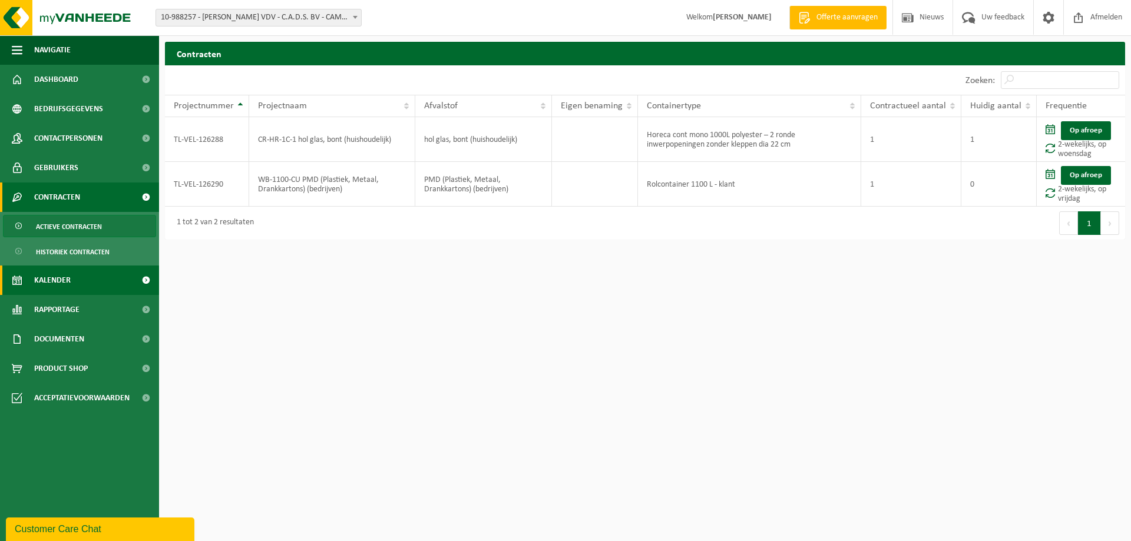
click at [41, 275] on span "Kalender" at bounding box center [52, 280] width 37 height 29
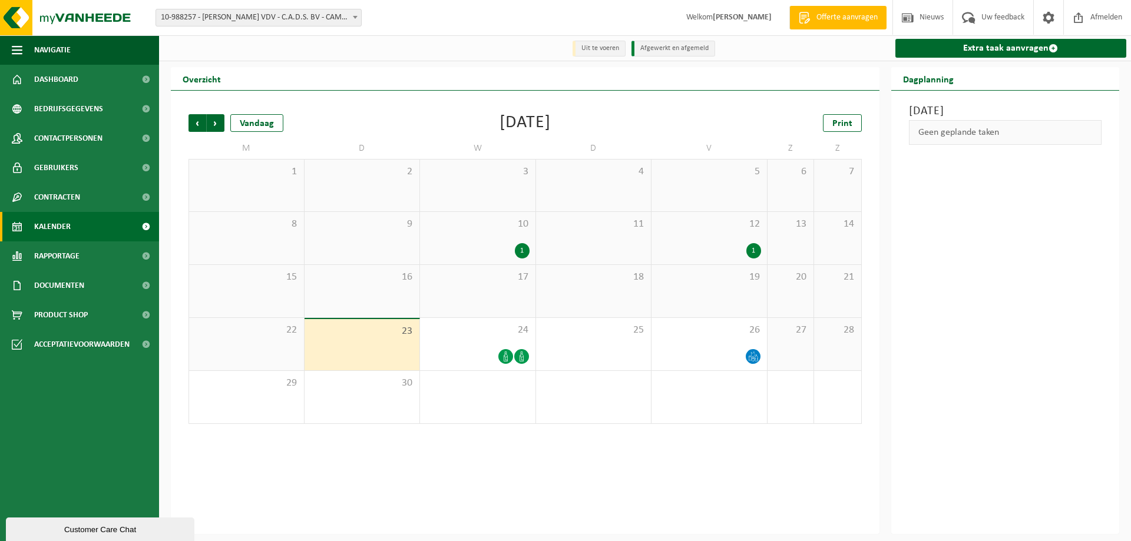
click at [356, 18] on b at bounding box center [355, 17] width 5 height 3
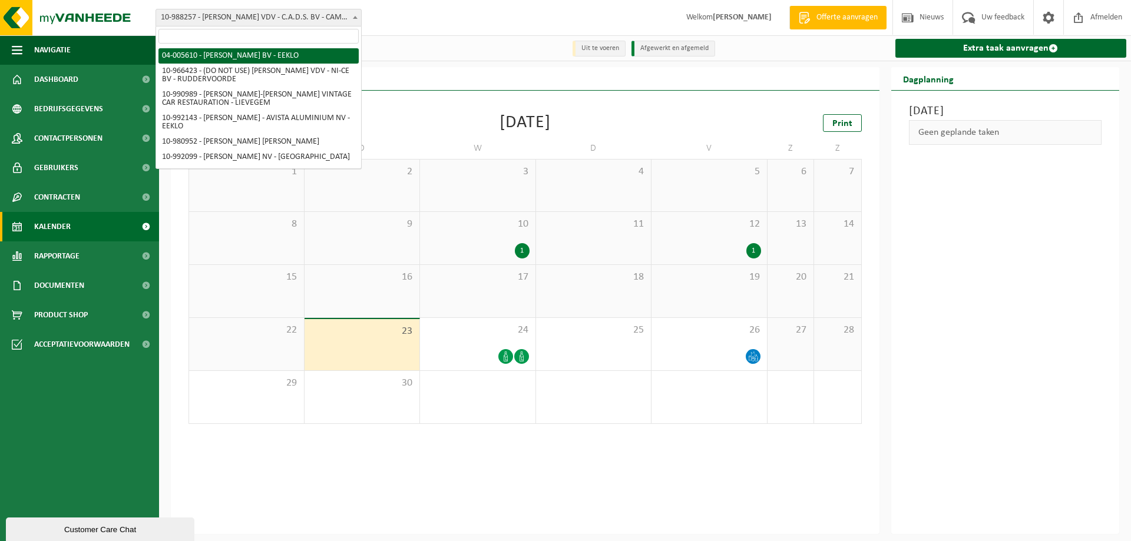
select select "35936"
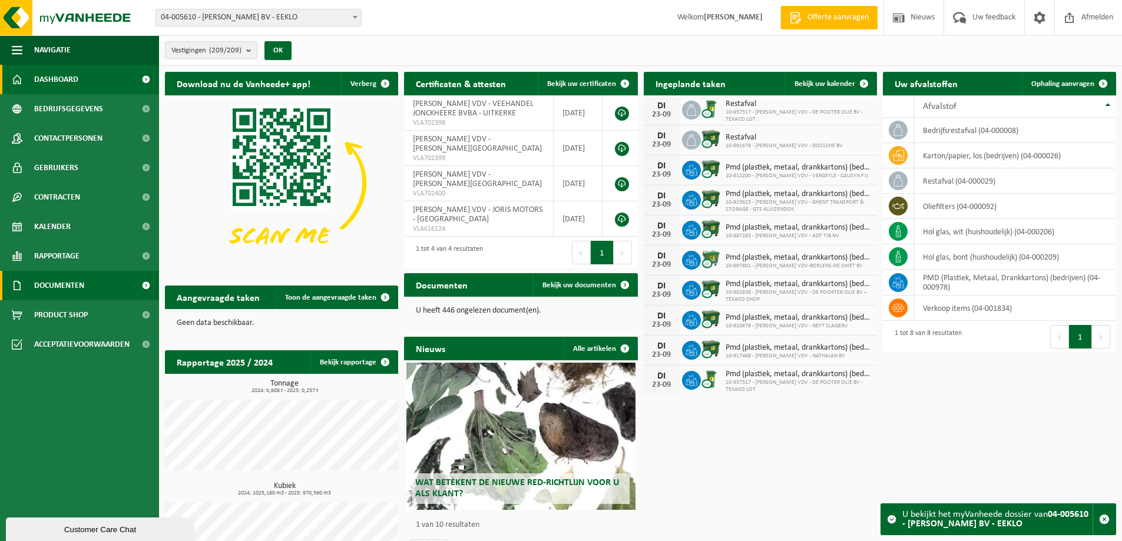
click at [49, 277] on span "Documenten" at bounding box center [59, 285] width 50 height 29
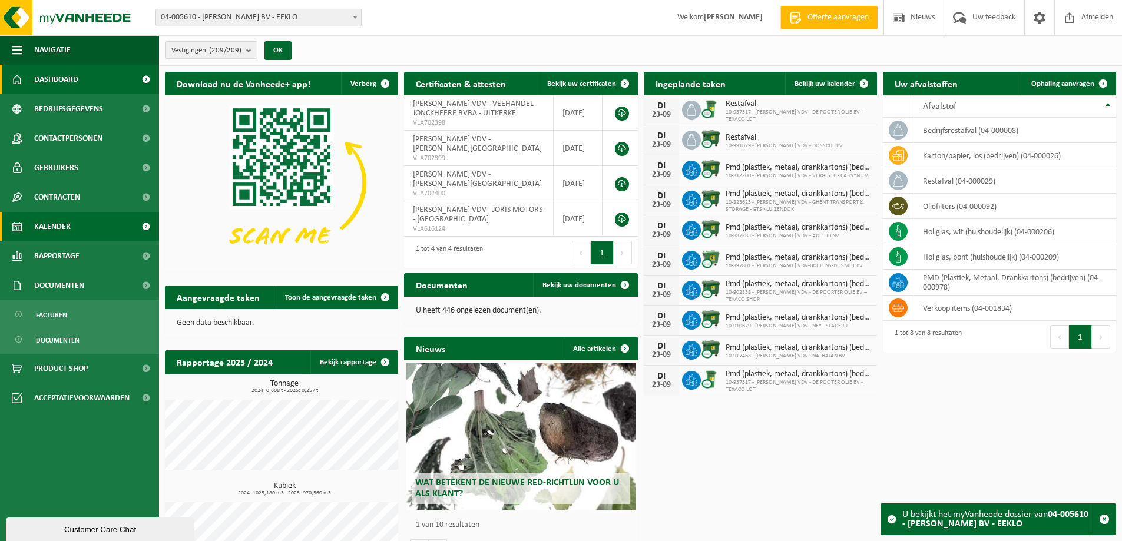
click at [62, 229] on span "Kalender" at bounding box center [52, 226] width 37 height 29
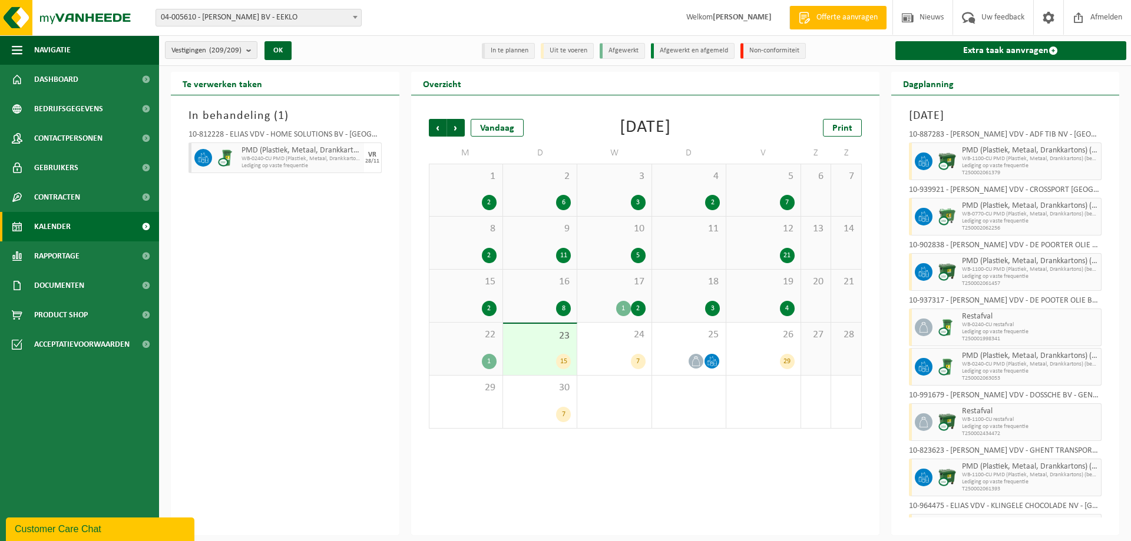
click at [468, 245] on div "8 2" at bounding box center [465, 243] width 73 height 52
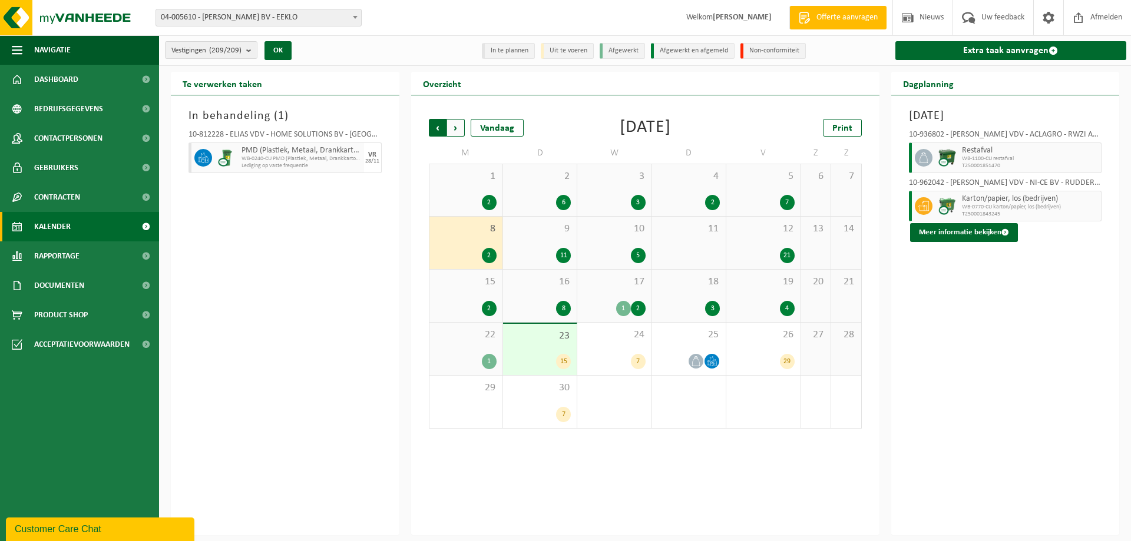
click at [457, 125] on span "Volgende" at bounding box center [456, 128] width 18 height 18
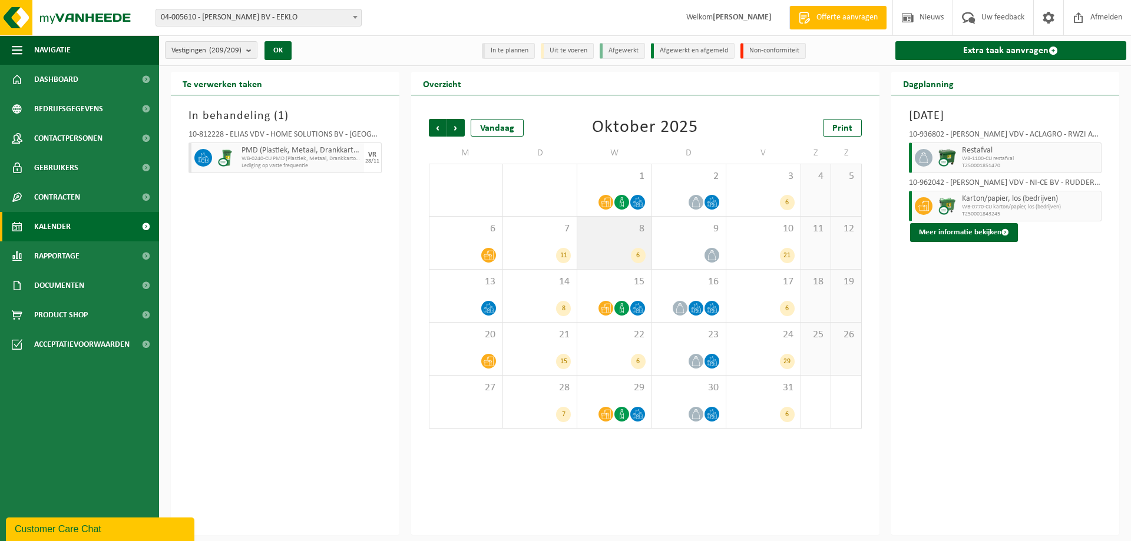
click at [607, 243] on div "8 6" at bounding box center [614, 243] width 74 height 52
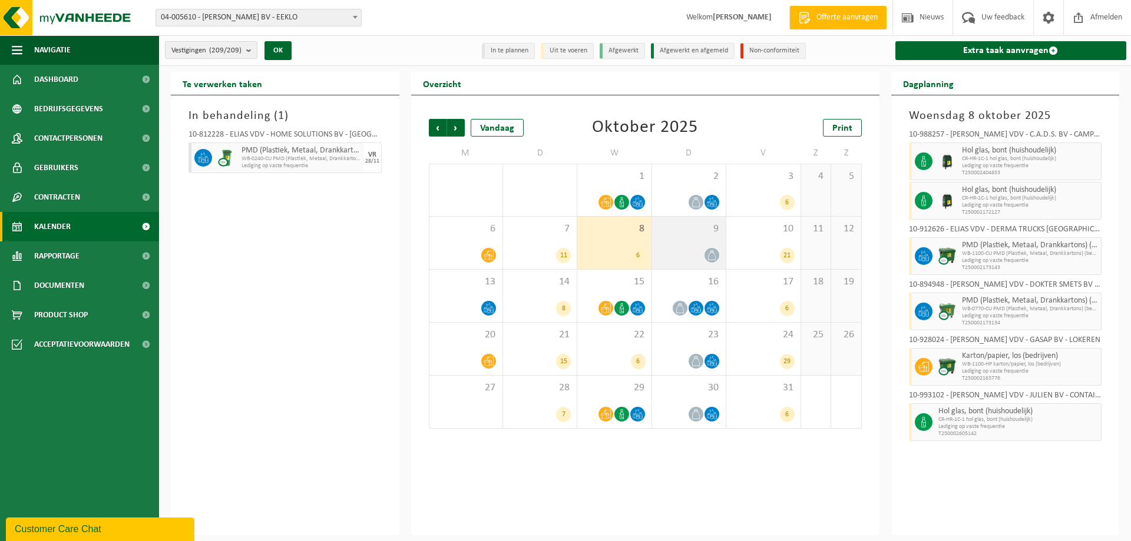
click at [696, 256] on div at bounding box center [689, 255] width 62 height 16
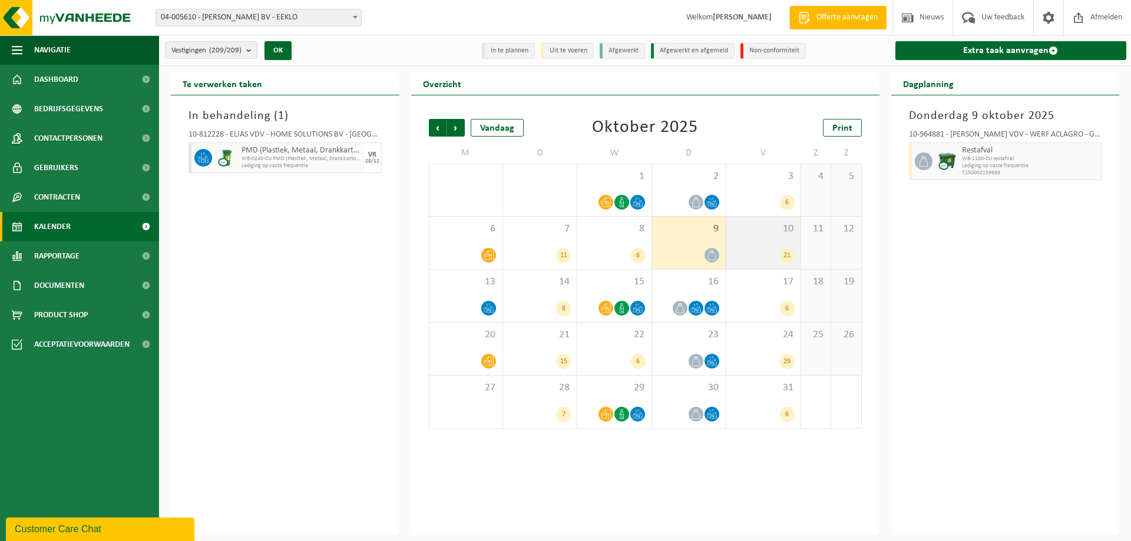
click at [781, 246] on div "10 21" at bounding box center [763, 243] width 74 height 52
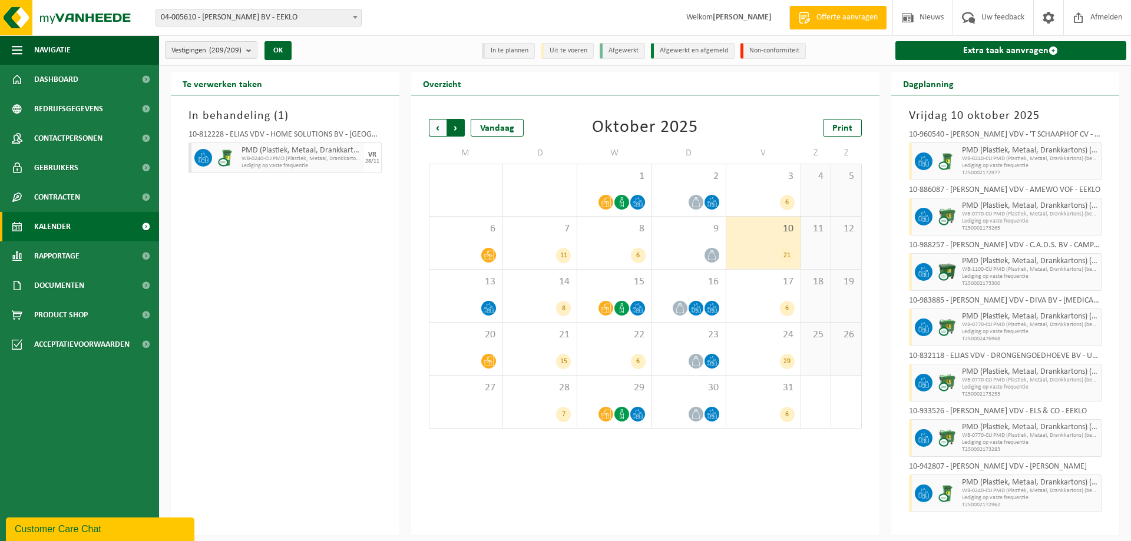
click at [439, 130] on span "Vorige" at bounding box center [438, 128] width 18 height 18
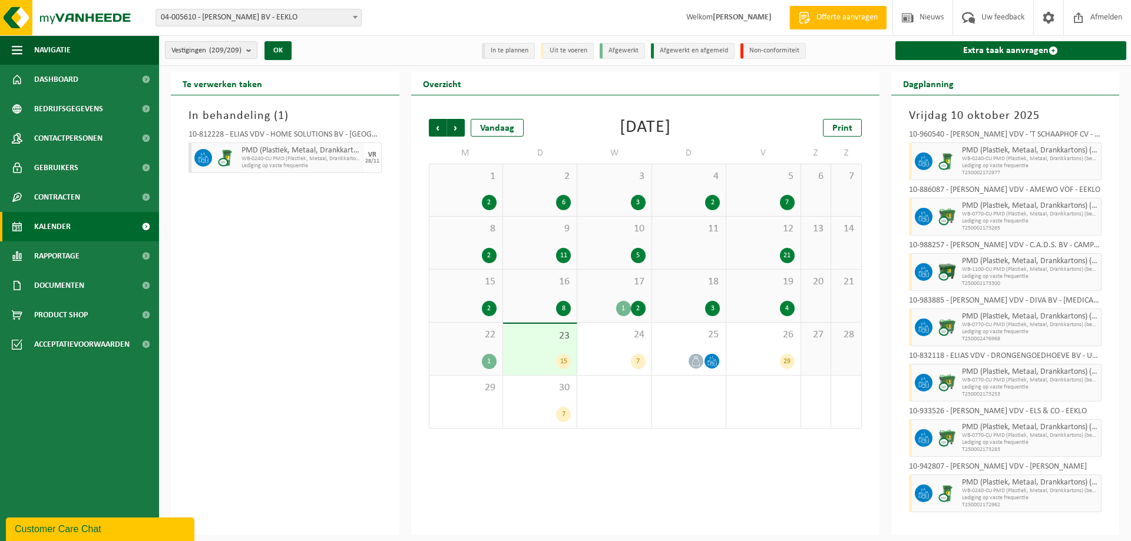
click at [752, 252] on div "21" at bounding box center [763, 255] width 62 height 15
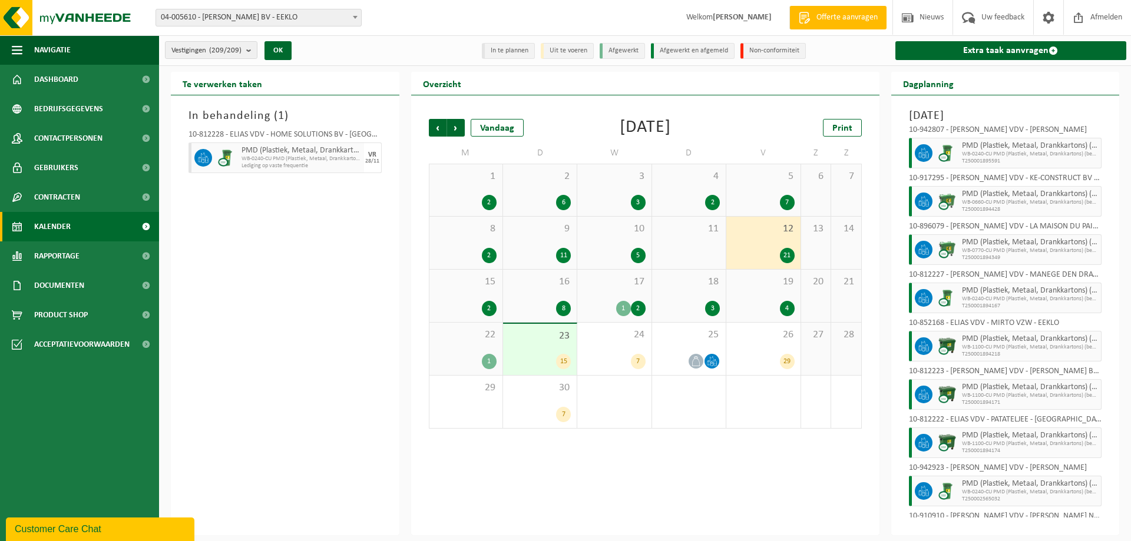
scroll to position [353, 0]
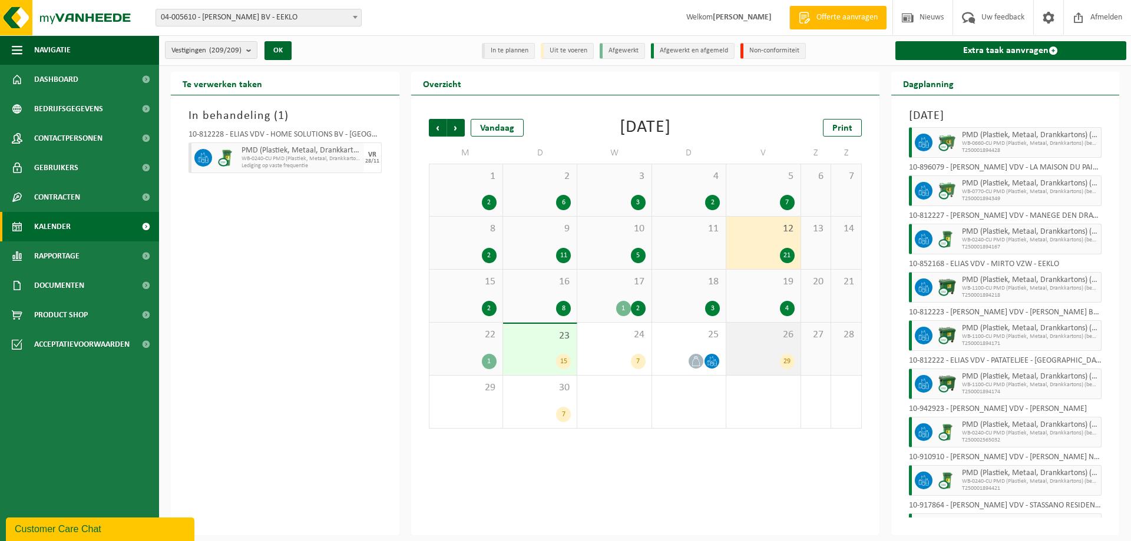
click at [755, 354] on div "29" at bounding box center [763, 361] width 62 height 15
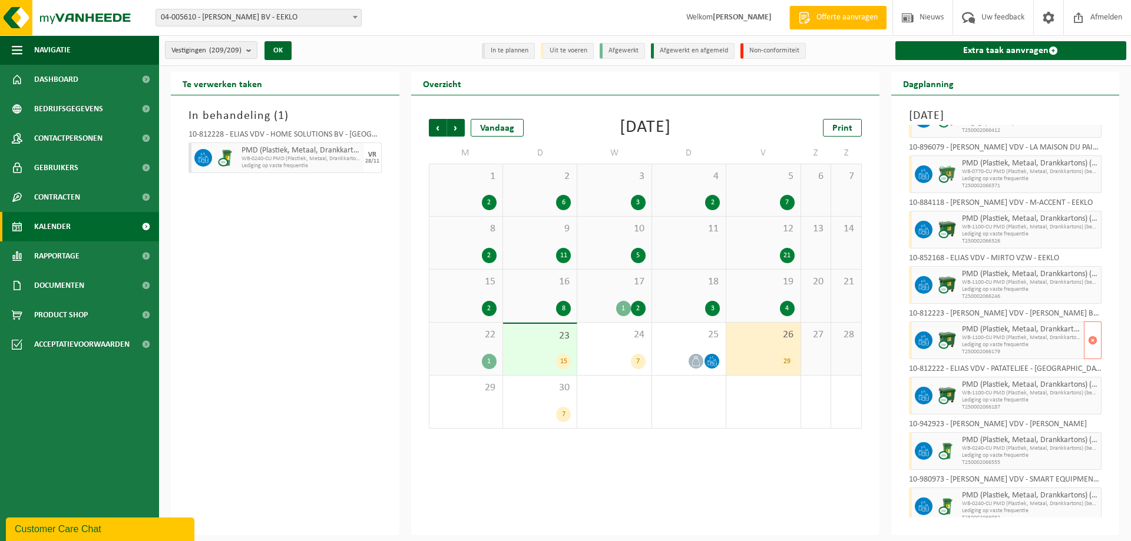
scroll to position [766, 0]
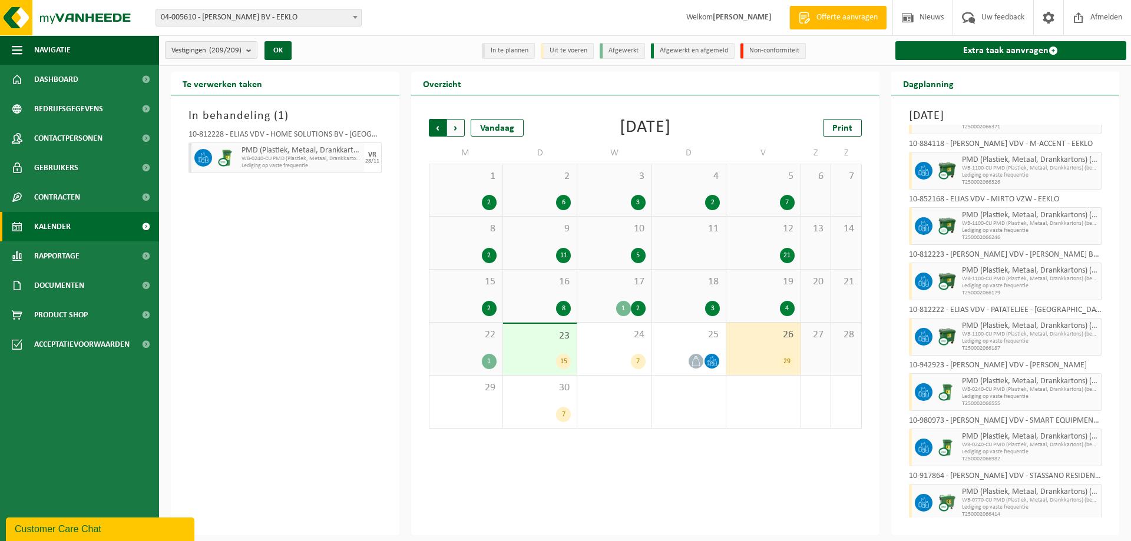
click at [451, 124] on span "Volgende" at bounding box center [456, 128] width 18 height 18
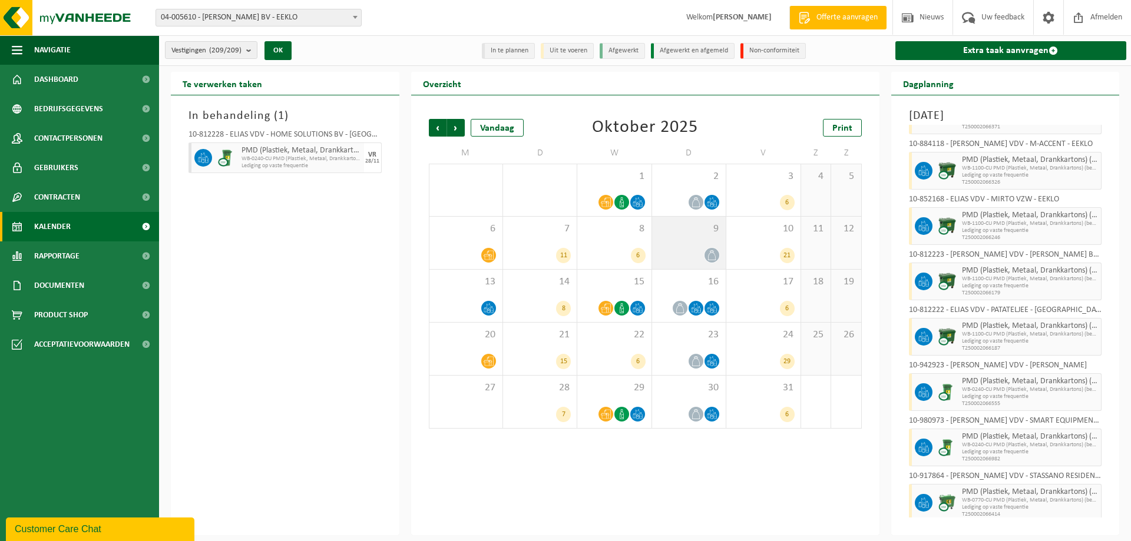
click at [698, 240] on div "9" at bounding box center [689, 243] width 74 height 52
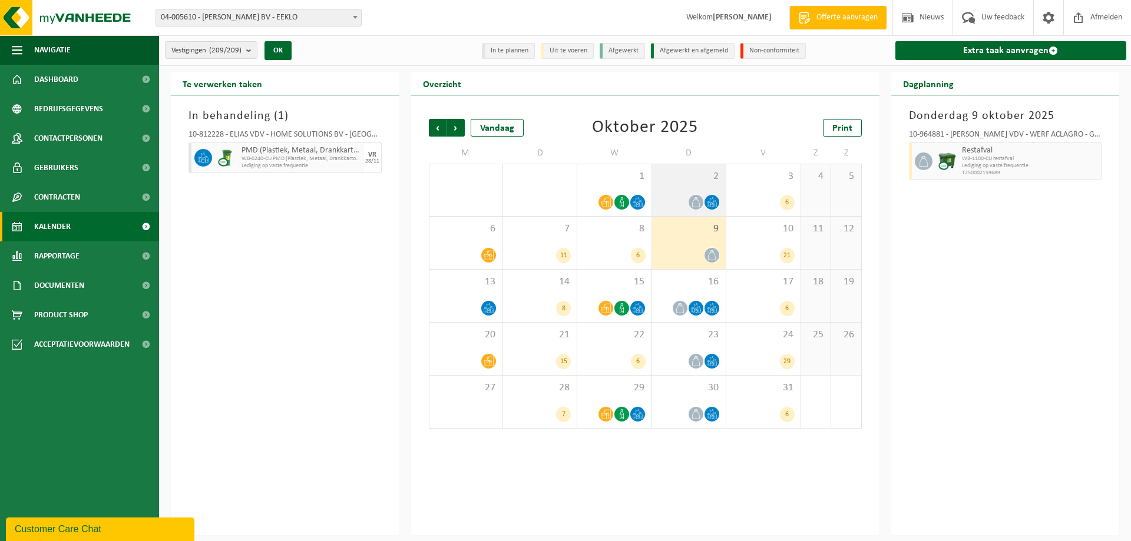
click at [698, 199] on icon at bounding box center [696, 202] width 10 height 10
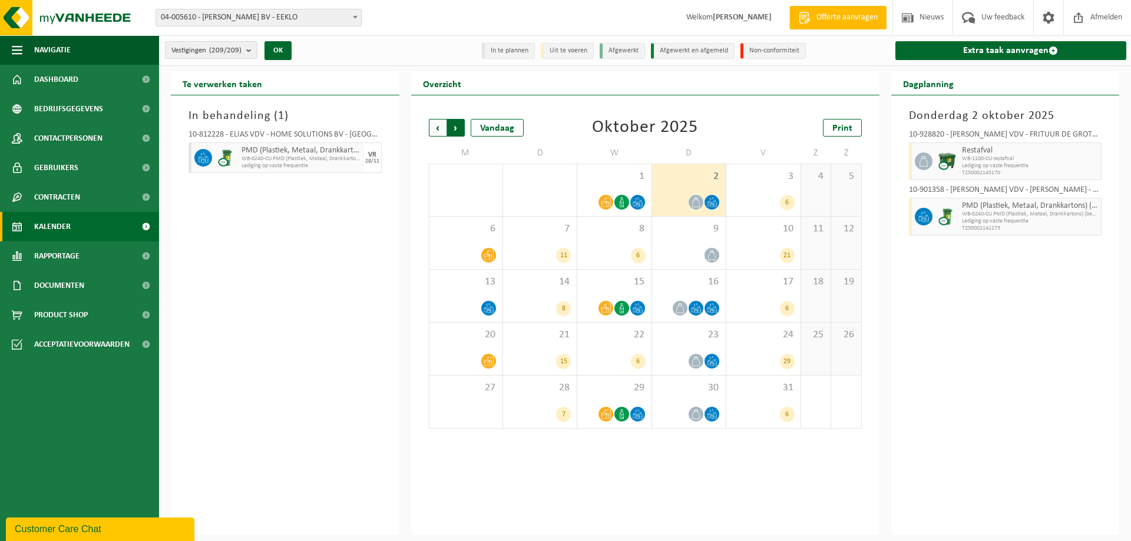
click at [433, 130] on span "Vorige" at bounding box center [438, 128] width 18 height 18
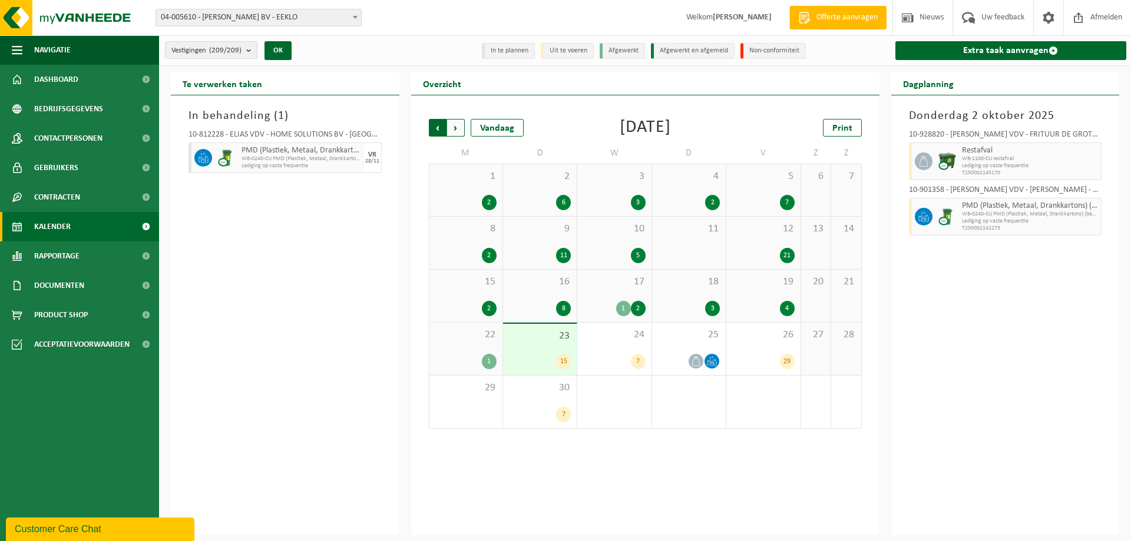
click at [456, 125] on span "Volgende" at bounding box center [456, 128] width 18 height 18
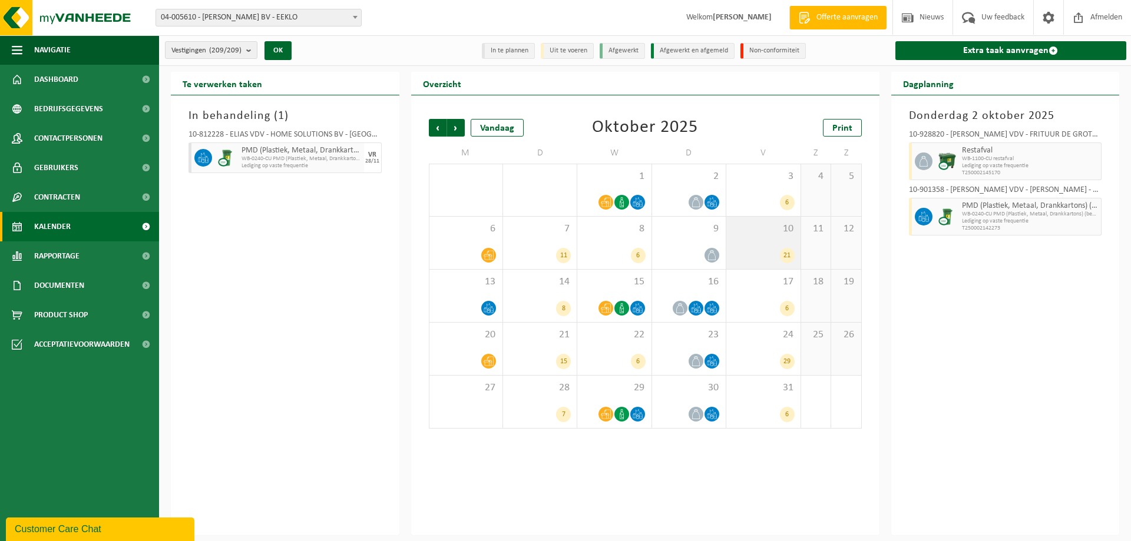
click at [760, 248] on div "21" at bounding box center [763, 255] width 62 height 15
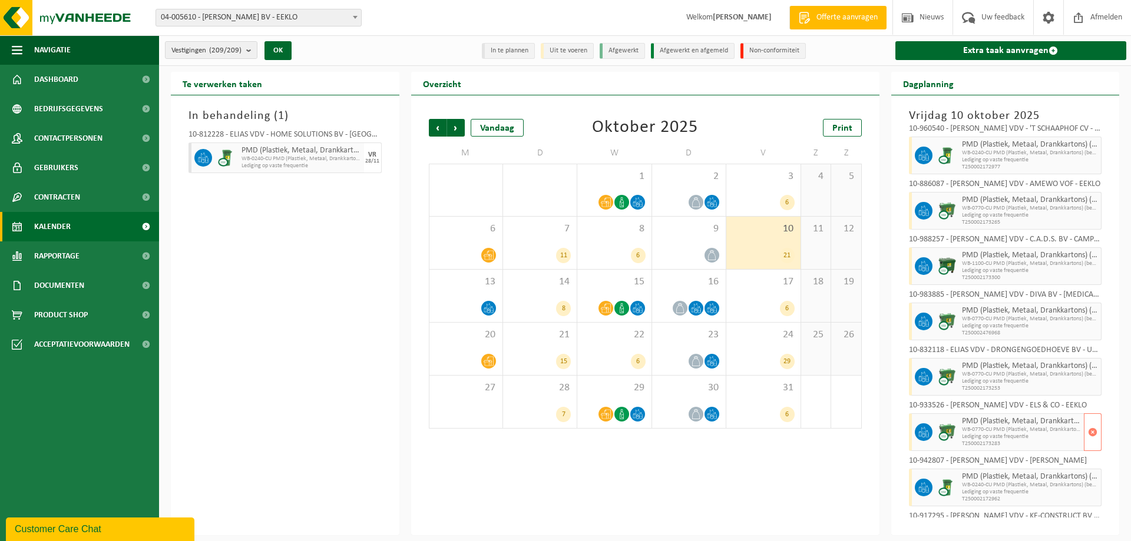
scroll to position [0, 0]
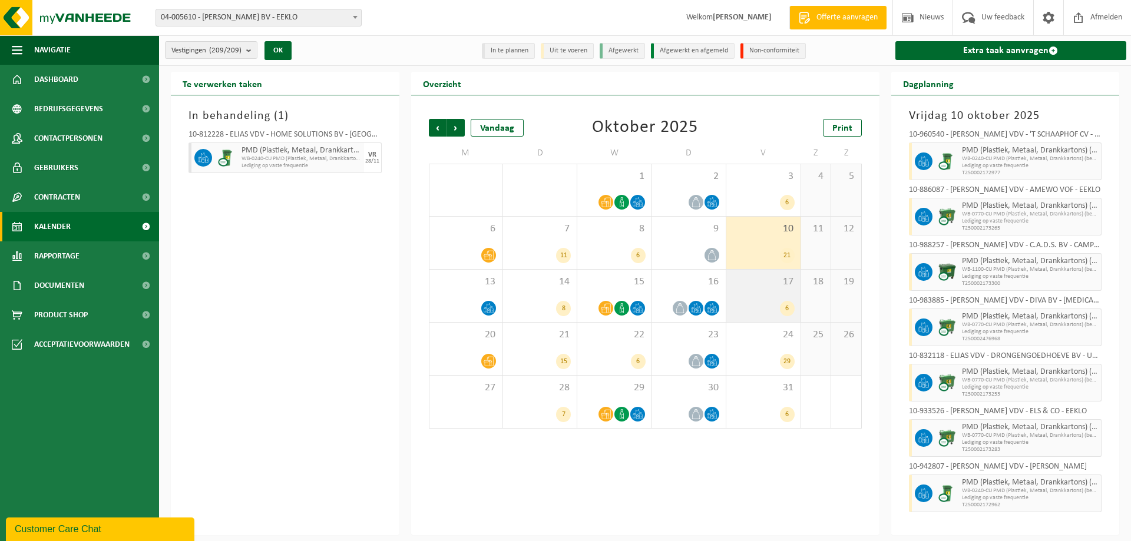
click at [762, 296] on div "17 6" at bounding box center [763, 296] width 74 height 52
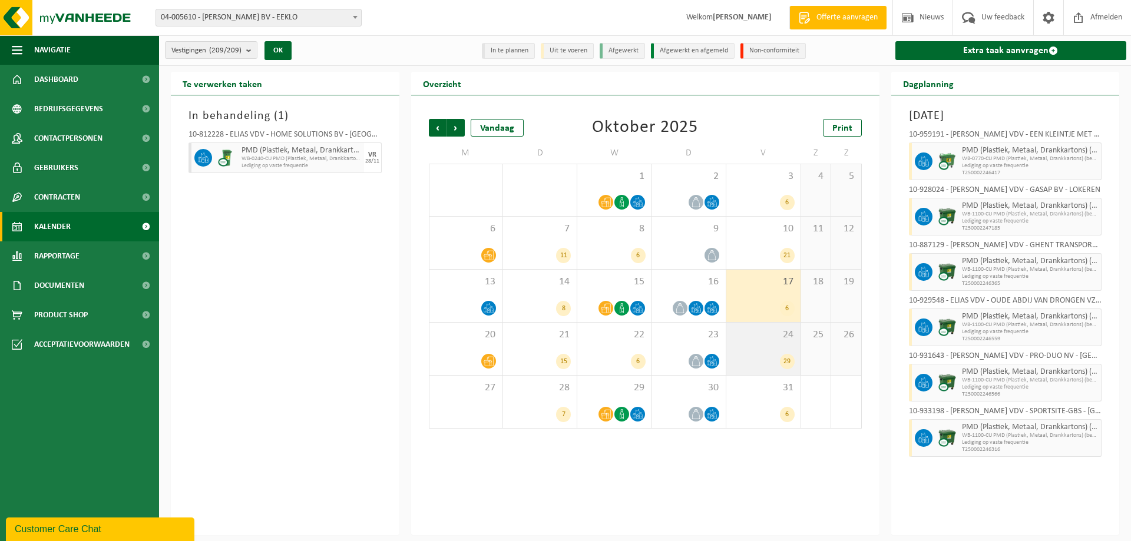
click at [759, 341] on div "24 29" at bounding box center [763, 349] width 74 height 52
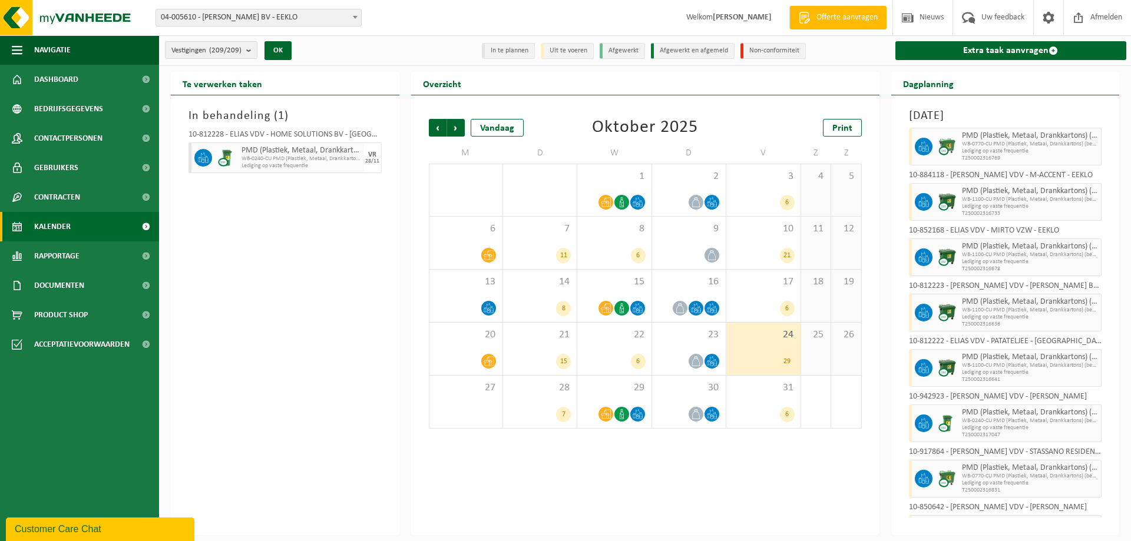
scroll to position [766, 0]
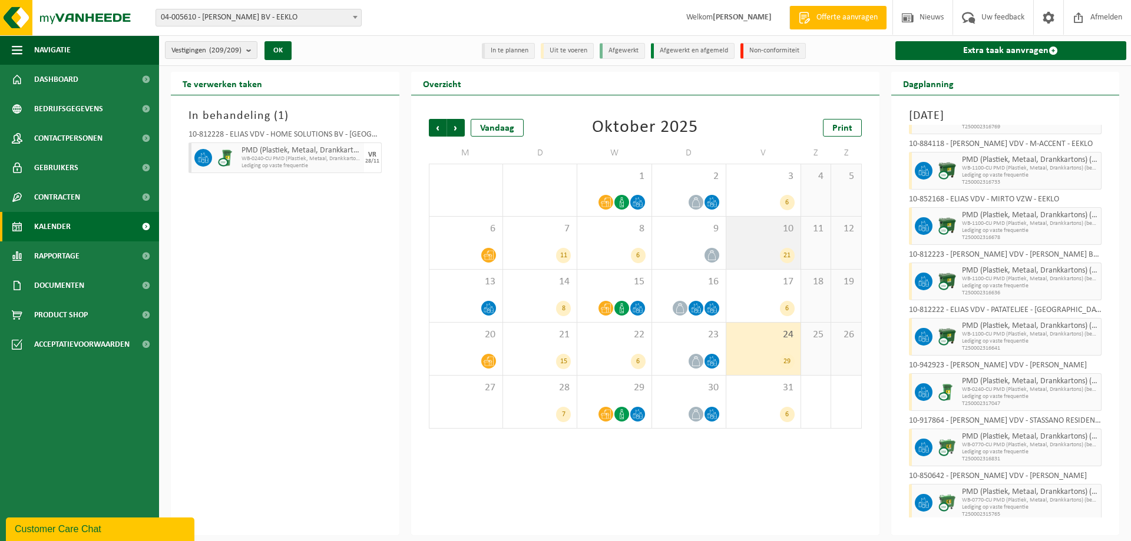
click at [761, 237] on div "10 21" at bounding box center [763, 243] width 74 height 52
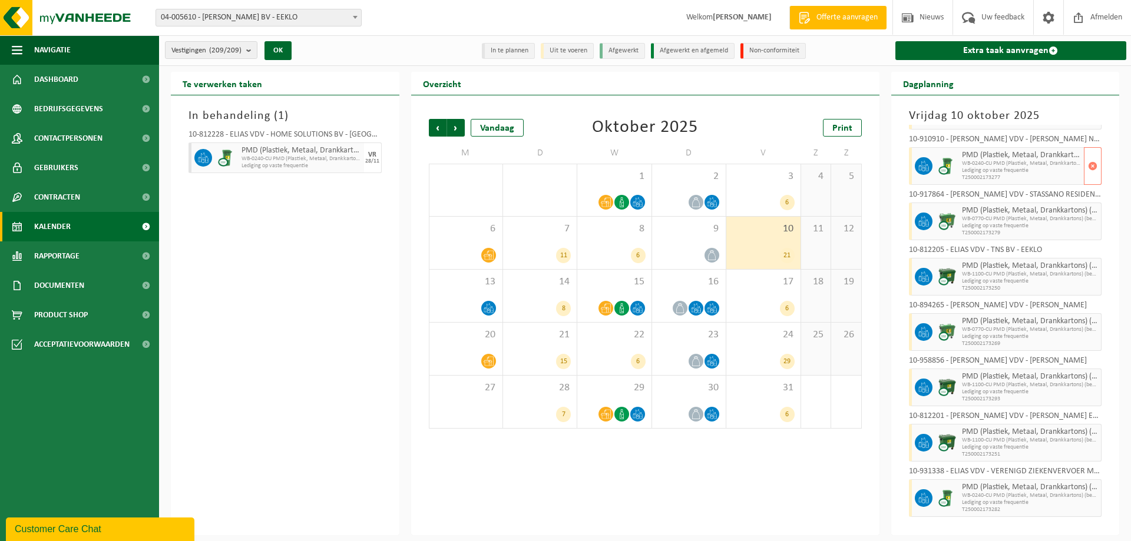
scroll to position [772, 0]
click at [755, 240] on div "10 21" at bounding box center [763, 243] width 74 height 52
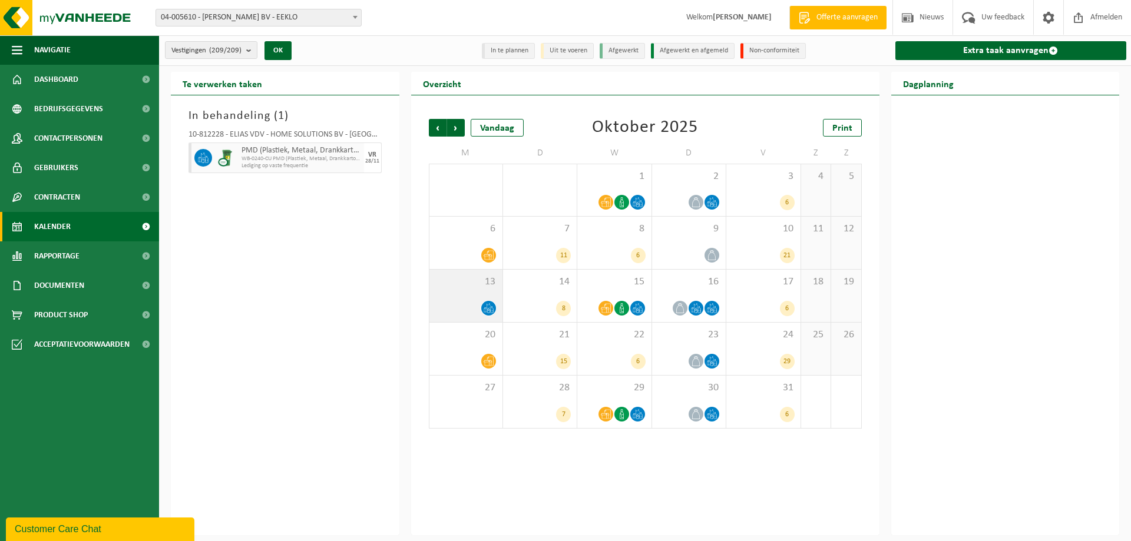
click at [474, 297] on div "13" at bounding box center [465, 296] width 73 height 52
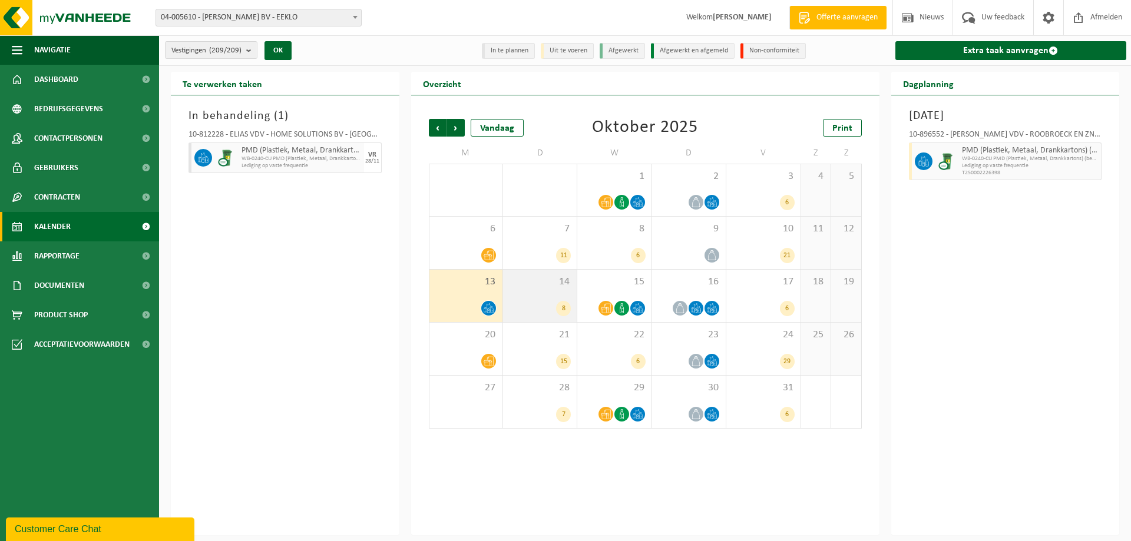
click at [532, 302] on div "8" at bounding box center [540, 308] width 62 height 15
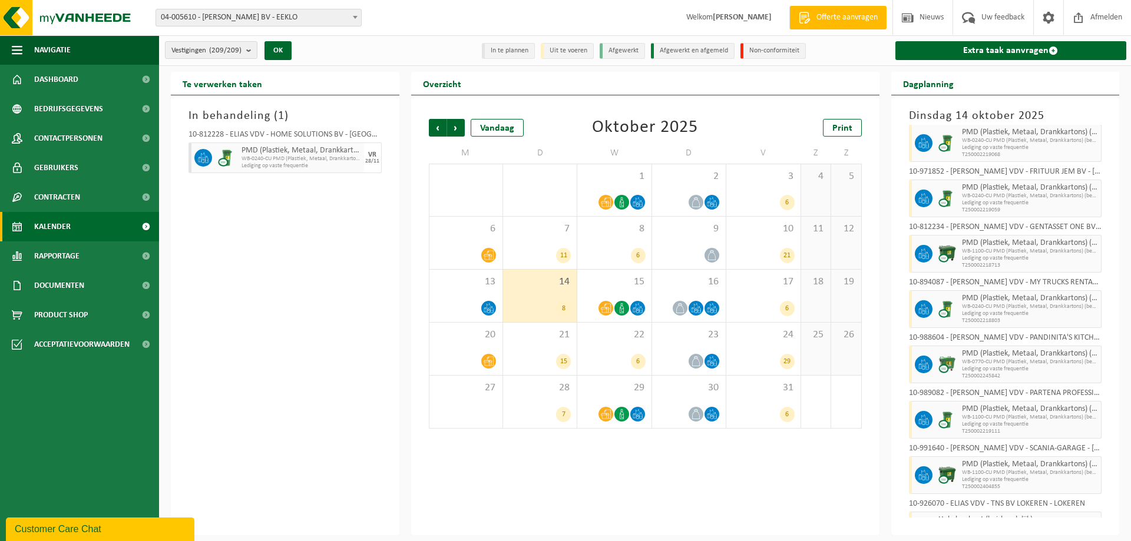
scroll to position [0, 0]
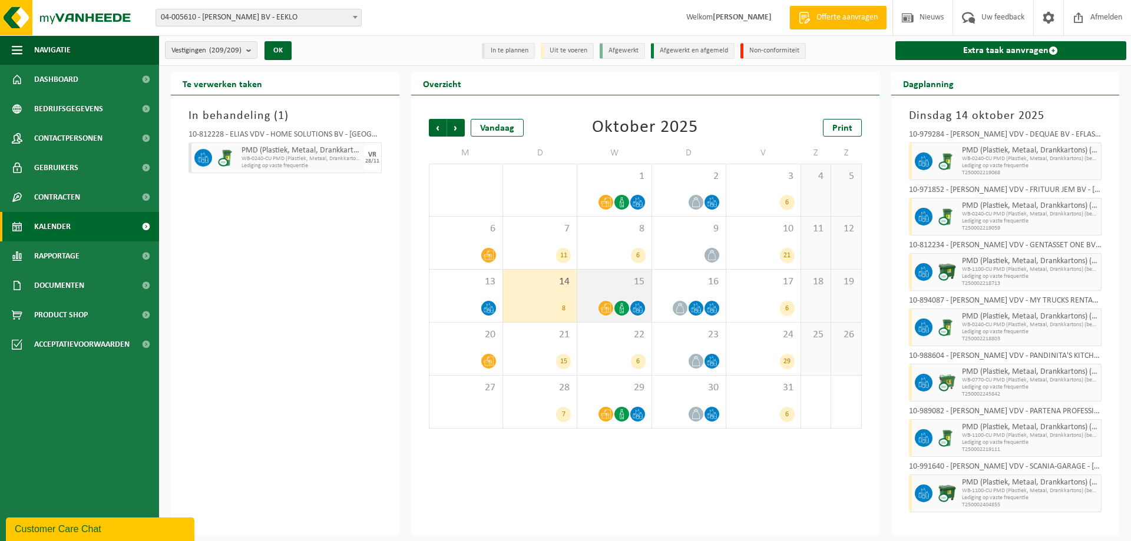
click at [611, 296] on div "15" at bounding box center [614, 296] width 74 height 52
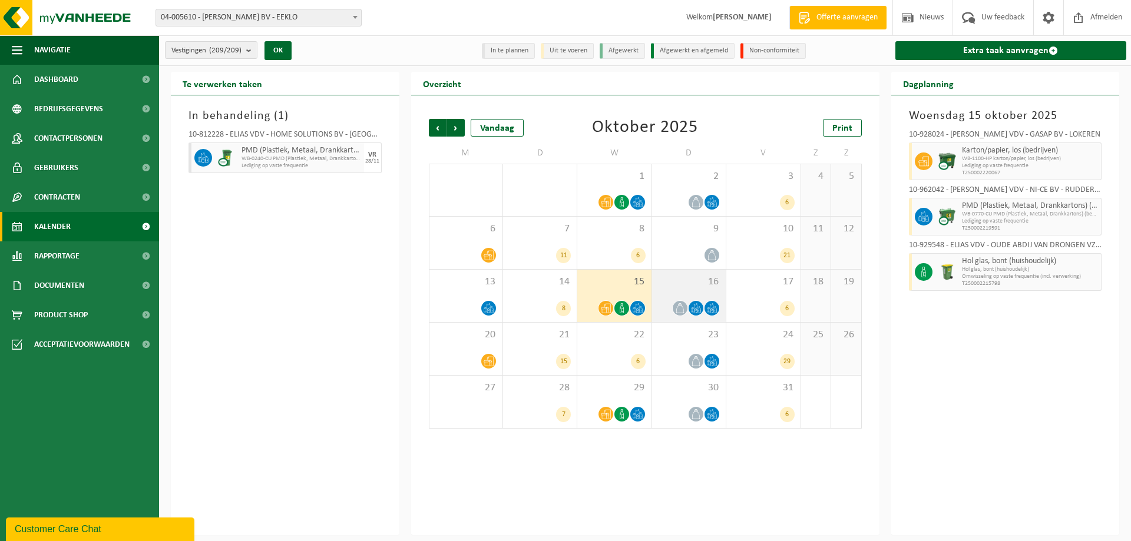
click at [664, 304] on div at bounding box center [689, 308] width 62 height 16
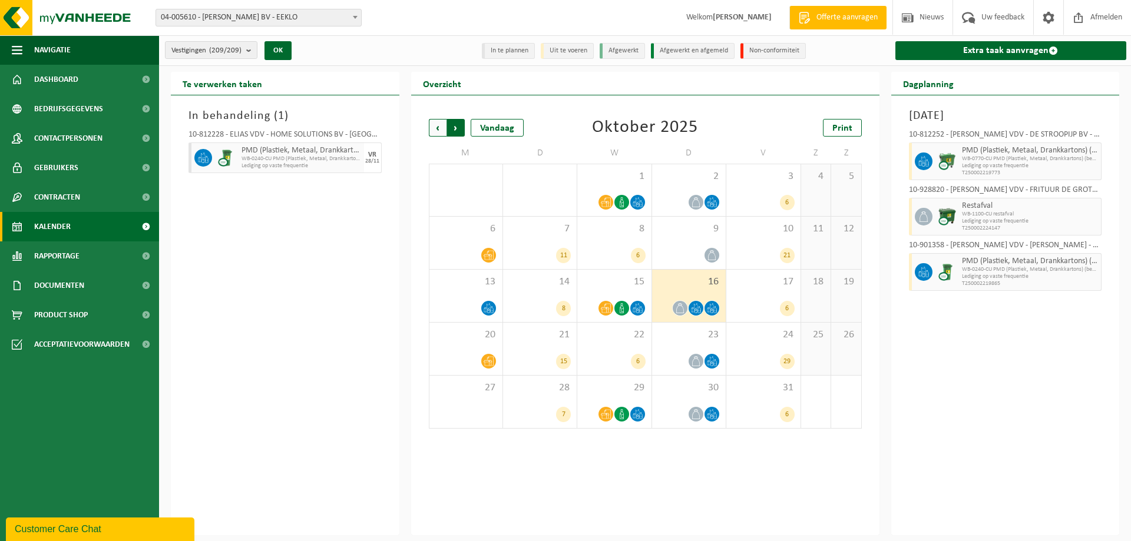
click at [434, 121] on span "Vorige" at bounding box center [438, 128] width 18 height 18
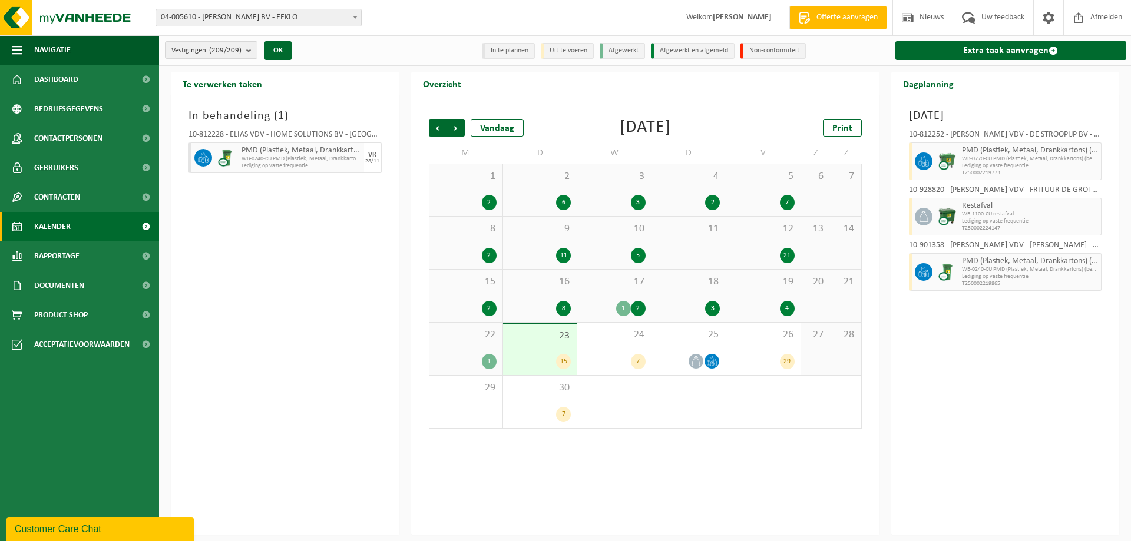
click at [683, 296] on div "18 3" at bounding box center [689, 296] width 74 height 52
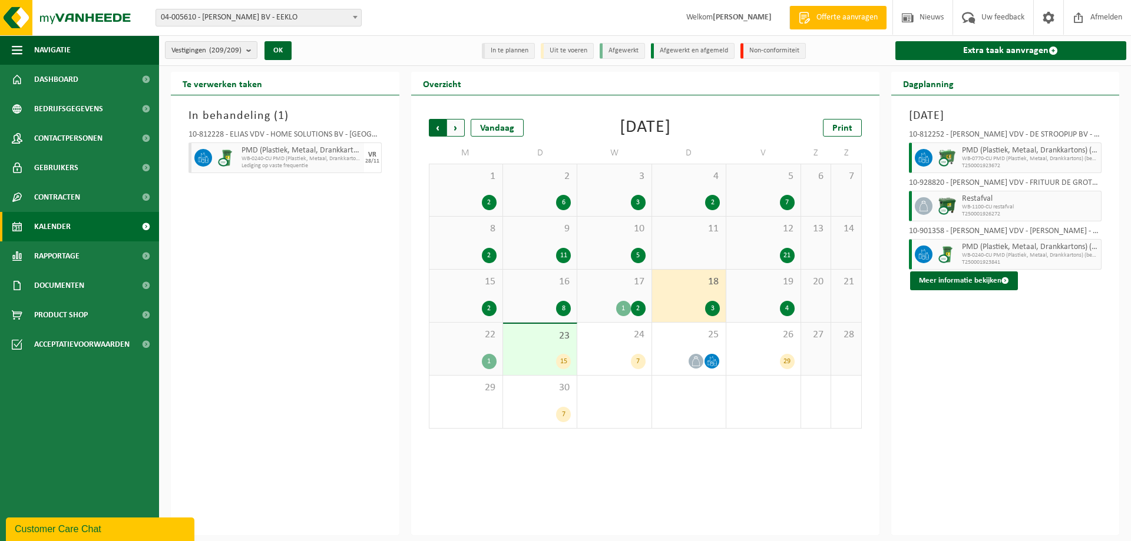
click at [454, 120] on span "Volgende" at bounding box center [456, 128] width 18 height 18
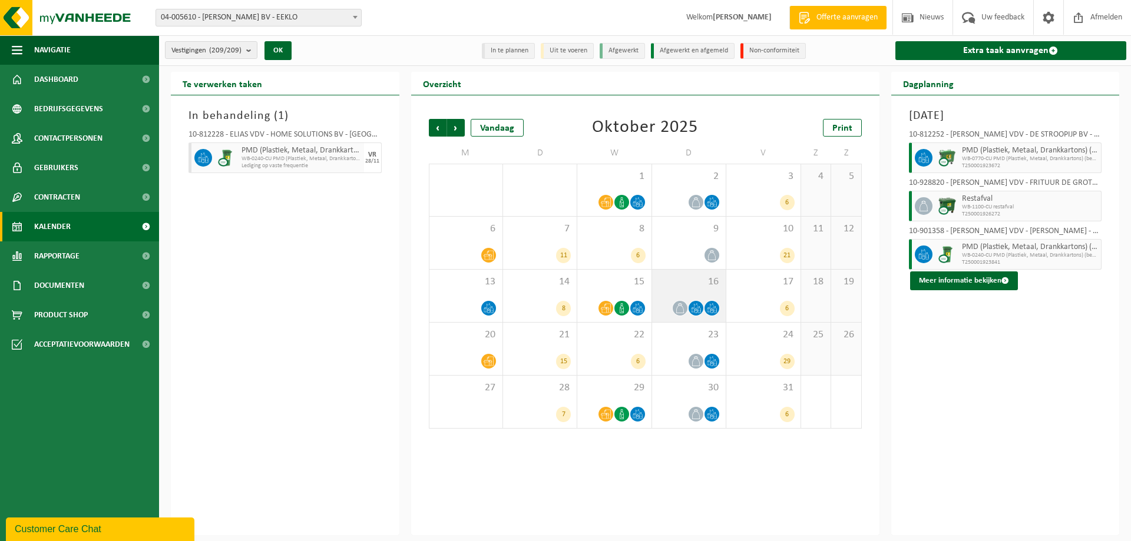
click at [703, 300] on div at bounding box center [689, 308] width 62 height 16
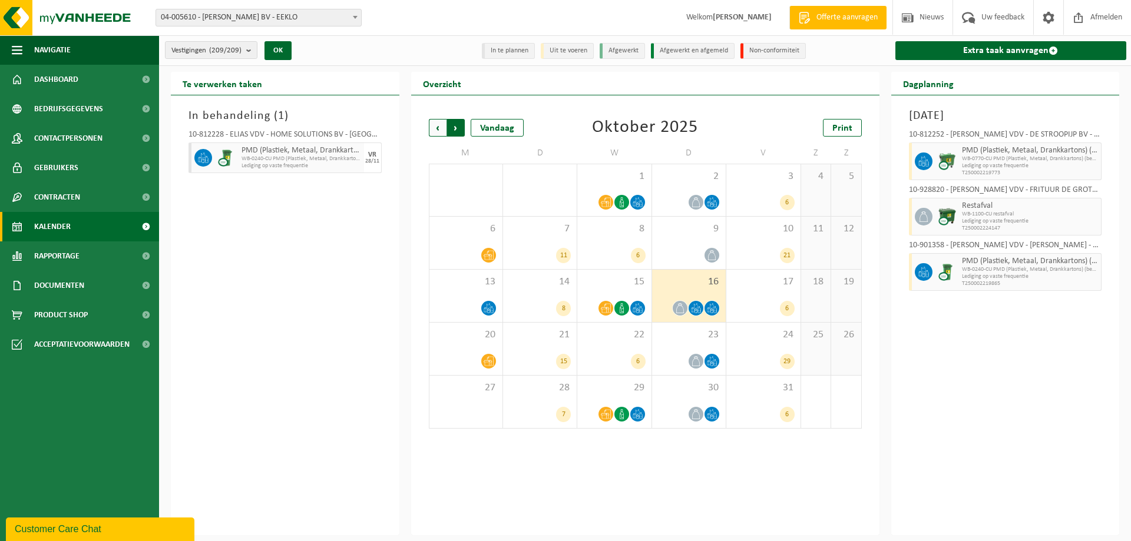
click at [431, 124] on span "Vorige" at bounding box center [438, 128] width 18 height 18
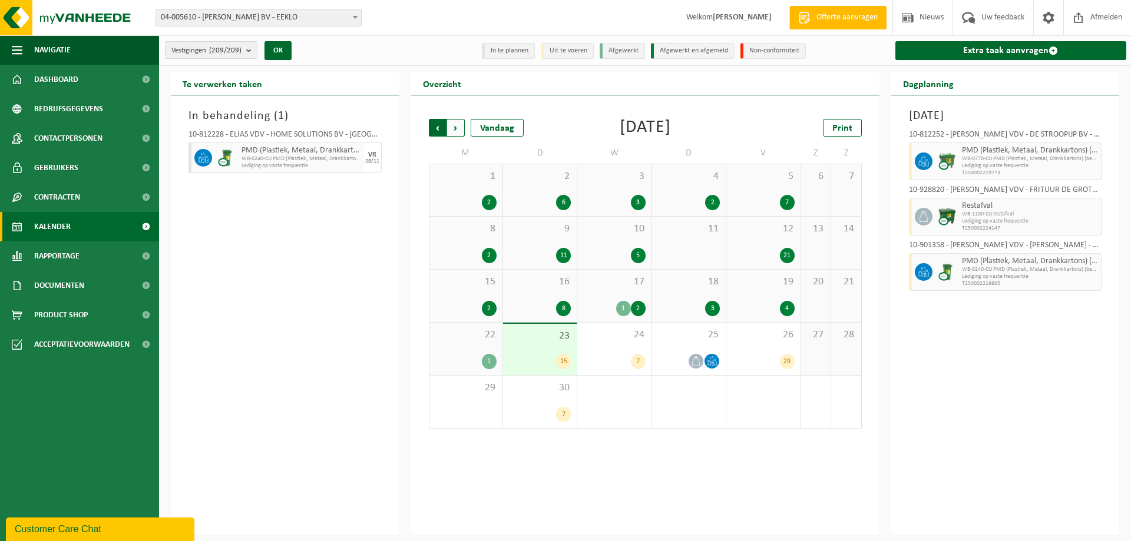
click at [457, 125] on span "Volgende" at bounding box center [456, 128] width 18 height 18
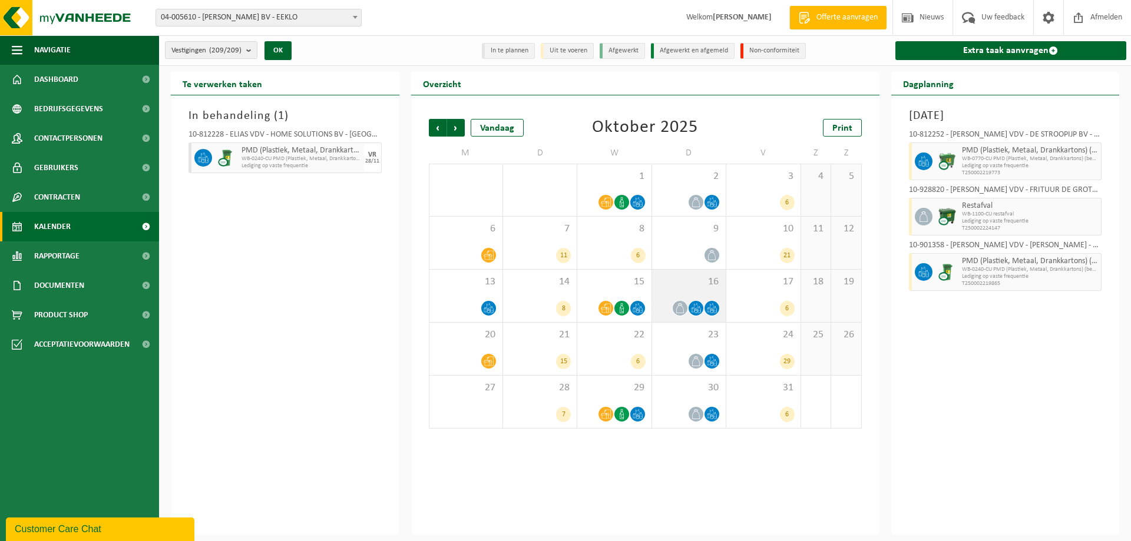
click at [695, 293] on div "16" at bounding box center [689, 296] width 74 height 52
click at [681, 312] on icon at bounding box center [680, 308] width 10 height 10
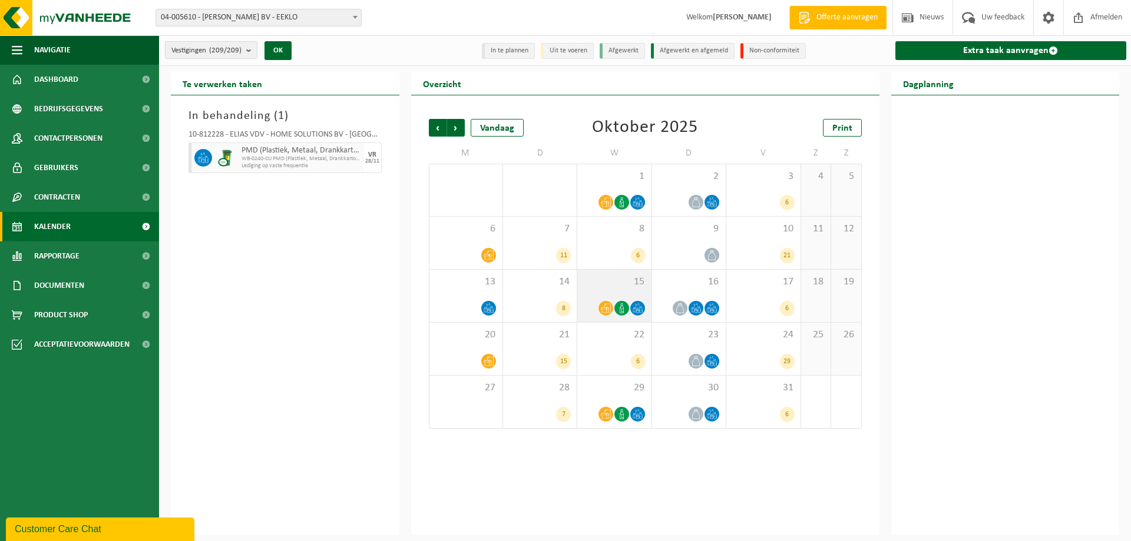
click at [618, 312] on icon at bounding box center [622, 308] width 10 height 10
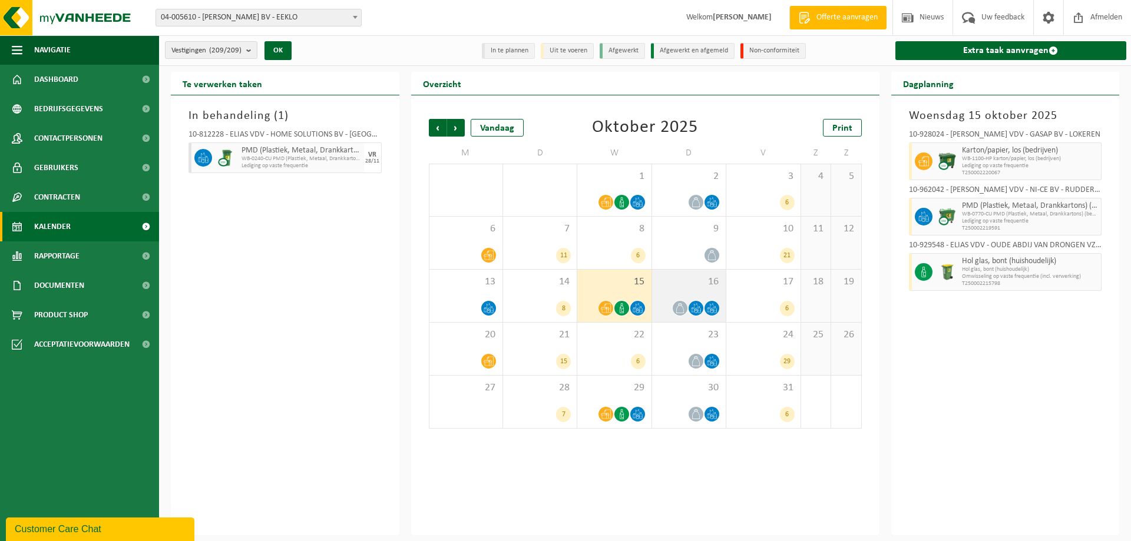
click at [682, 298] on div "16" at bounding box center [689, 296] width 74 height 52
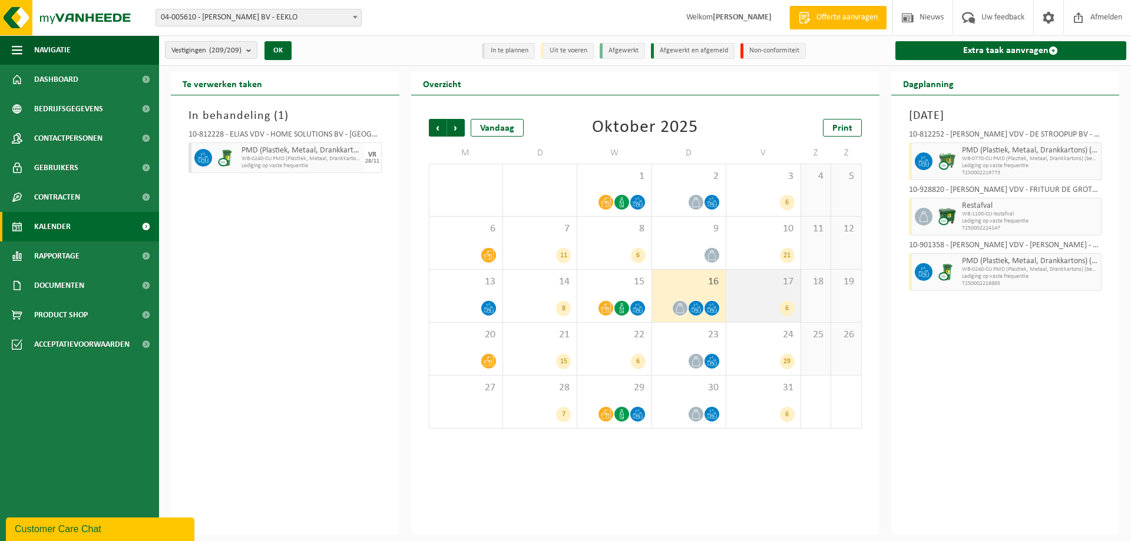
click at [774, 303] on div "6" at bounding box center [763, 308] width 62 height 15
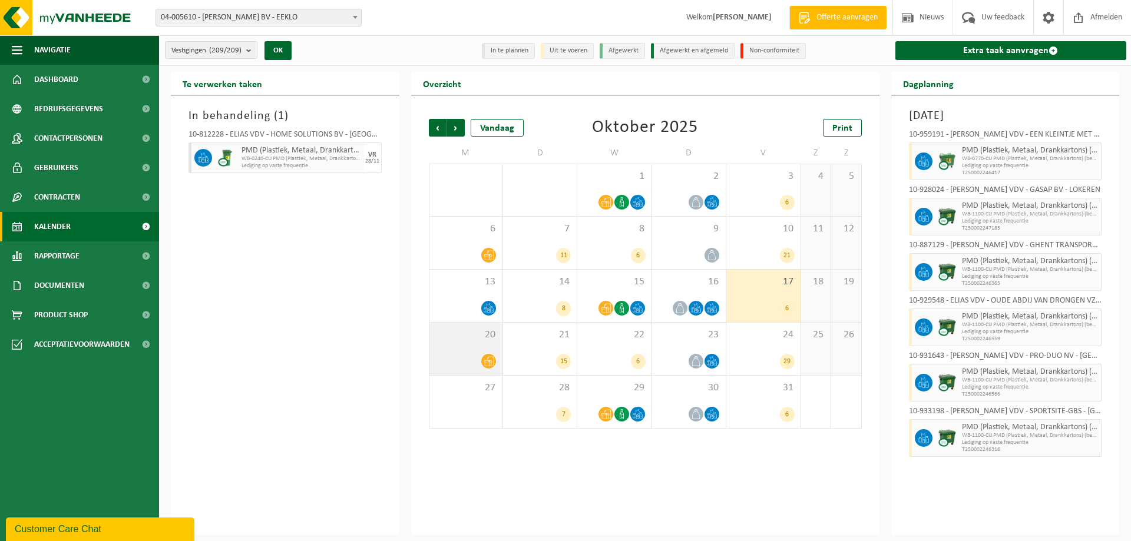
click at [478, 365] on div at bounding box center [465, 361] width 61 height 16
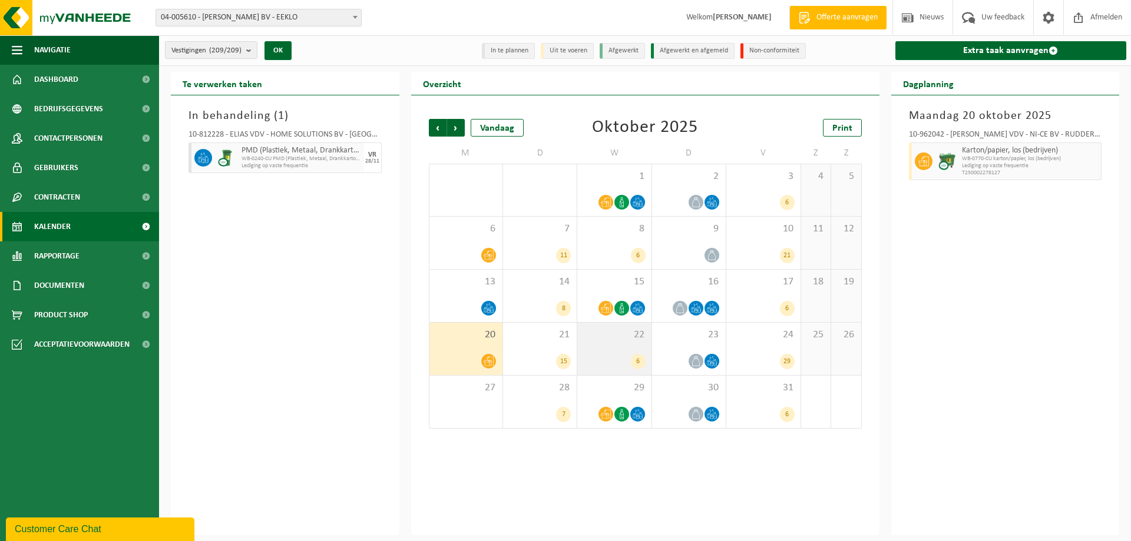
click at [627, 363] on div "6" at bounding box center [614, 361] width 62 height 15
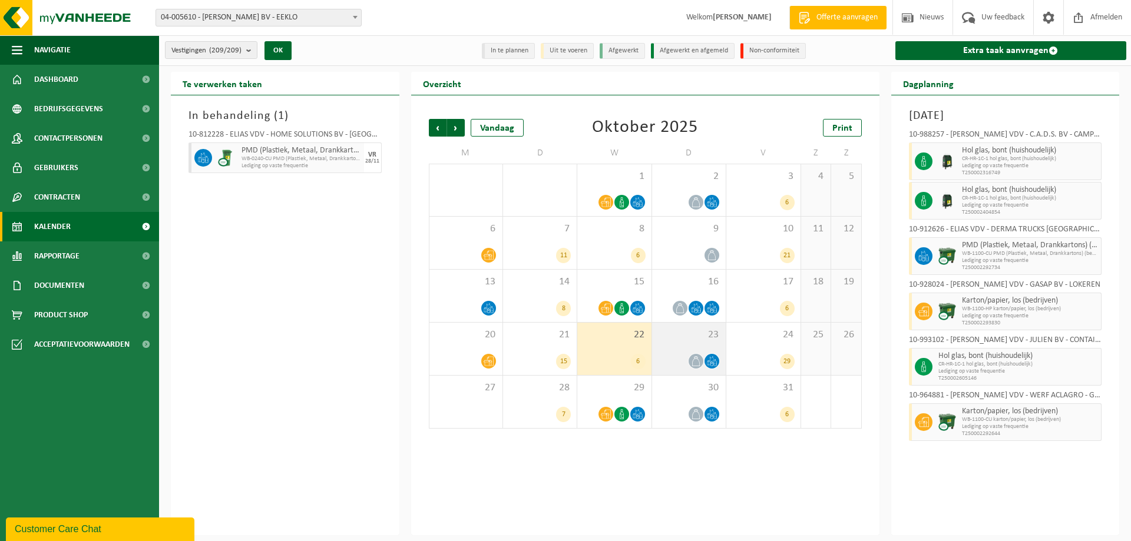
click at [668, 356] on div at bounding box center [689, 361] width 62 height 16
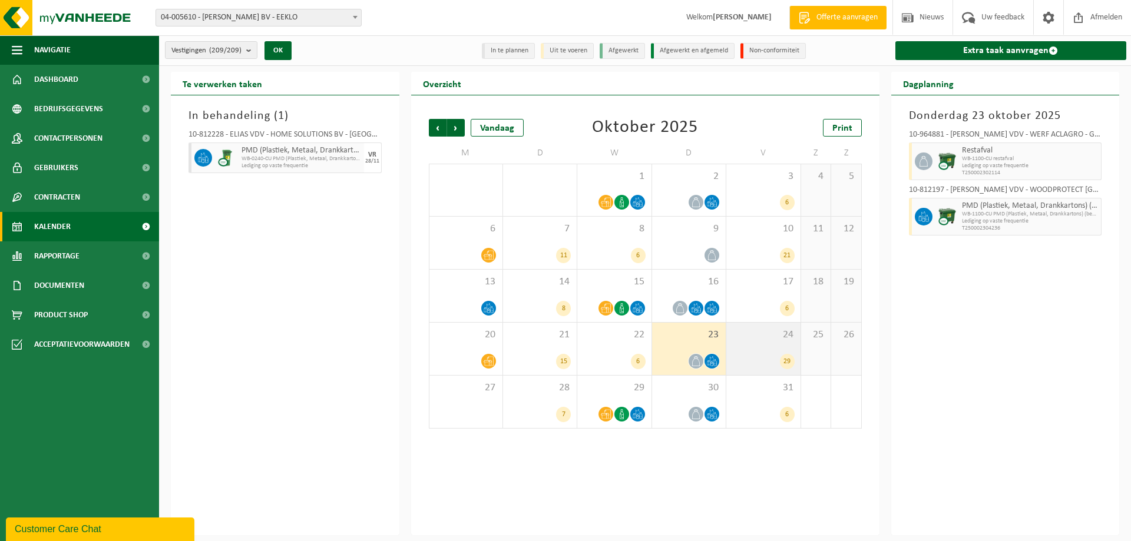
click at [769, 341] on span "24" at bounding box center [763, 335] width 62 height 13
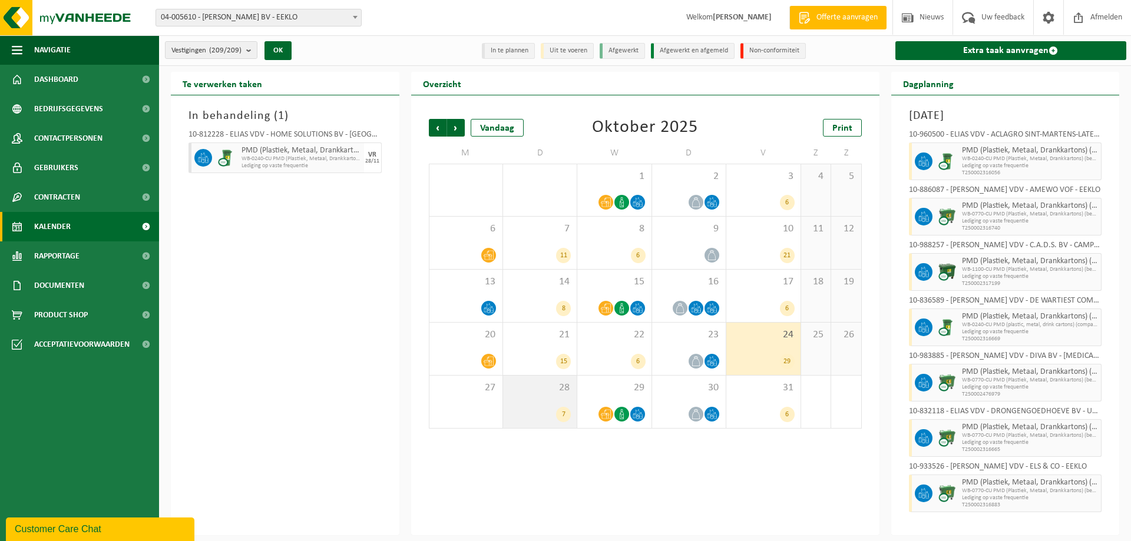
click at [547, 407] on div "7" at bounding box center [540, 414] width 62 height 15
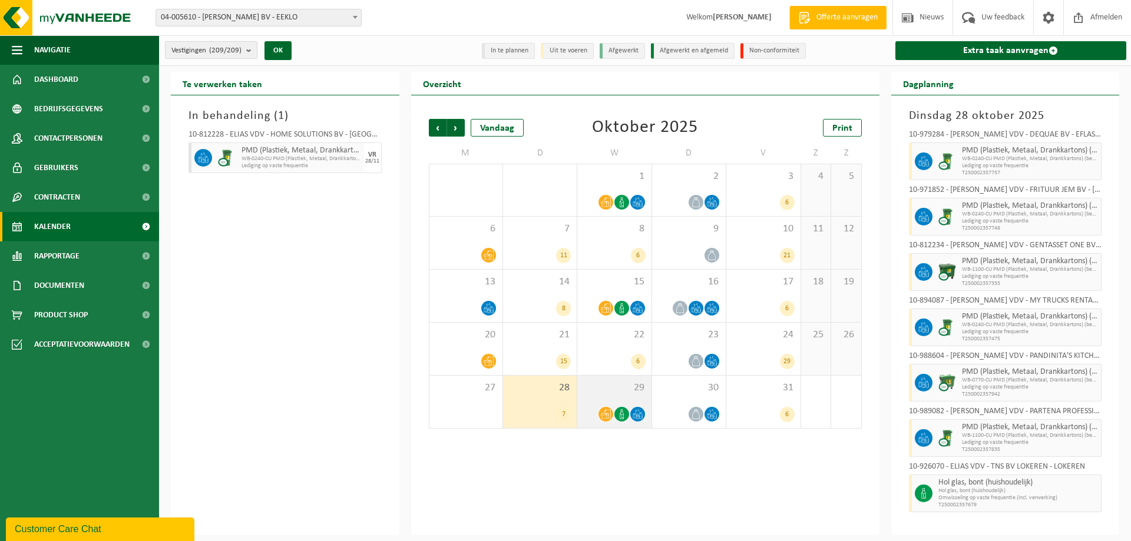
click at [619, 400] on div "29" at bounding box center [614, 402] width 74 height 52
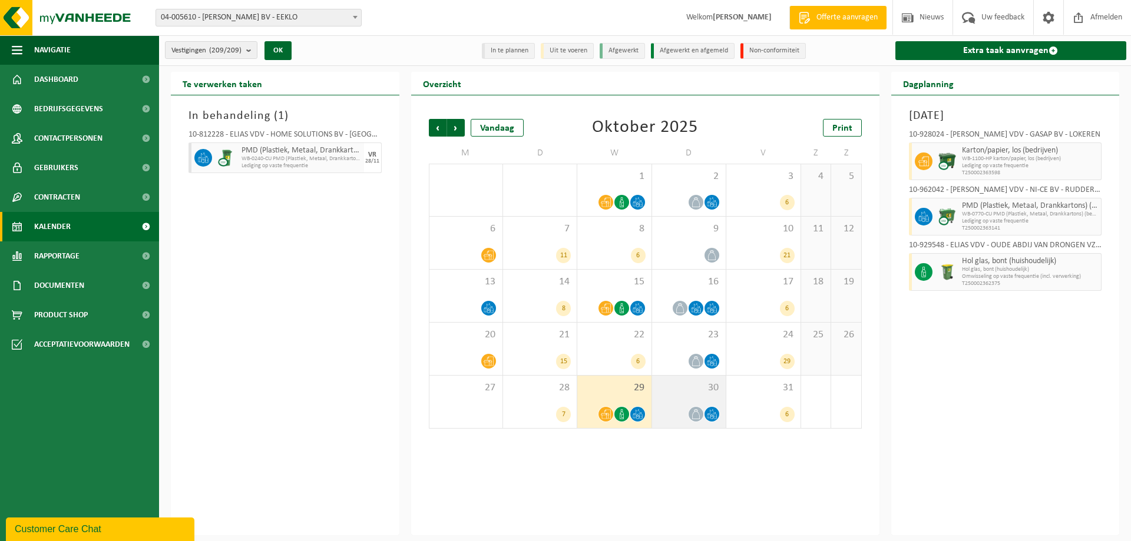
click at [689, 412] on span at bounding box center [696, 414] width 15 height 15
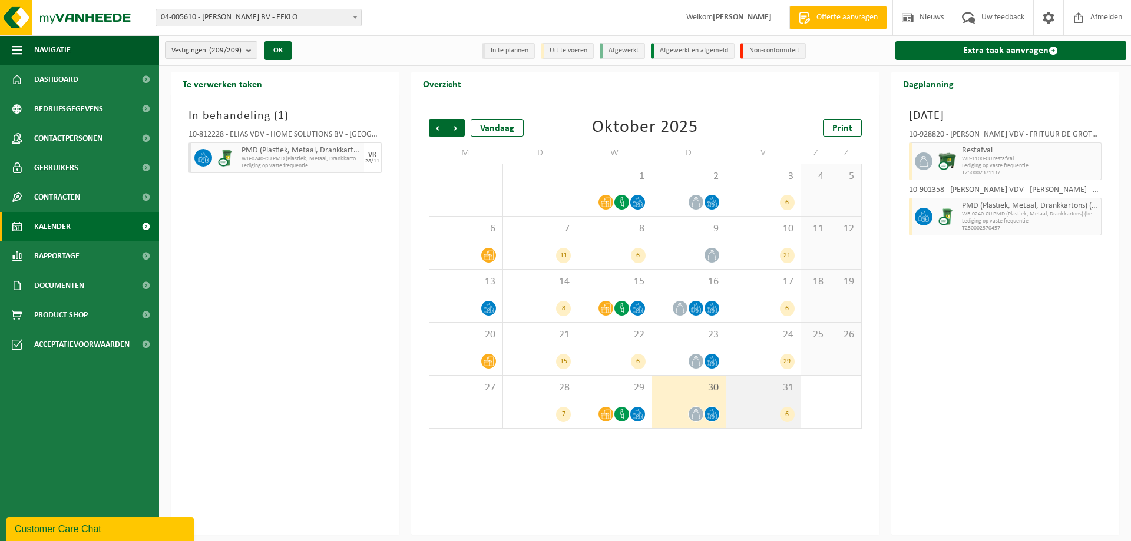
click at [752, 399] on div "31 6" at bounding box center [763, 402] width 74 height 52
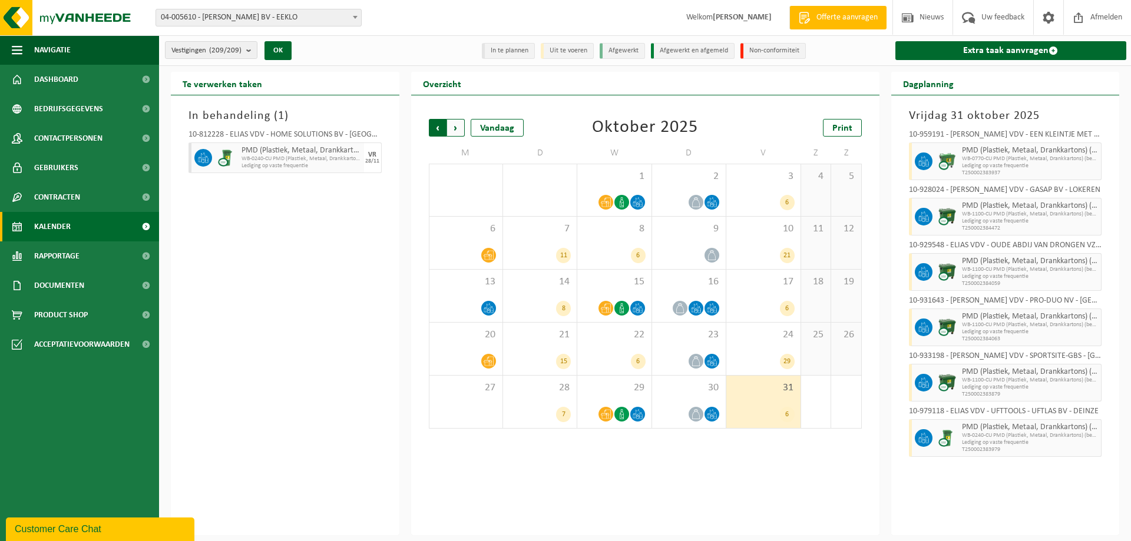
click at [458, 123] on span "Volgende" at bounding box center [456, 128] width 18 height 18
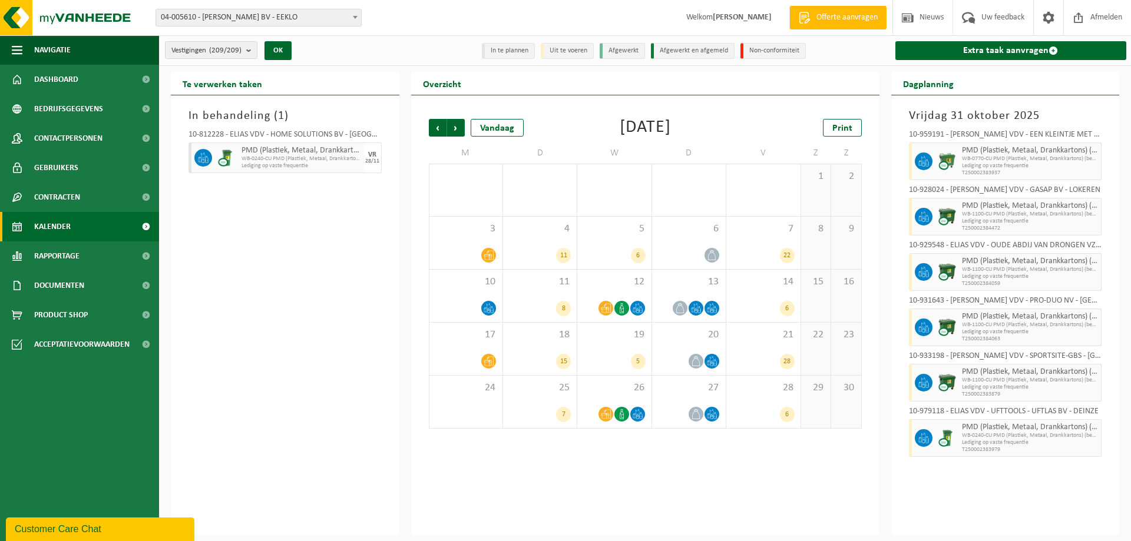
click at [458, 123] on span "Volgende" at bounding box center [456, 128] width 18 height 18
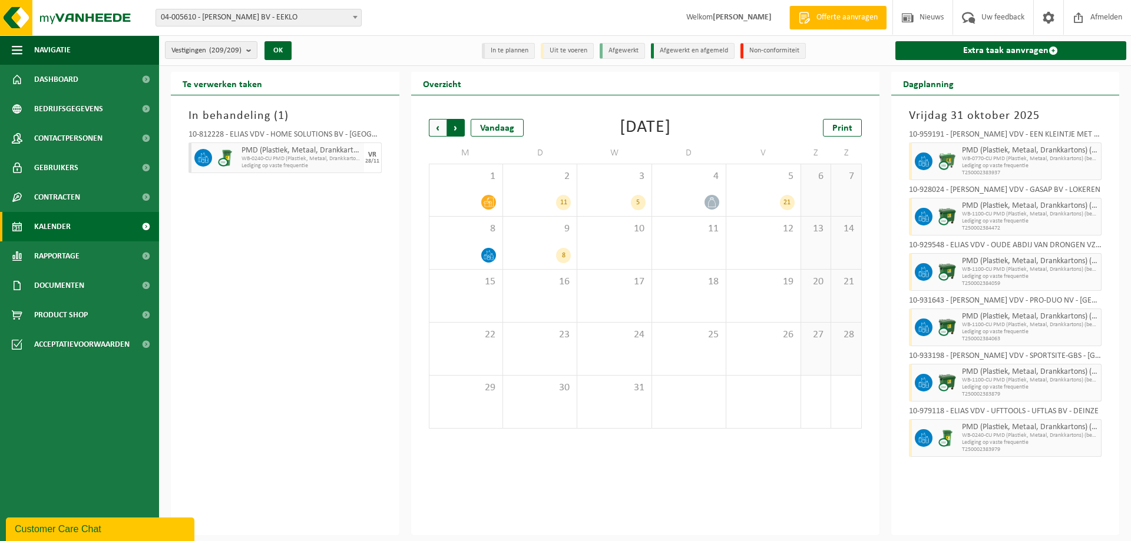
click at [434, 131] on span "Vorige" at bounding box center [438, 128] width 18 height 18
